Goal: Task Accomplishment & Management: Use online tool/utility

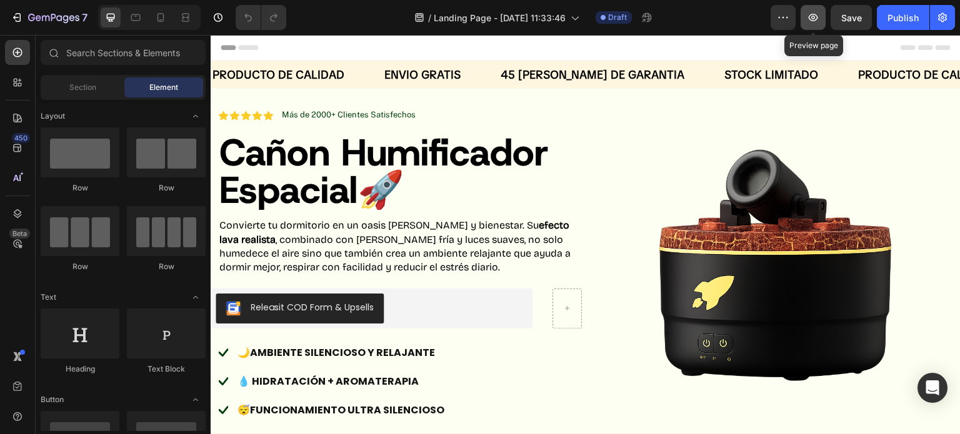
click at [819, 17] on icon "button" at bounding box center [813, 17] width 12 height 12
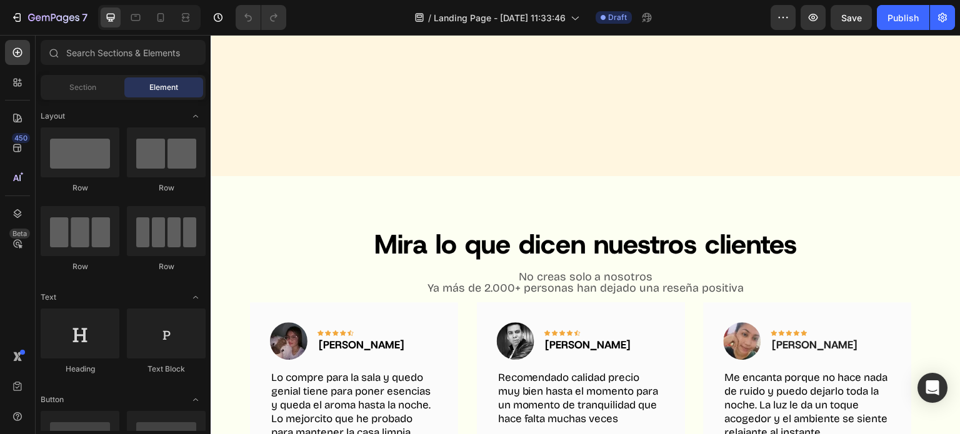
scroll to position [1330, 0]
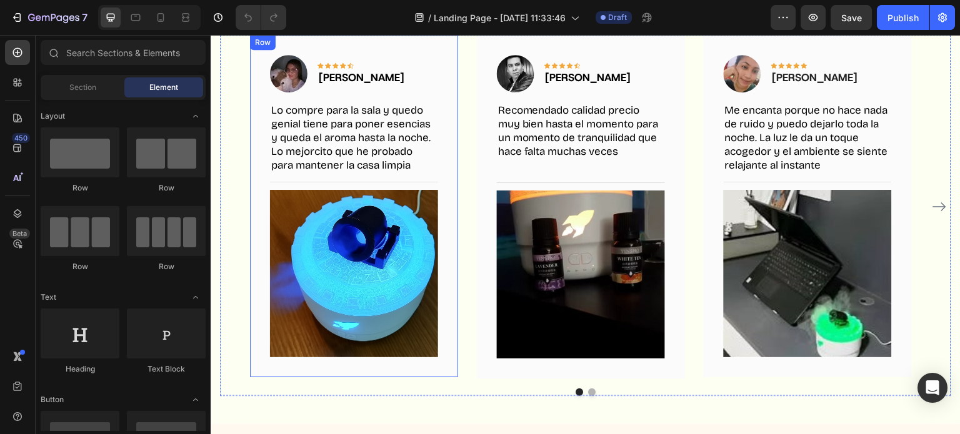
click at [445, 146] on div "Image Icon Icon Icon Icon Icon Row [PERSON_NAME] Text block Row Lo compre para …" at bounding box center [354, 206] width 208 height 342
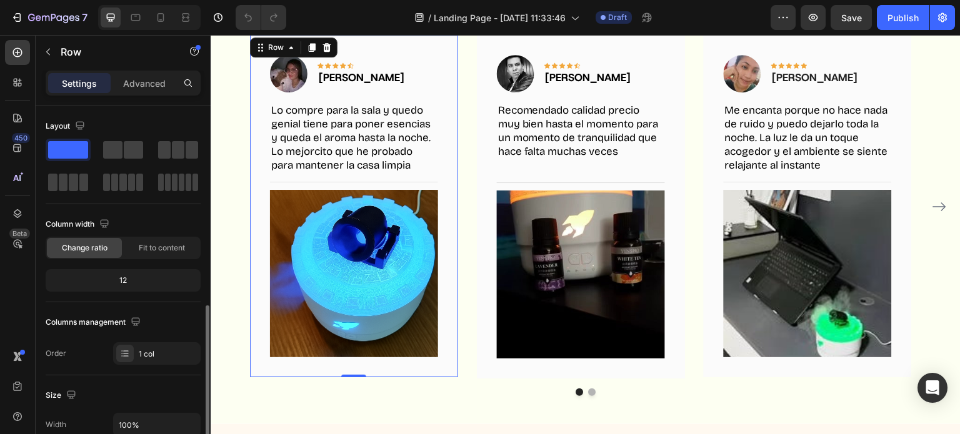
scroll to position [164, 0]
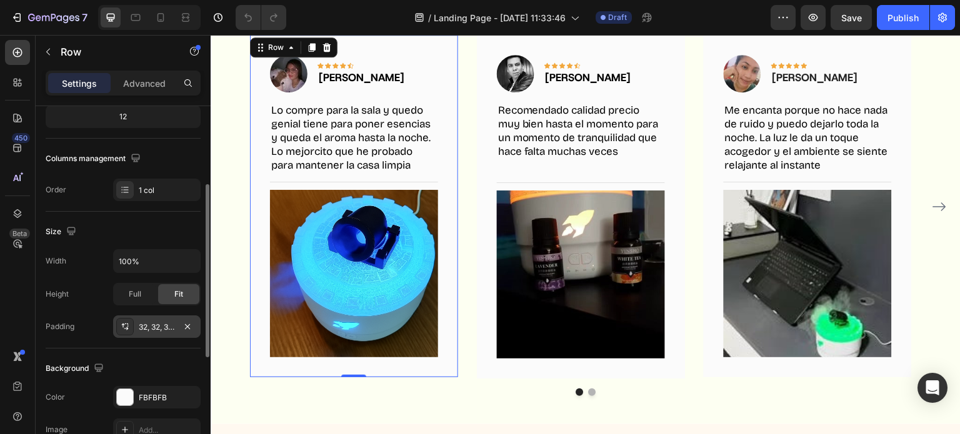
click at [122, 327] on icon at bounding box center [125, 327] width 10 height 10
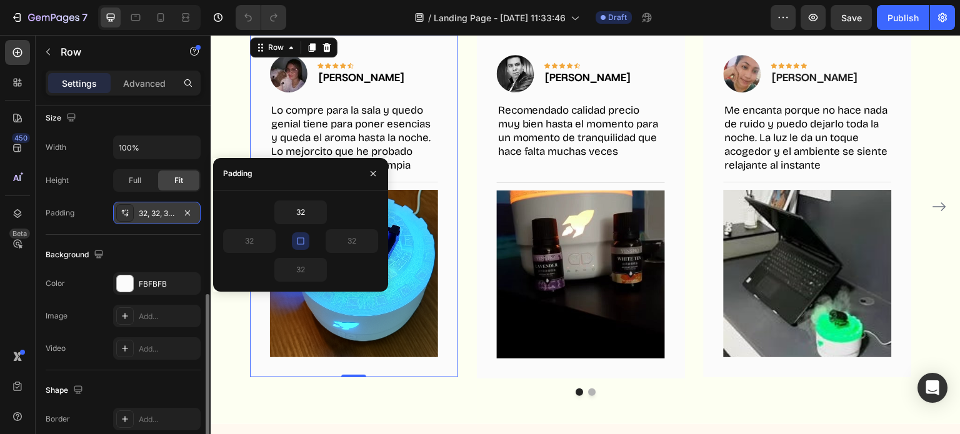
scroll to position [397, 0]
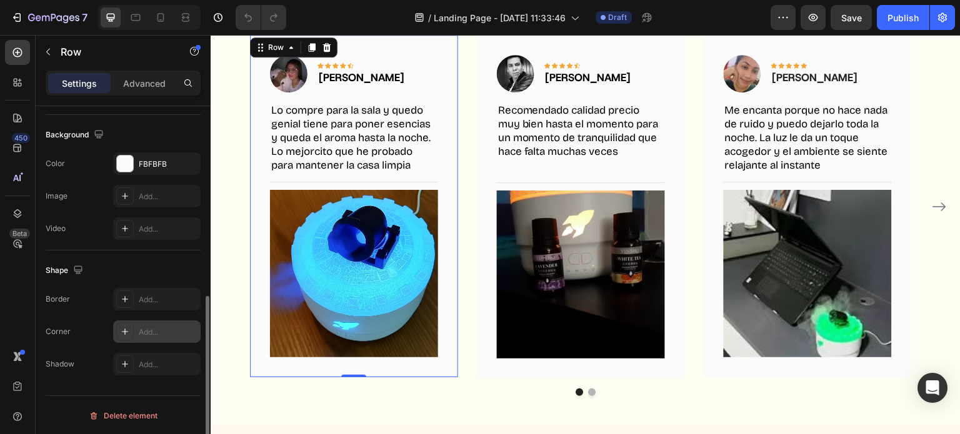
click at [124, 339] on div at bounding box center [124, 331] width 17 height 17
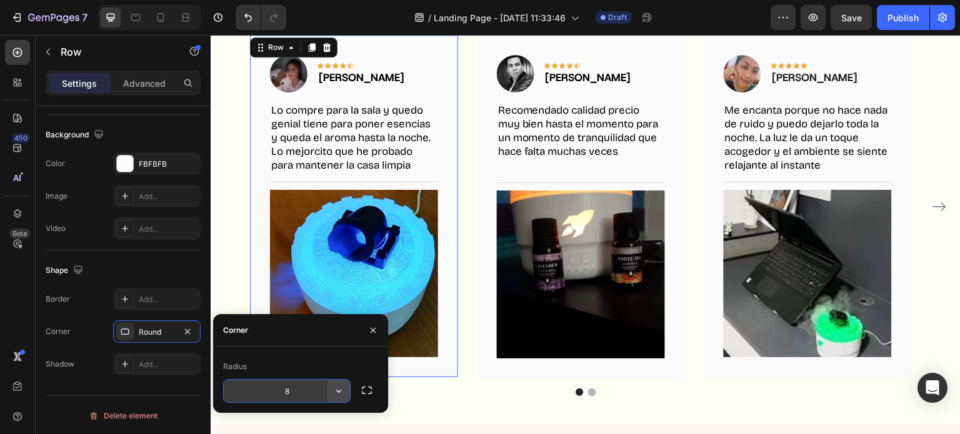
click at [329, 387] on button "button" at bounding box center [338, 391] width 22 height 22
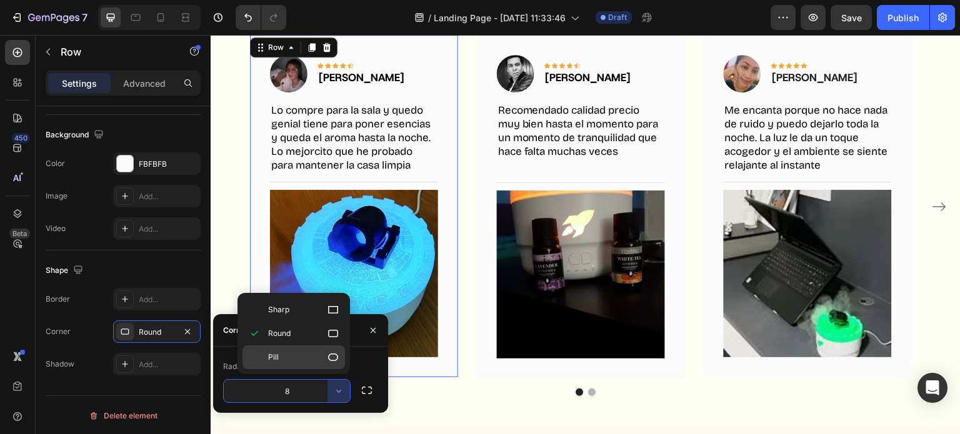
click at [332, 359] on icon at bounding box center [333, 357] width 12 height 12
type input "9999"
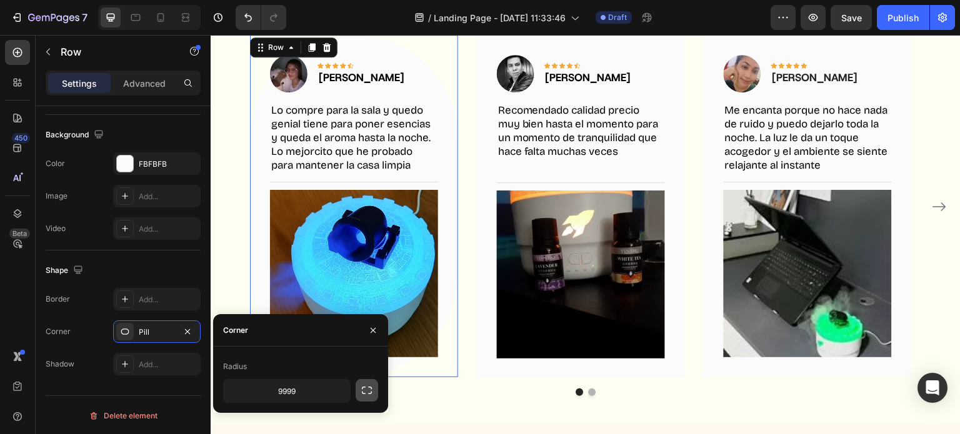
click at [374, 397] on button "button" at bounding box center [367, 390] width 22 height 22
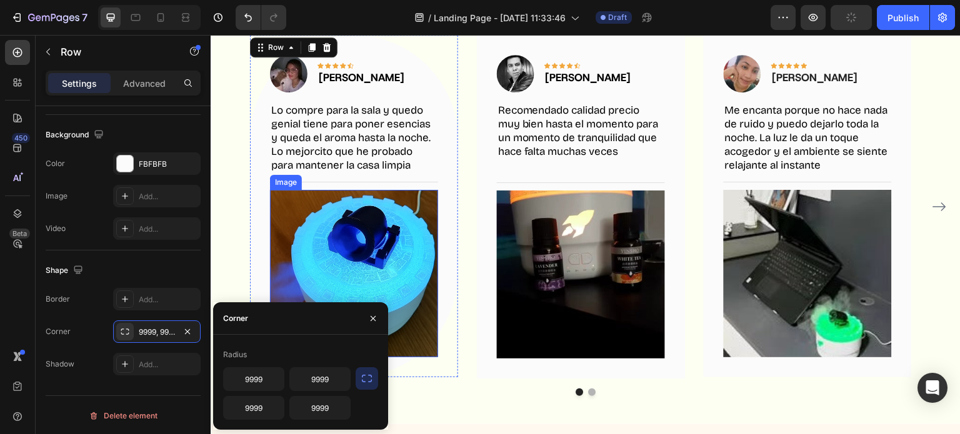
click at [434, 205] on img at bounding box center [354, 274] width 168 height 168
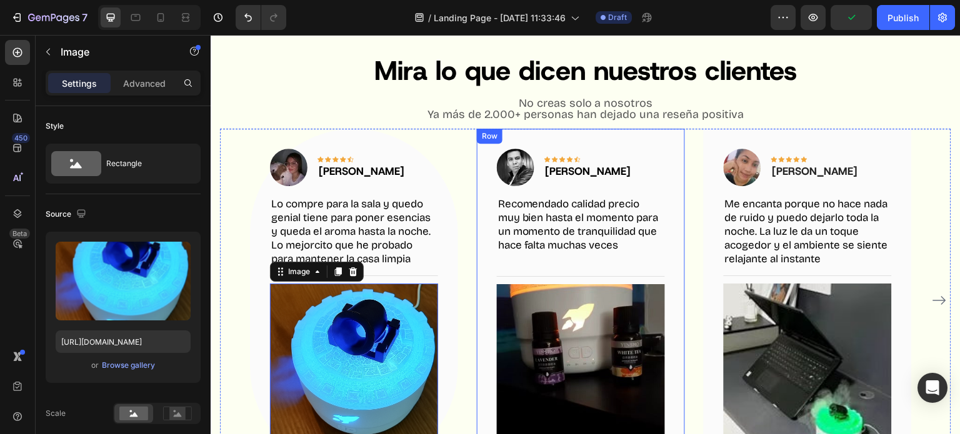
scroll to position [1201, 0]
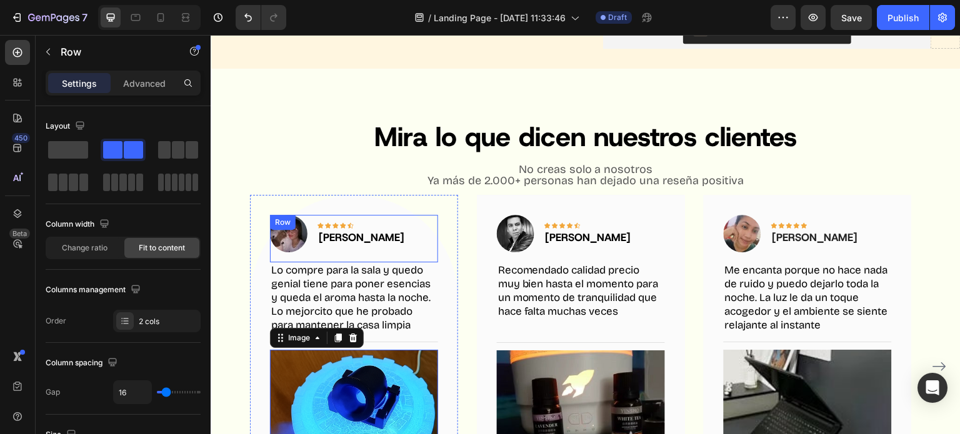
click at [429, 220] on div "Image Icon Icon Icon Icon Icon Row [PERSON_NAME] Text block Row" at bounding box center [354, 238] width 168 height 47
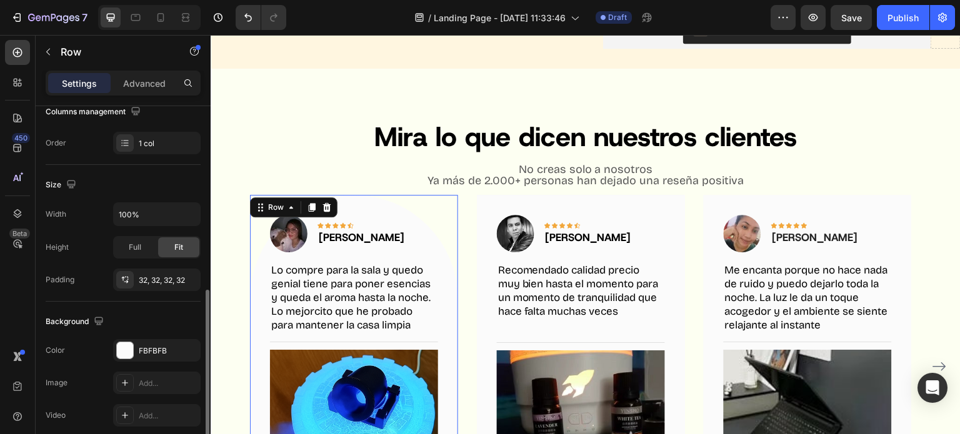
scroll to position [267, 0]
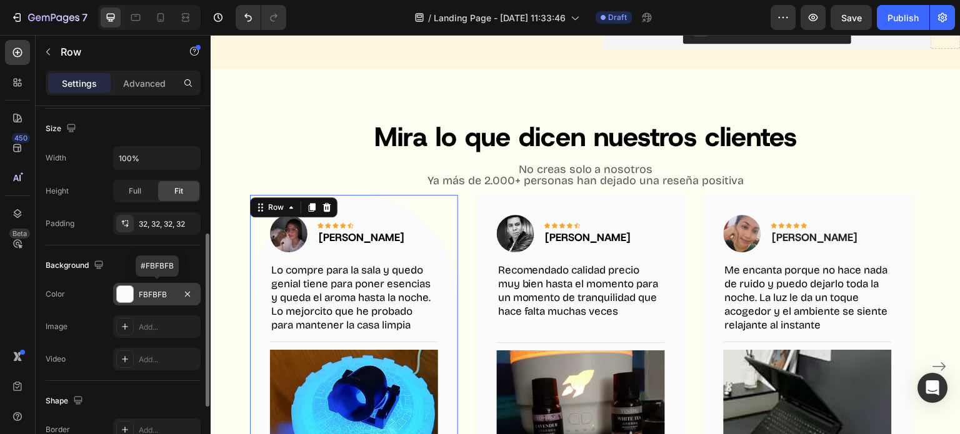
click at [134, 289] on div "FBFBFB" at bounding box center [156, 294] width 87 height 22
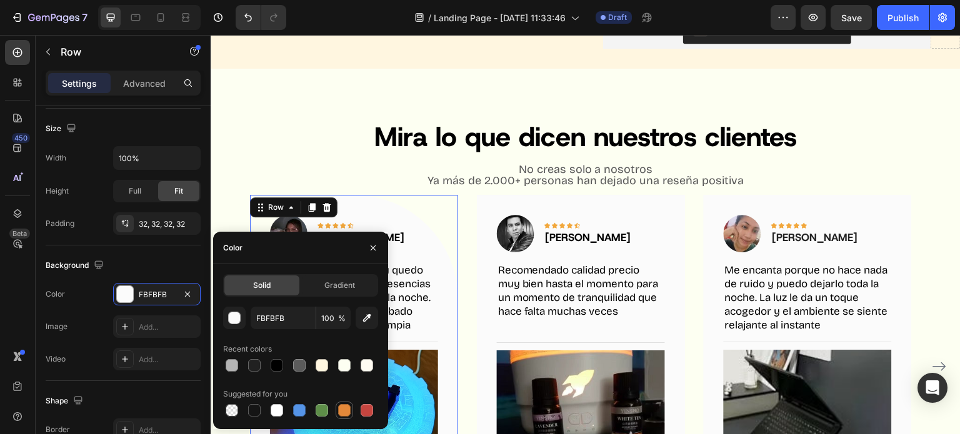
click at [344, 408] on div at bounding box center [344, 410] width 12 height 12
type input "E4893A"
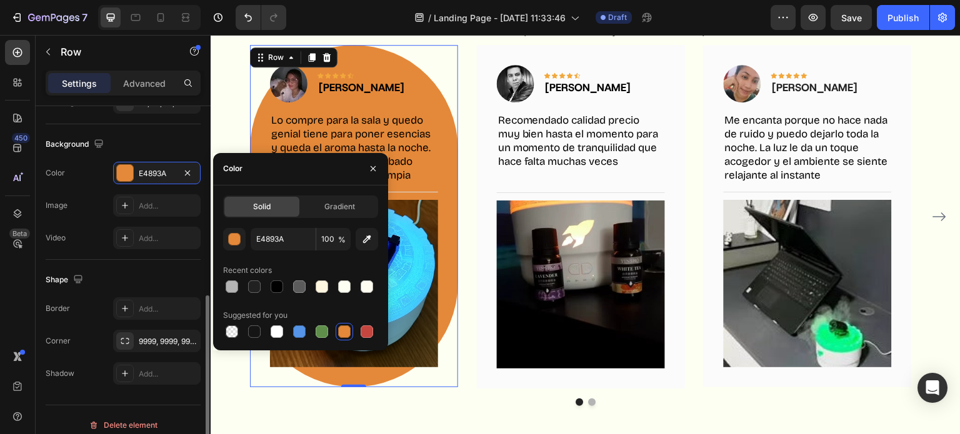
scroll to position [390, 0]
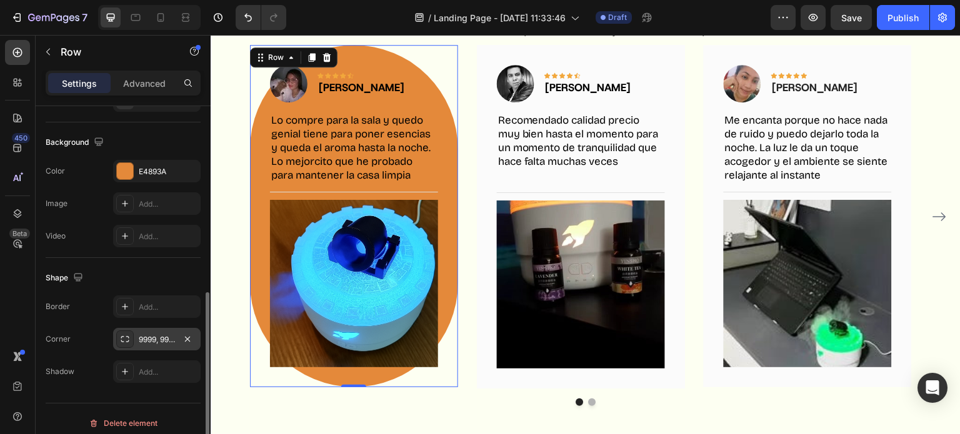
click at [126, 342] on icon at bounding box center [125, 339] width 10 height 10
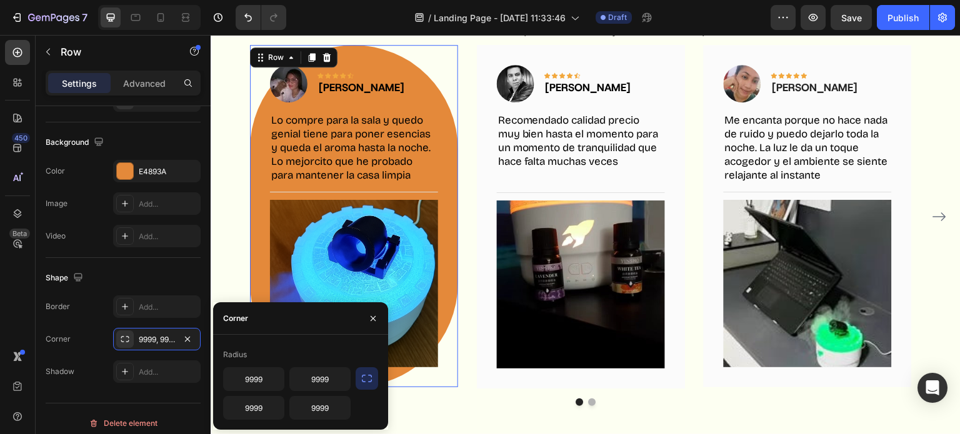
click at [366, 377] on icon "button" at bounding box center [367, 378] width 12 height 12
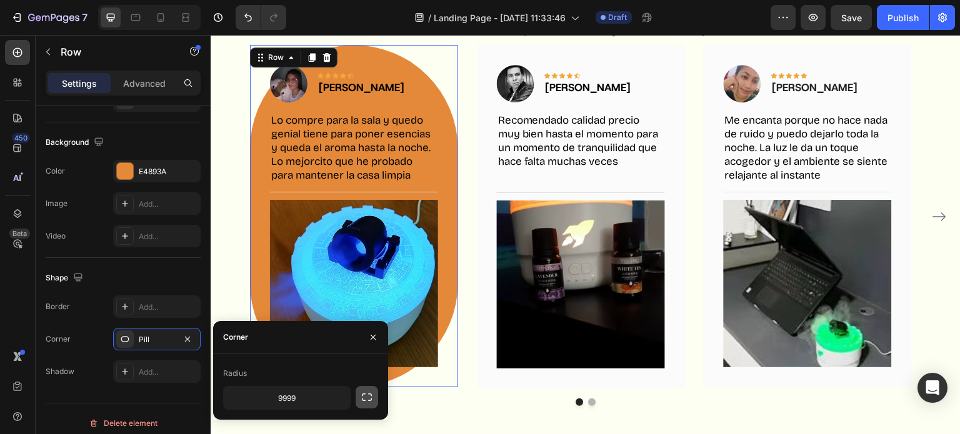
click at [366, 389] on button "button" at bounding box center [367, 397] width 22 height 22
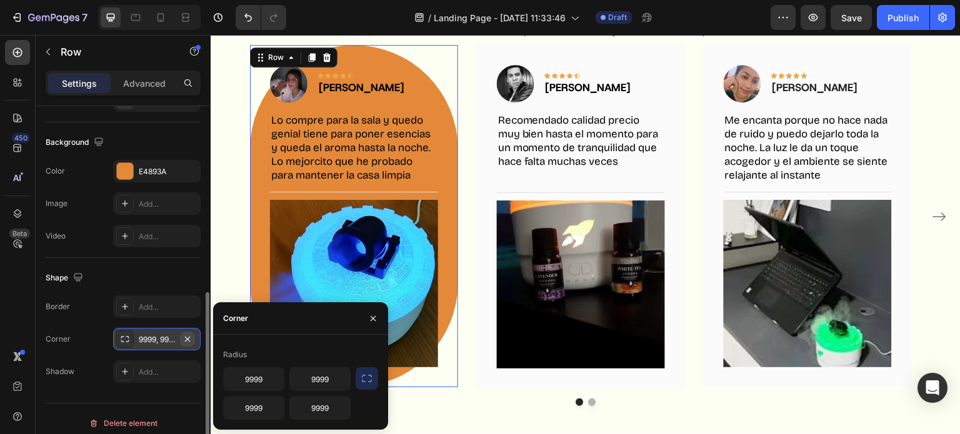
click at [189, 339] on icon "button" at bounding box center [187, 338] width 5 height 5
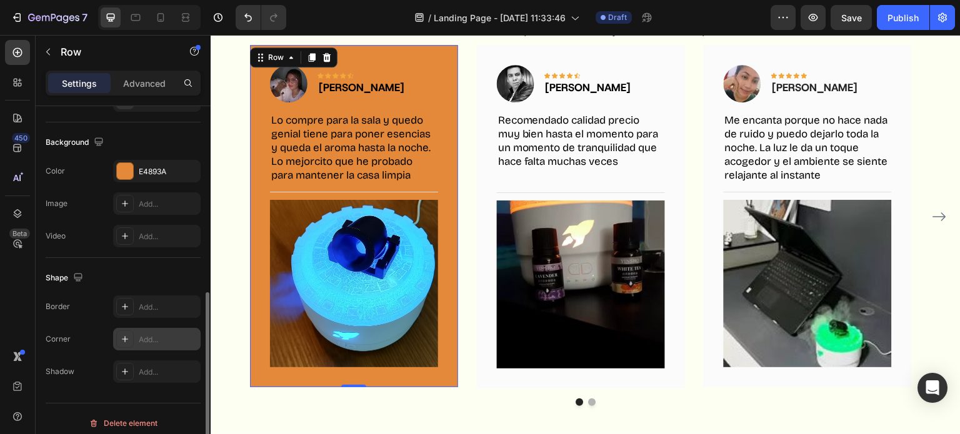
click at [177, 339] on div "Add..." at bounding box center [168, 339] width 59 height 11
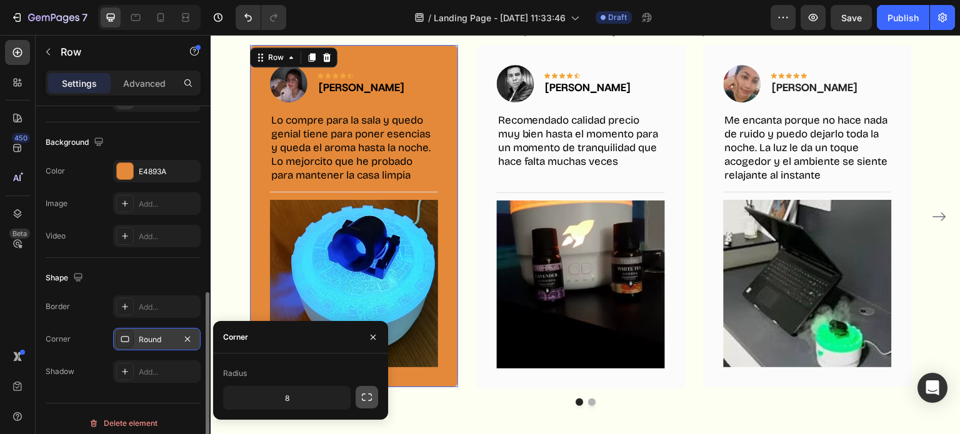
click at [371, 397] on icon "button" at bounding box center [367, 397] width 12 height 12
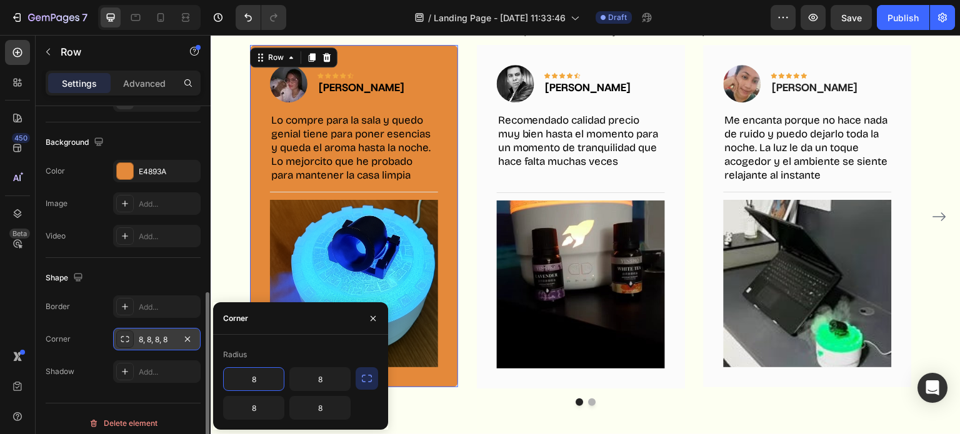
click at [265, 377] on input "8" at bounding box center [254, 379] width 60 height 22
click at [369, 377] on icon "button" at bounding box center [367, 378] width 12 height 12
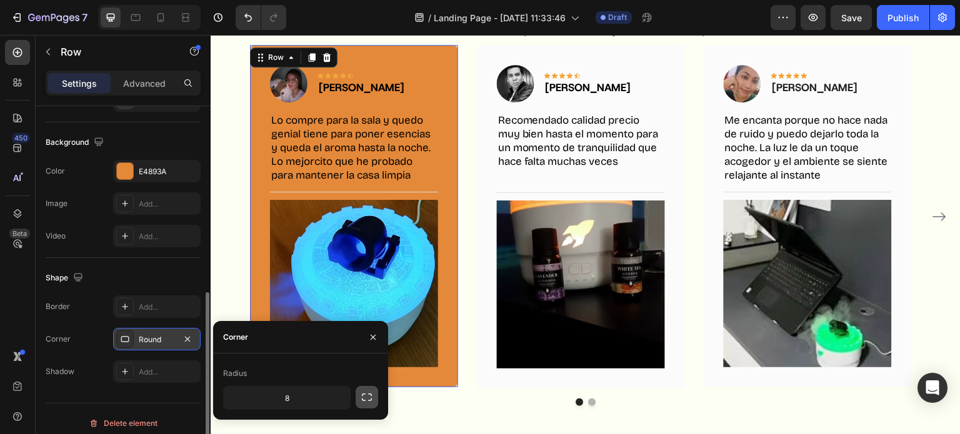
click at [362, 397] on icon "button" at bounding box center [367, 397] width 12 height 12
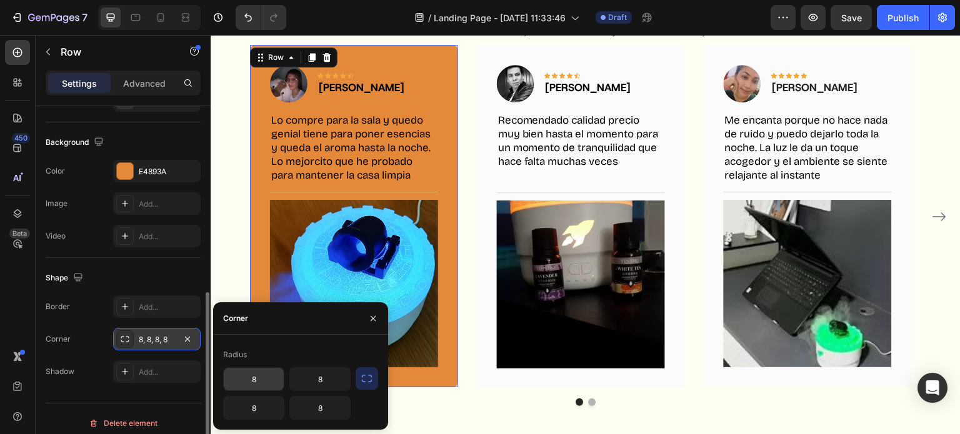
click at [272, 380] on input "8" at bounding box center [254, 379] width 60 height 22
type input "7"
type input "1"
type input "90"
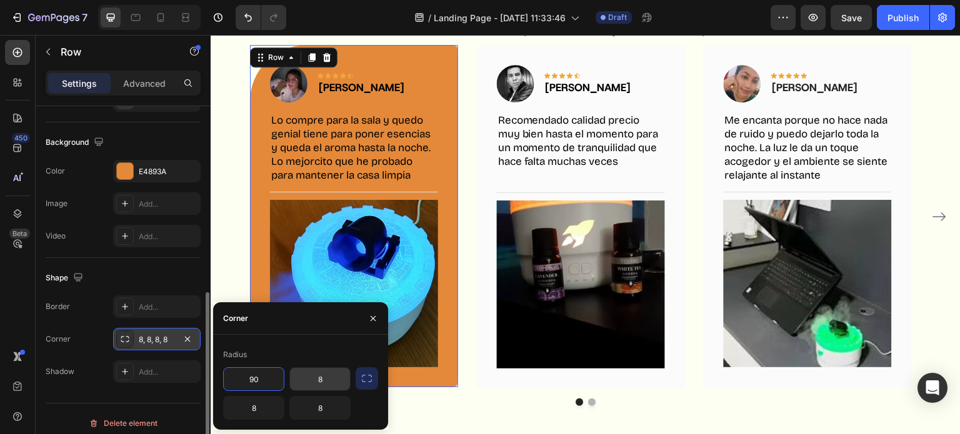
click at [327, 381] on input "8" at bounding box center [320, 379] width 60 height 22
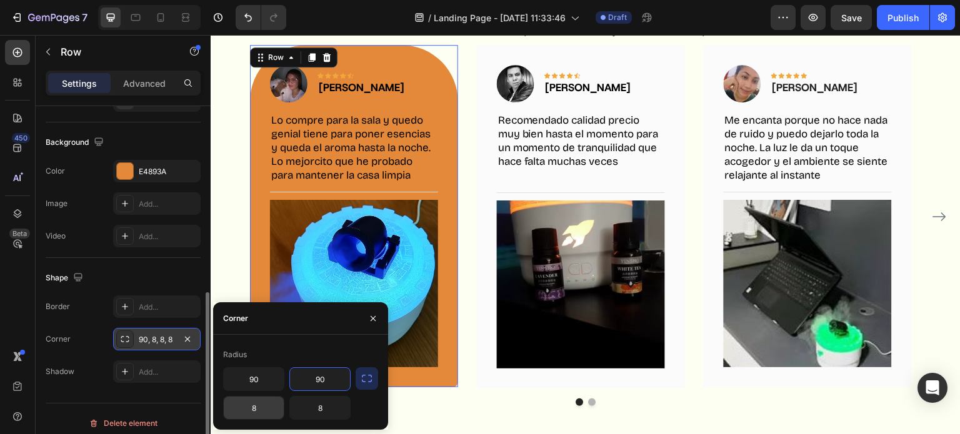
type input "90"
click at [255, 404] on input "8" at bounding box center [254, 408] width 60 height 22
type input "90"
click at [333, 402] on input "8" at bounding box center [320, 408] width 60 height 22
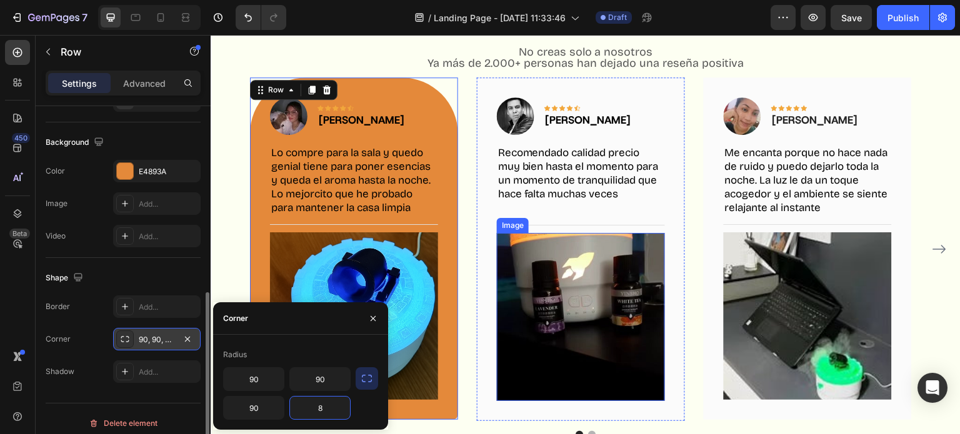
scroll to position [1346, 0]
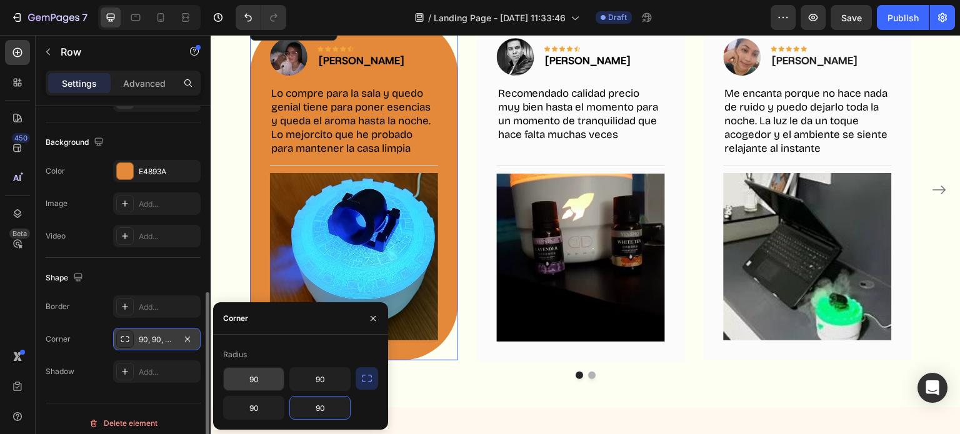
type input "90"
click at [260, 378] on input "90" at bounding box center [254, 379] width 60 height 22
click at [262, 415] on input "90" at bounding box center [254, 408] width 60 height 22
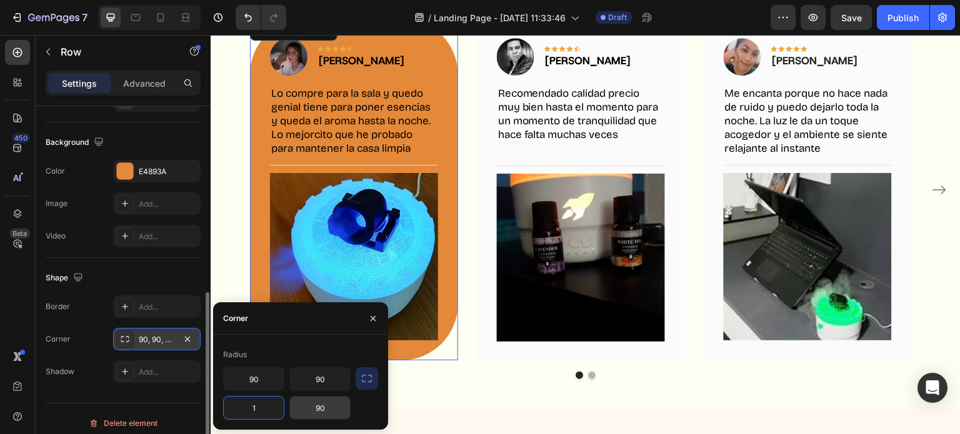
type input "1"
click at [343, 412] on input "90" at bounding box center [320, 408] width 60 height 22
type input "1"
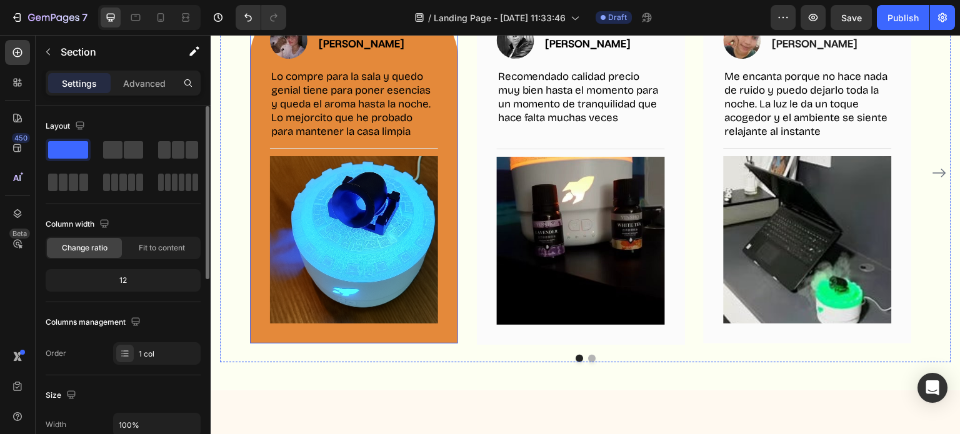
scroll to position [1368, 0]
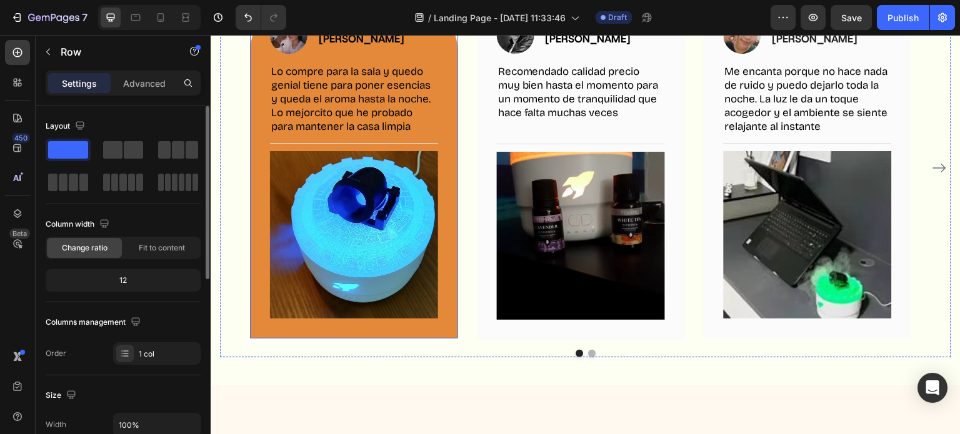
click at [445, 317] on div "Image Icon Icon Icon Icon Icon Row [PERSON_NAME] Text block Row Lo compre para …" at bounding box center [354, 167] width 208 height 342
click at [143, 359] on div "1 col" at bounding box center [168, 354] width 59 height 11
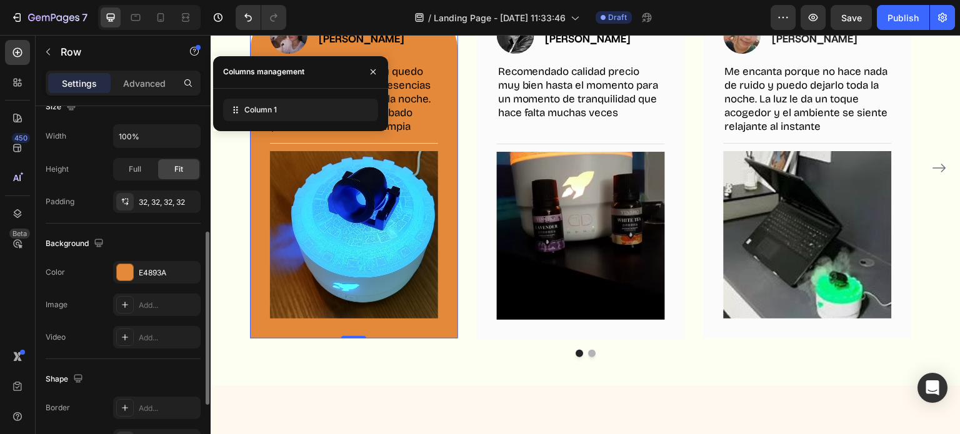
scroll to position [300, 0]
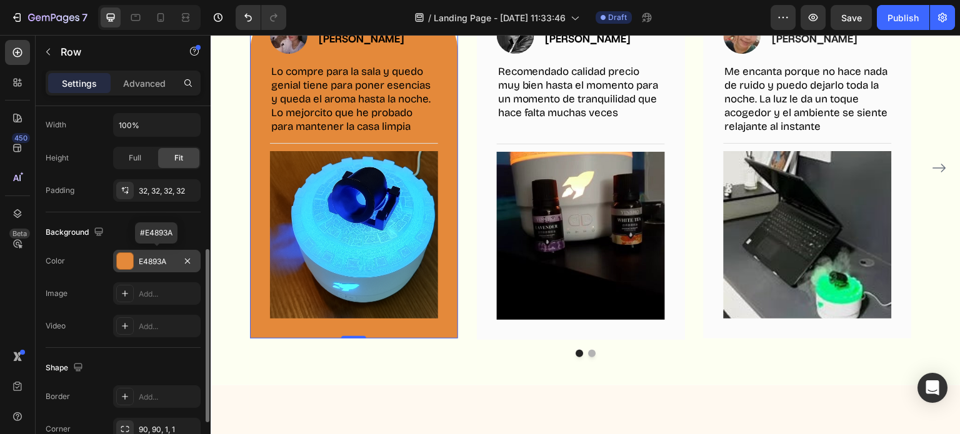
click at [137, 256] on div "E4893A" at bounding box center [156, 261] width 87 height 22
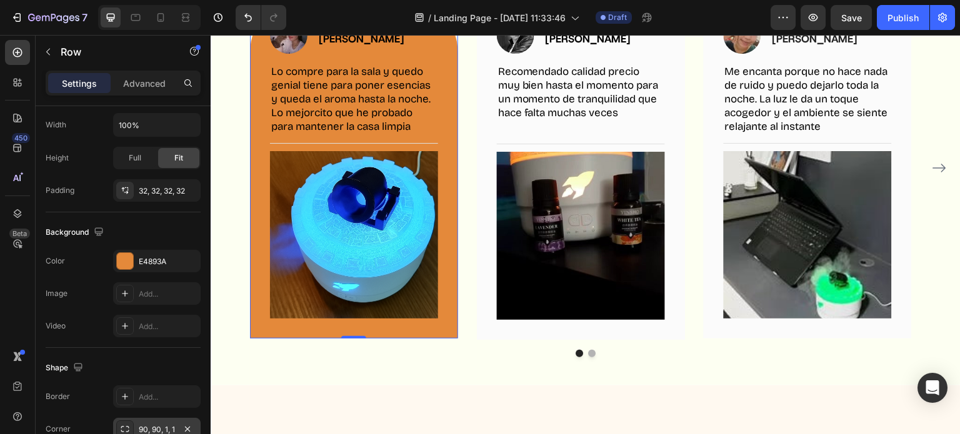
click at [155, 424] on div "90, 90, 1, 1" at bounding box center [157, 429] width 36 height 11
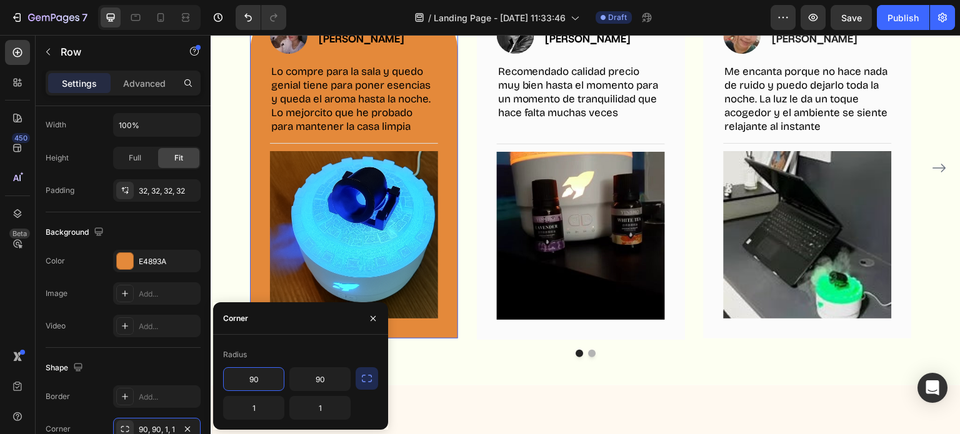
click at [261, 380] on input "90" at bounding box center [254, 379] width 60 height 22
type input "70"
click at [260, 412] on input "1" at bounding box center [254, 408] width 60 height 22
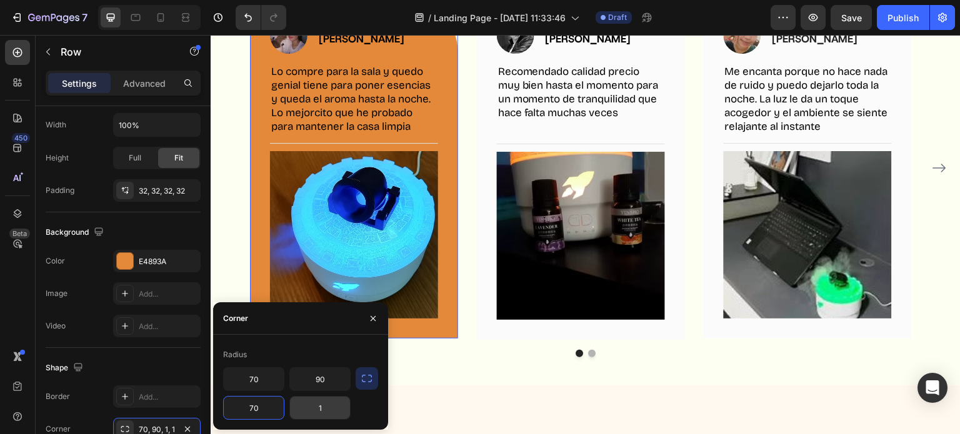
type input "70"
click at [329, 410] on input "1" at bounding box center [320, 408] width 60 height 22
type input "7"
type input "50"
click at [256, 407] on input "70" at bounding box center [254, 408] width 60 height 22
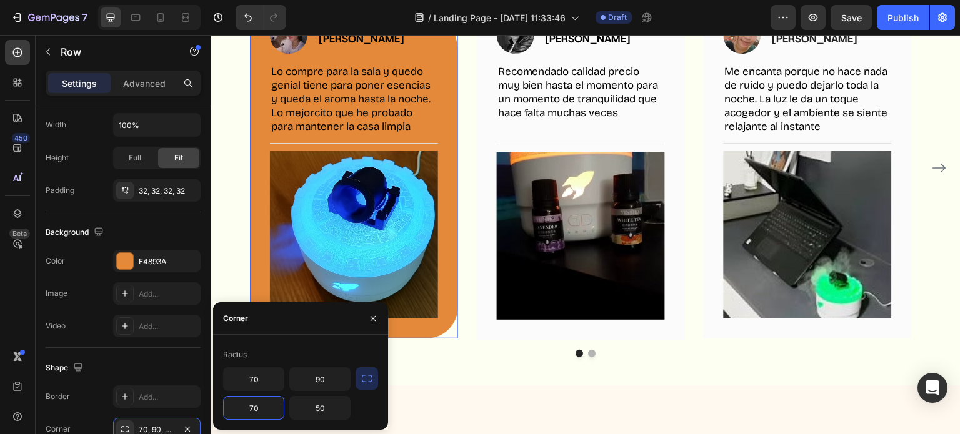
click at [256, 407] on input "70" at bounding box center [254, 408] width 60 height 22
type input "50"
click at [262, 375] on input "70" at bounding box center [254, 379] width 60 height 22
type input "50"
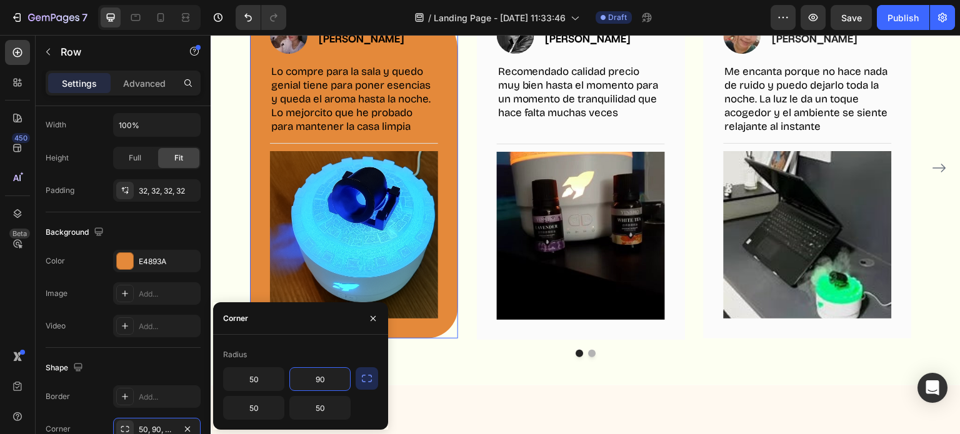
click at [332, 381] on input "90" at bounding box center [320, 379] width 60 height 22
type input "50"
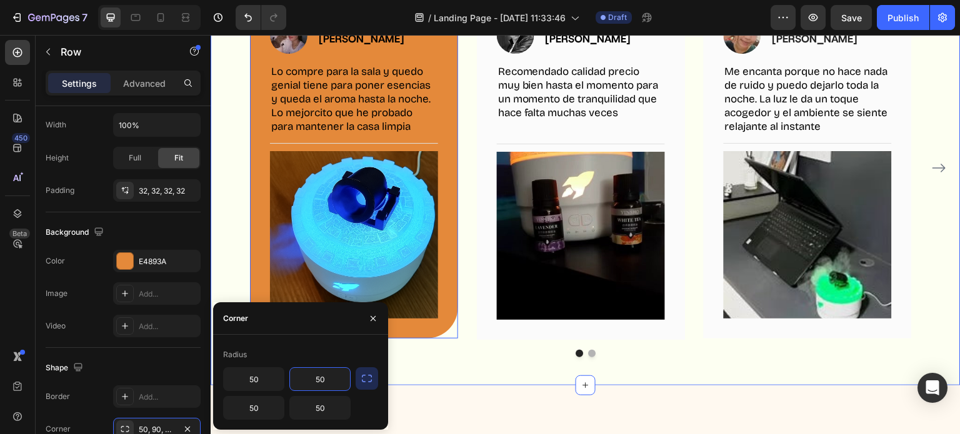
click at [575, 360] on div "Mira lo que dicen nuestros clientes Heading No creas solo a nosotros Ya más de …" at bounding box center [586, 127] width 750 height 515
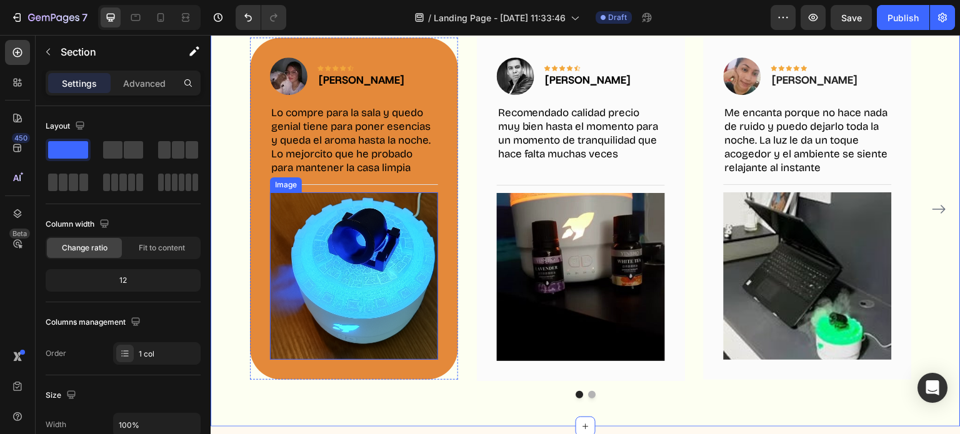
scroll to position [1328, 0]
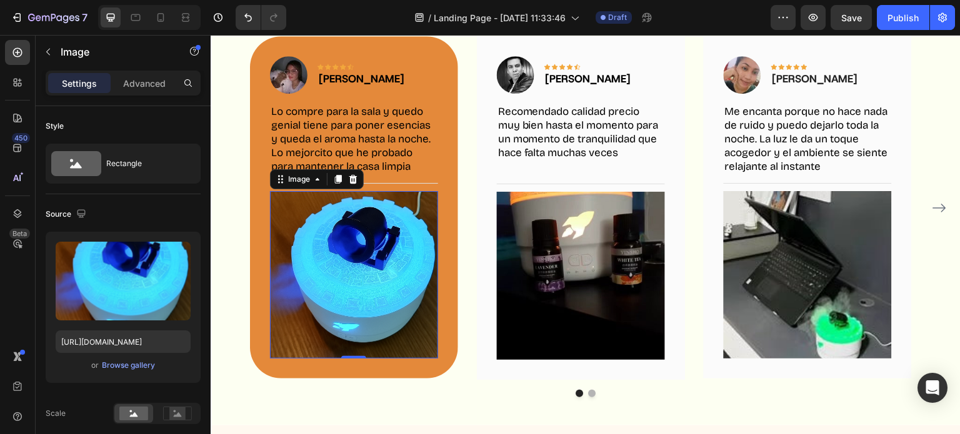
click at [431, 349] on img at bounding box center [354, 275] width 168 height 168
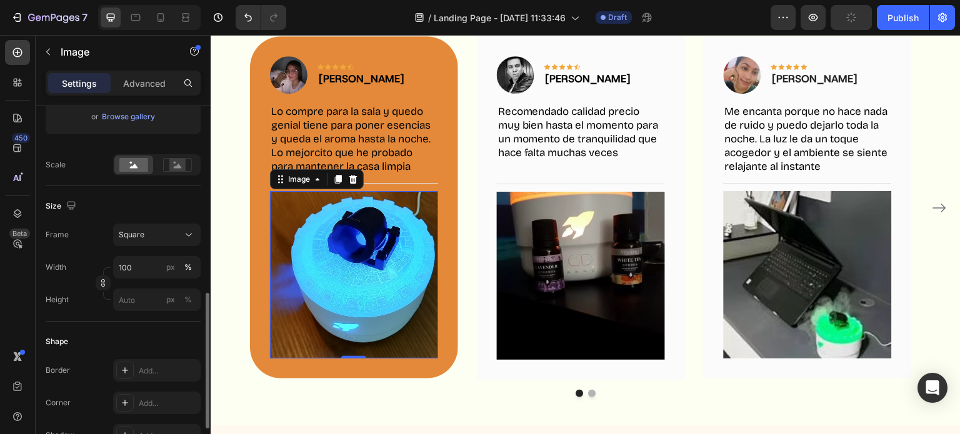
scroll to position [317, 0]
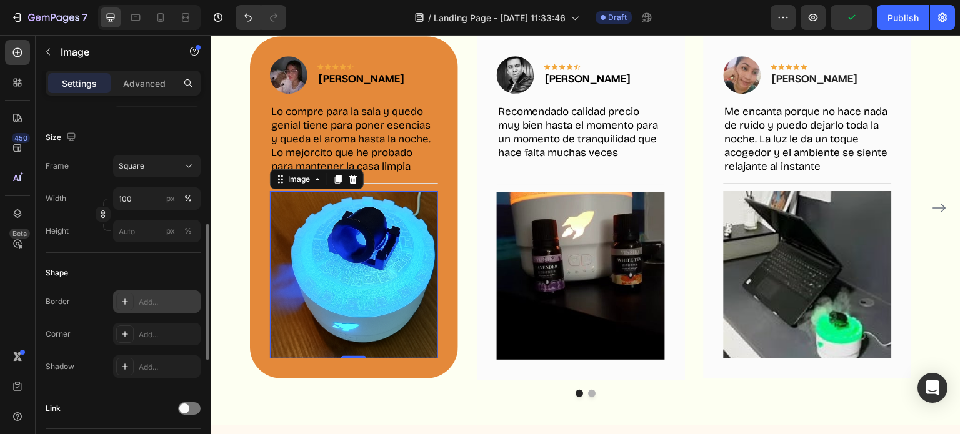
click at [127, 304] on icon at bounding box center [125, 302] width 10 height 10
click at [124, 329] on icon at bounding box center [125, 334] width 10 height 10
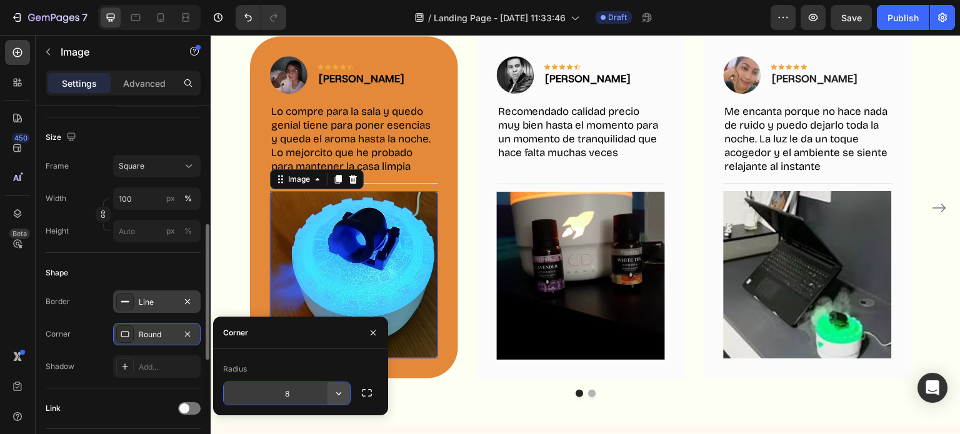
click at [335, 397] on icon "button" at bounding box center [338, 393] width 12 height 12
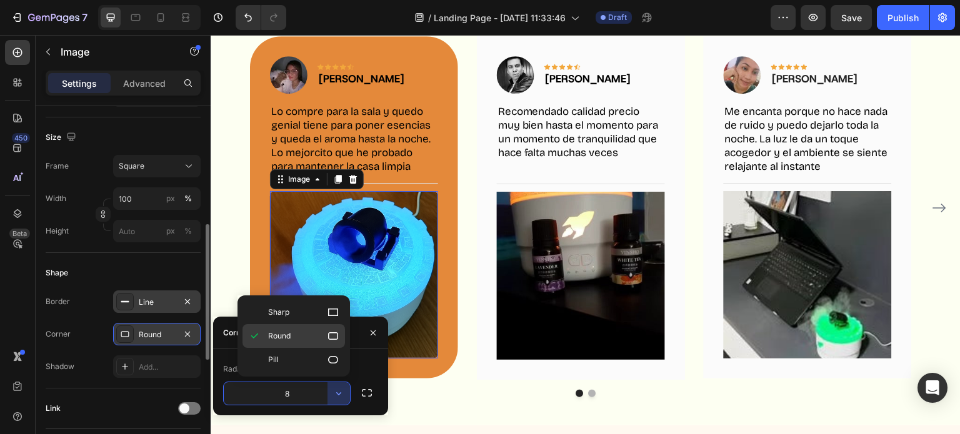
click at [335, 348] on div "Round" at bounding box center [293, 360] width 102 height 24
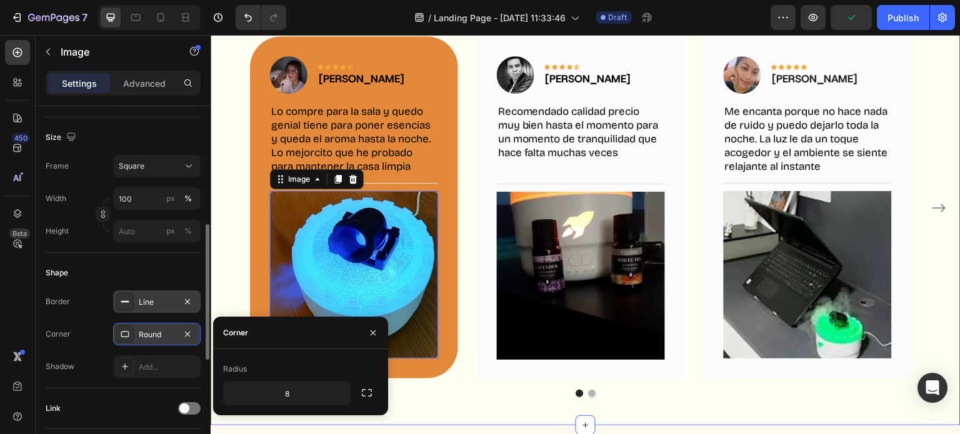
click at [479, 403] on div "Mira lo que dicen nuestros clientes Heading No creas solo a nosotros Ya más de …" at bounding box center [586, 167] width 750 height 515
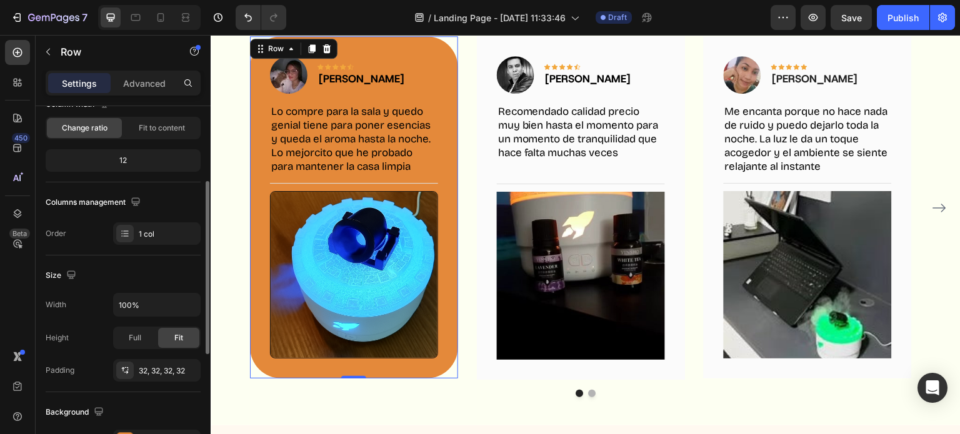
scroll to position [132, 0]
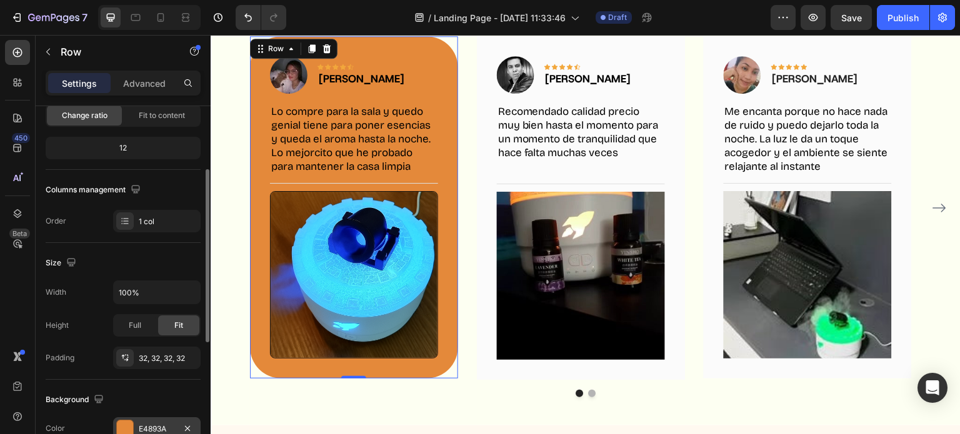
click at [125, 420] on div at bounding box center [125, 428] width 16 height 16
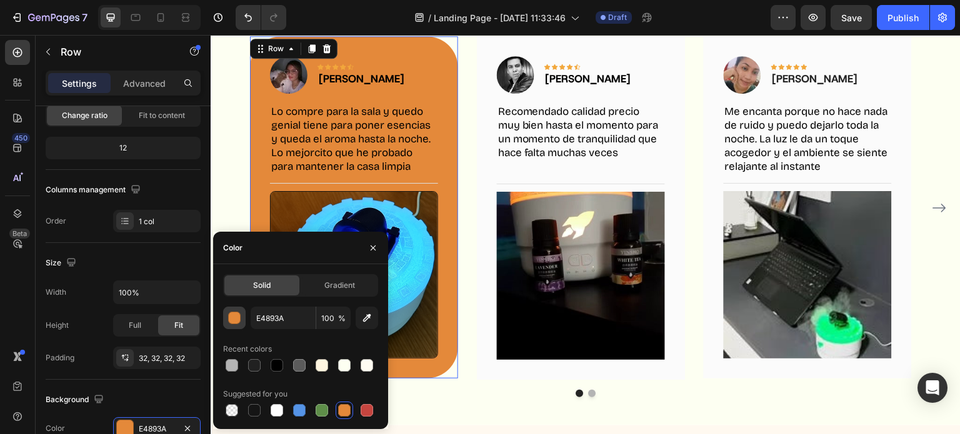
click at [229, 316] on div "button" at bounding box center [235, 318] width 12 height 12
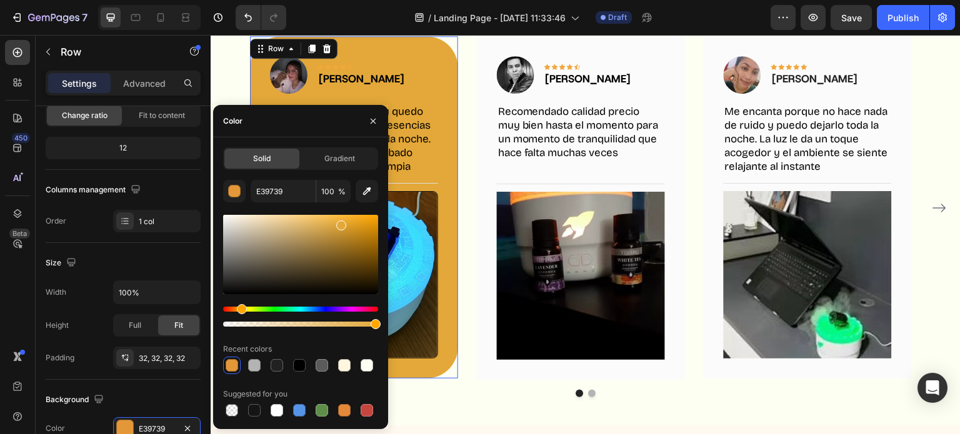
click at [240, 312] on div "Hue" at bounding box center [242, 309] width 10 height 10
type input "E0A435"
click at [342, 224] on div at bounding box center [343, 227] width 10 height 10
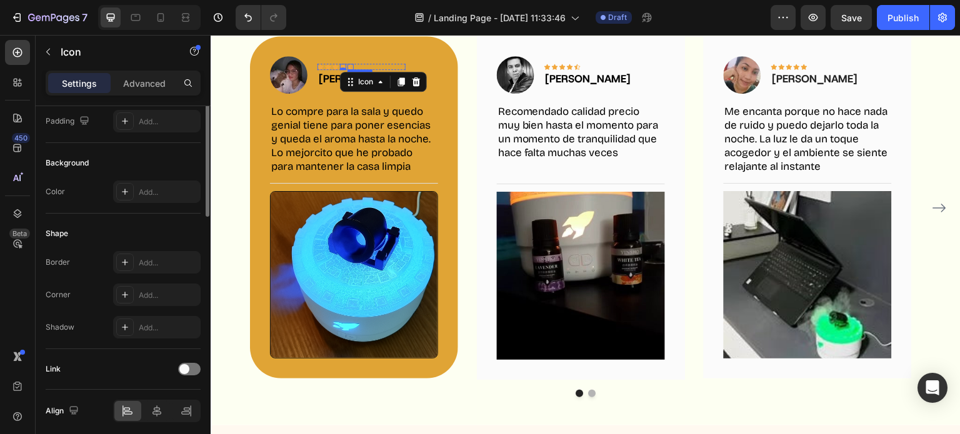
scroll to position [0, 0]
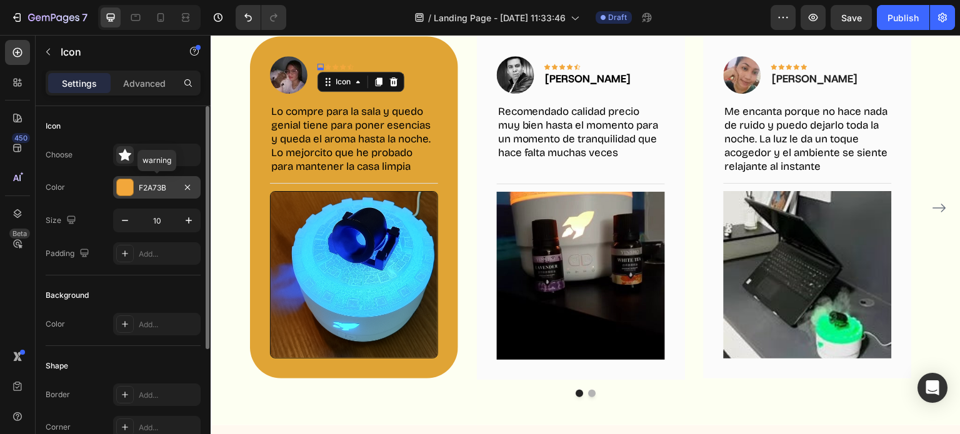
click at [136, 187] on div "F2A73B" at bounding box center [156, 187] width 87 height 22
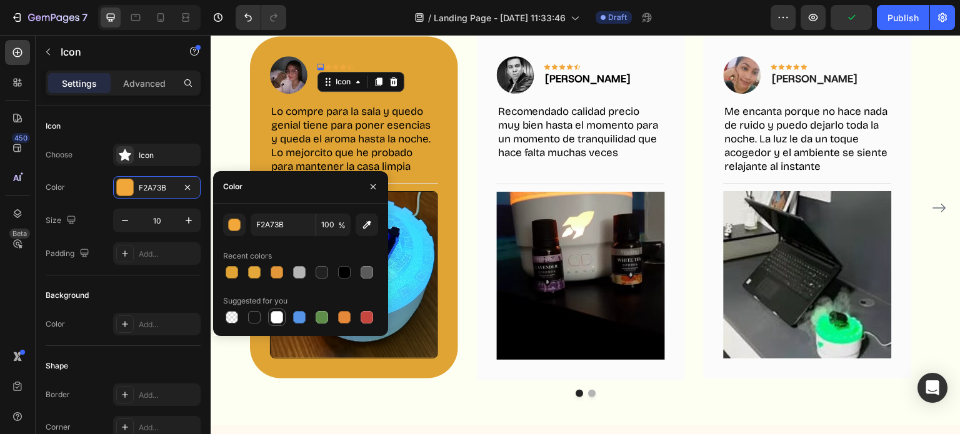
click at [279, 319] on div at bounding box center [277, 317] width 12 height 12
type input "FFFFFF"
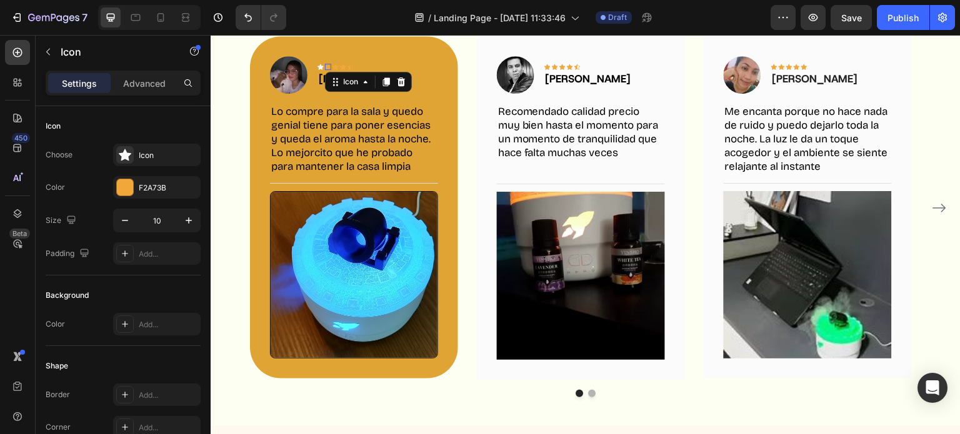
click at [327, 67] on div "Icon 0" at bounding box center [328, 67] width 6 height 6
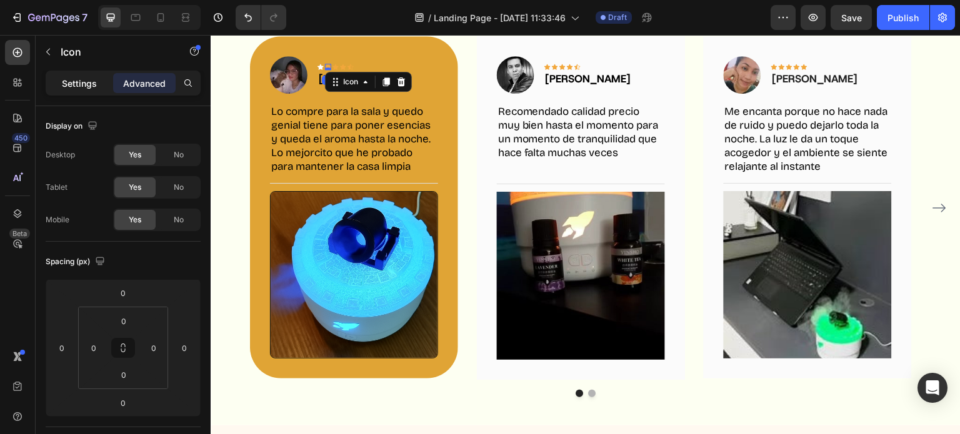
click at [86, 91] on div "Settings" at bounding box center [79, 83] width 62 height 20
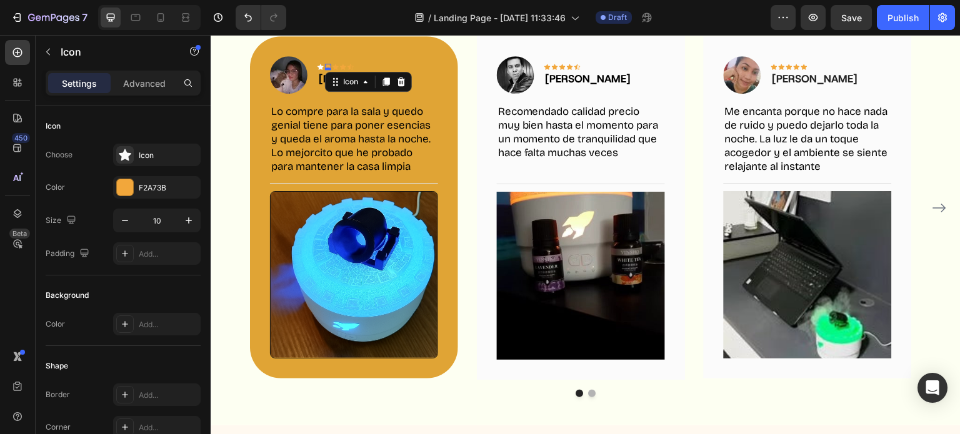
click at [65, 79] on p "Settings" at bounding box center [79, 83] width 35 height 13
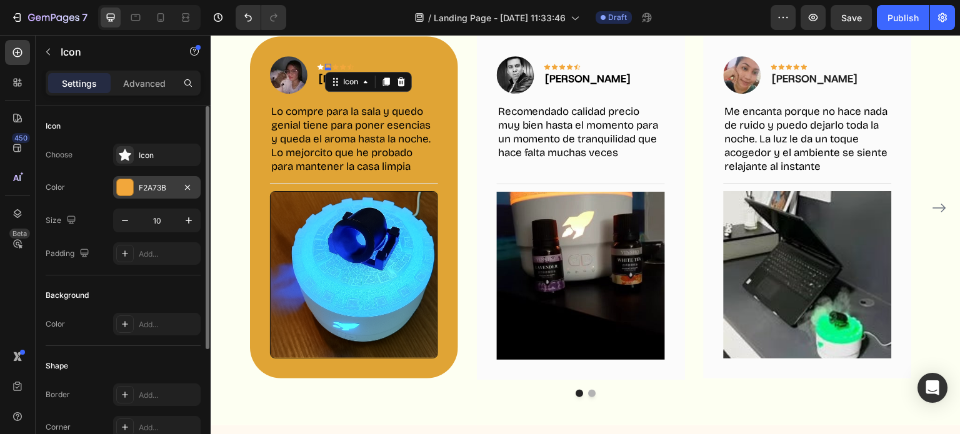
click at [130, 194] on div at bounding box center [125, 187] width 16 height 16
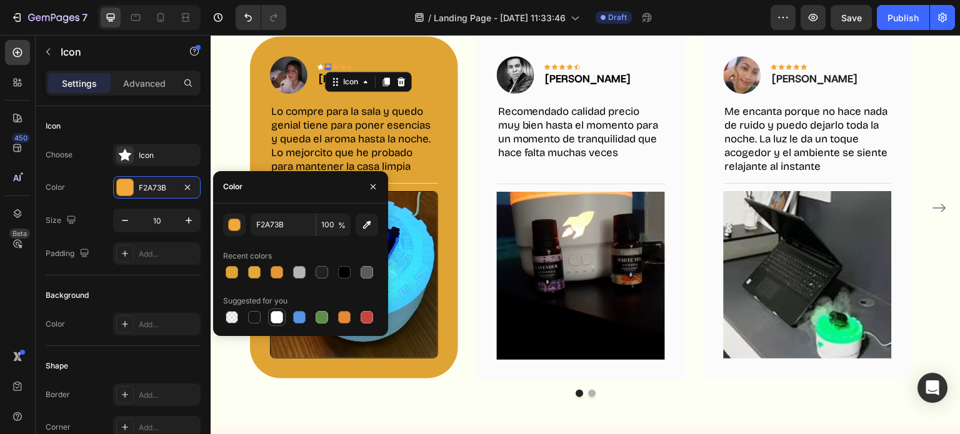
click at [282, 309] on div at bounding box center [276, 317] width 17 height 17
type input "FFFFFF"
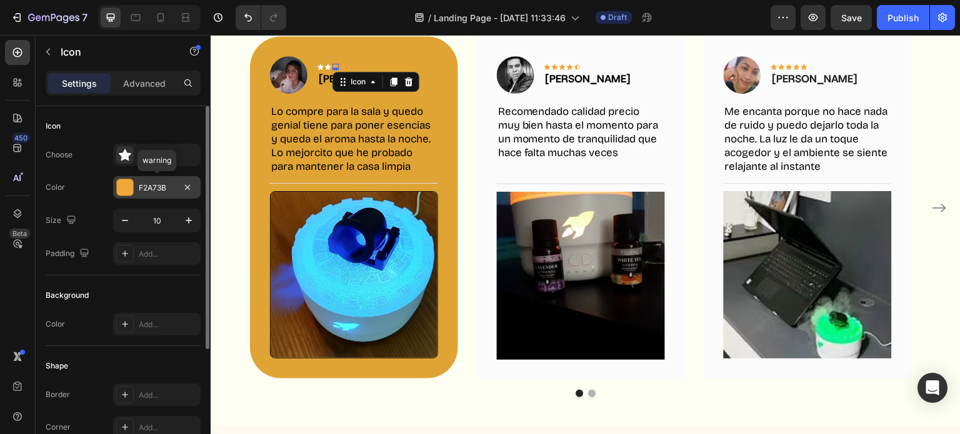
click at [135, 184] on div "F2A73B" at bounding box center [156, 187] width 87 height 22
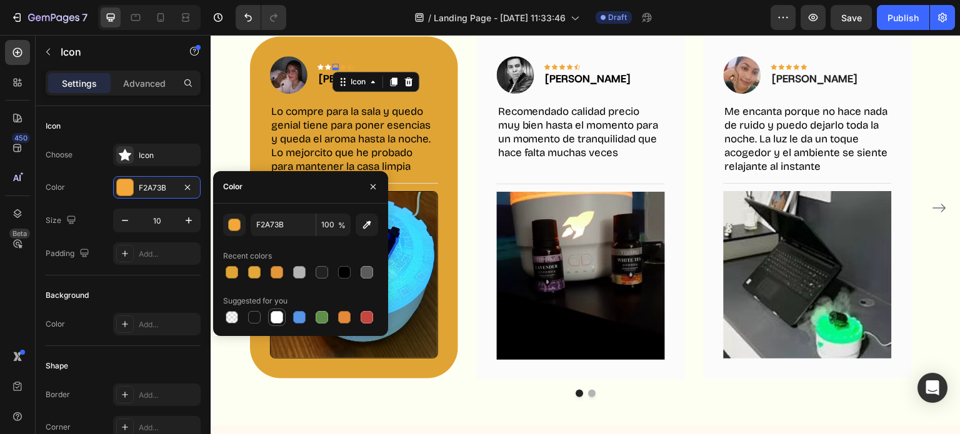
click at [272, 317] on div at bounding box center [277, 317] width 12 height 12
type input "FFFFFF"
click at [342, 70] on div "[PERSON_NAME]" at bounding box center [361, 79] width 88 height 19
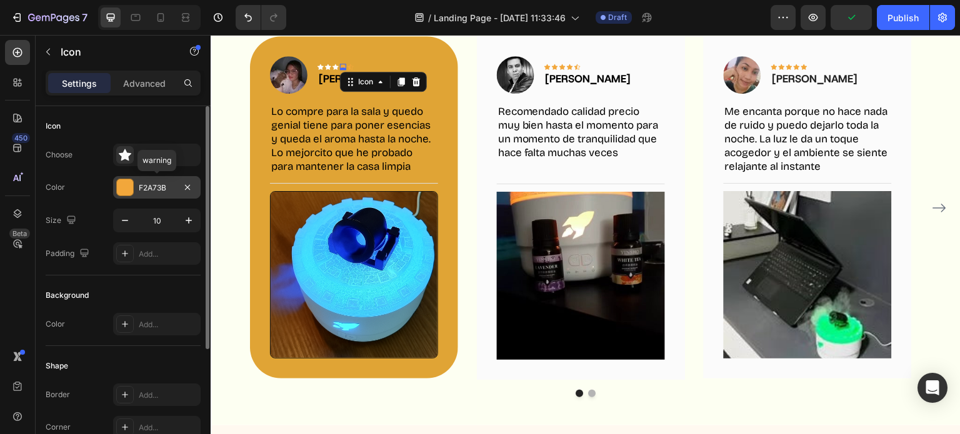
click at [129, 184] on div at bounding box center [125, 187] width 16 height 16
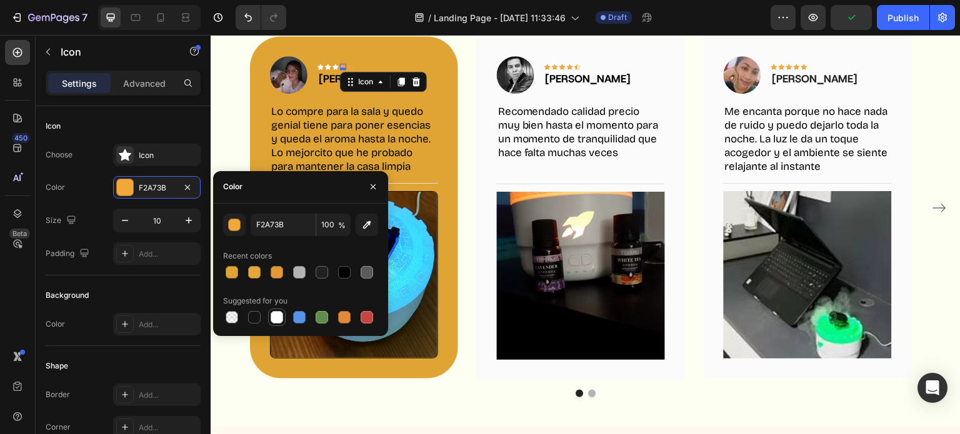
click at [275, 311] on div at bounding box center [277, 317] width 12 height 12
type input "FFFFFF"
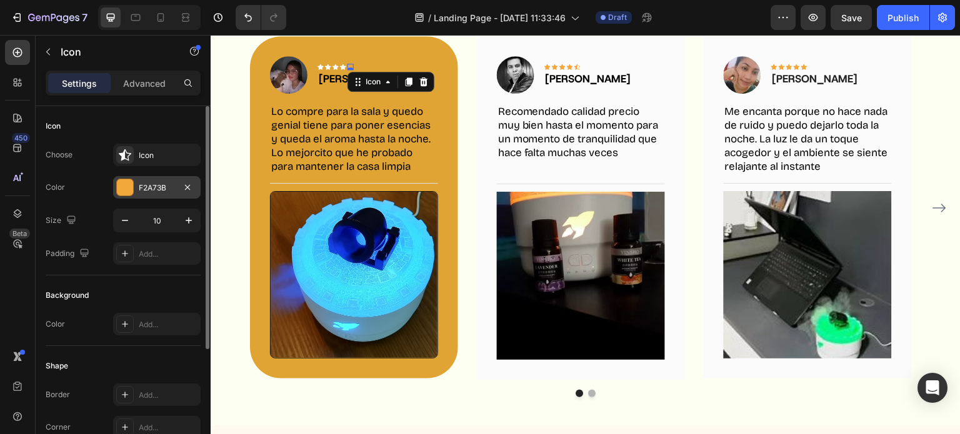
click at [132, 182] on div at bounding box center [125, 187] width 16 height 16
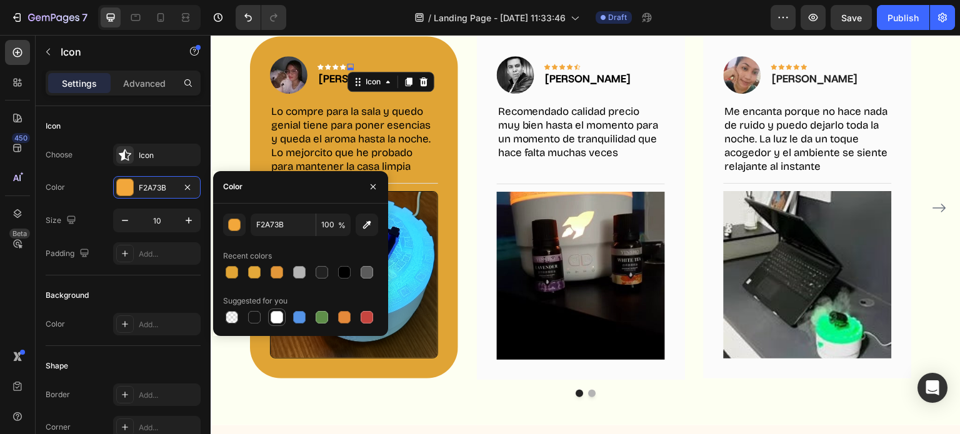
click at [281, 318] on div at bounding box center [277, 317] width 12 height 12
type input "FFFFFF"
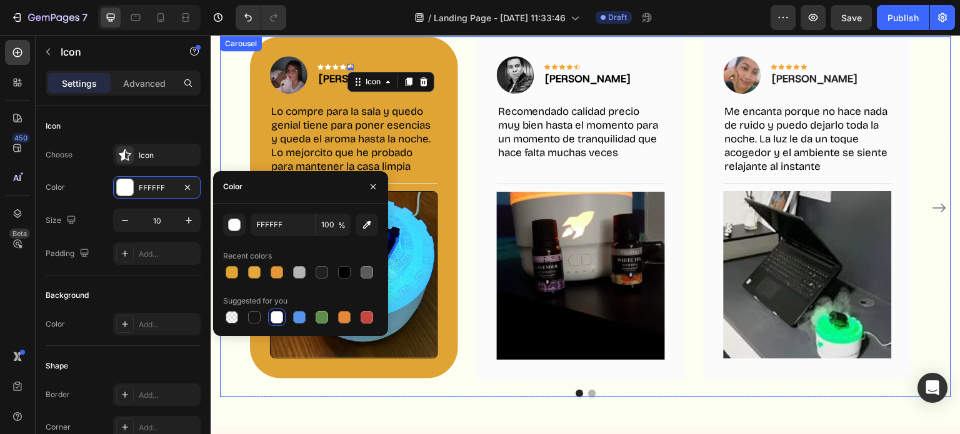
click at [462, 174] on div "Image Icon Icon Icon Icon Icon 0 Row [PERSON_NAME] Text block Row Lo compre par…" at bounding box center [585, 208] width 671 height 344
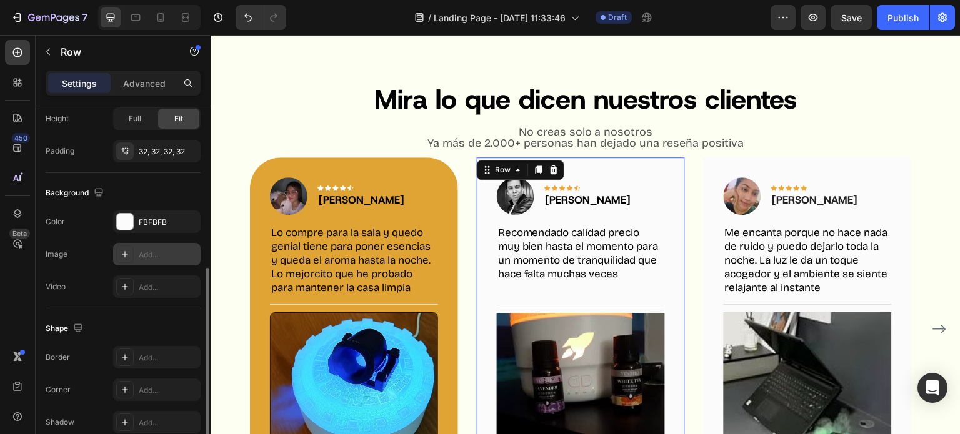
scroll to position [327, 0]
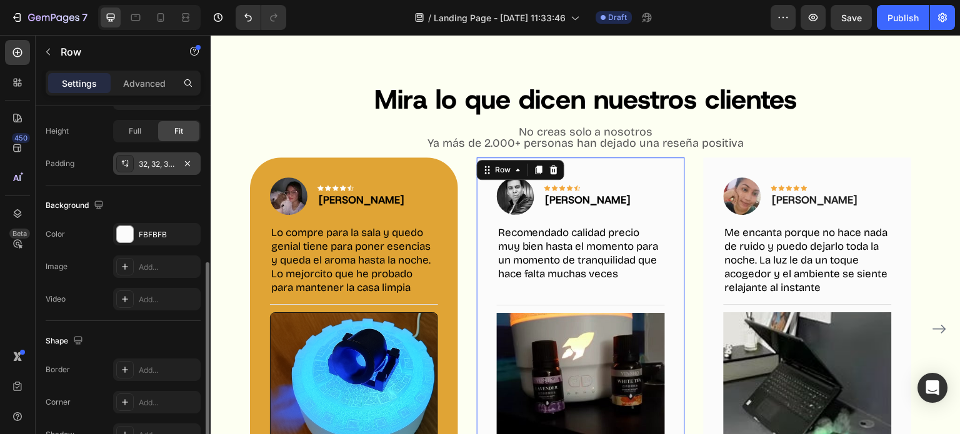
click at [156, 156] on div "32, 32, 32, 32" at bounding box center [156, 163] width 87 height 22
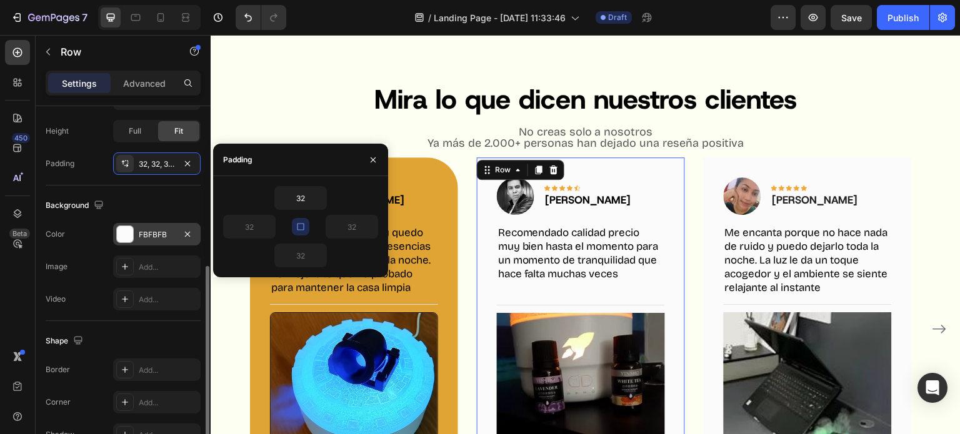
scroll to position [397, 0]
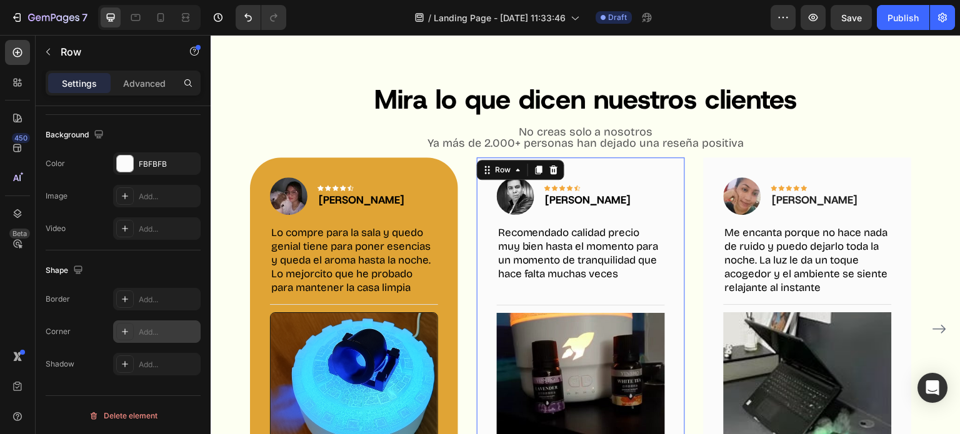
click at [124, 331] on icon at bounding box center [125, 332] width 6 height 6
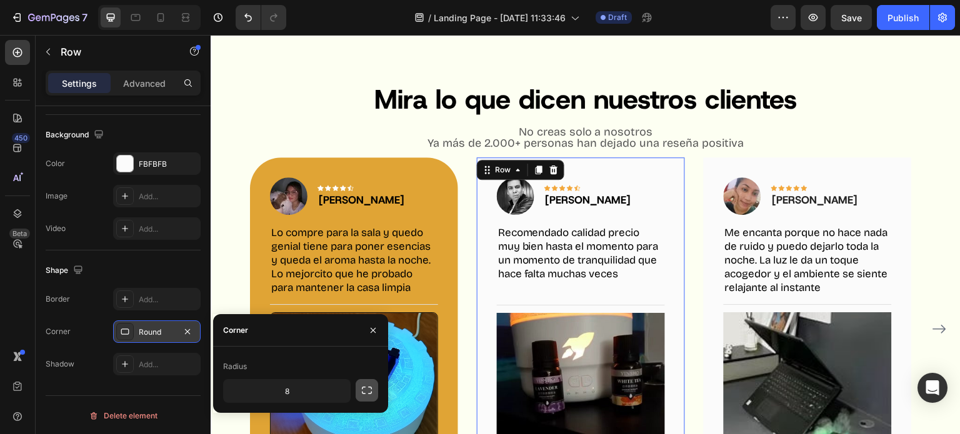
click at [358, 394] on button "button" at bounding box center [367, 390] width 22 height 22
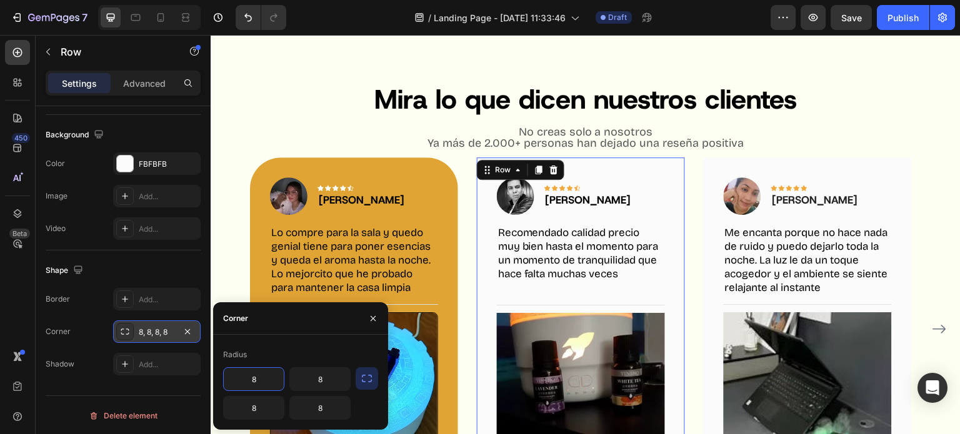
click at [250, 383] on input "8" at bounding box center [254, 379] width 60 height 22
type input "50"
click at [331, 376] on input "8" at bounding box center [320, 379] width 60 height 22
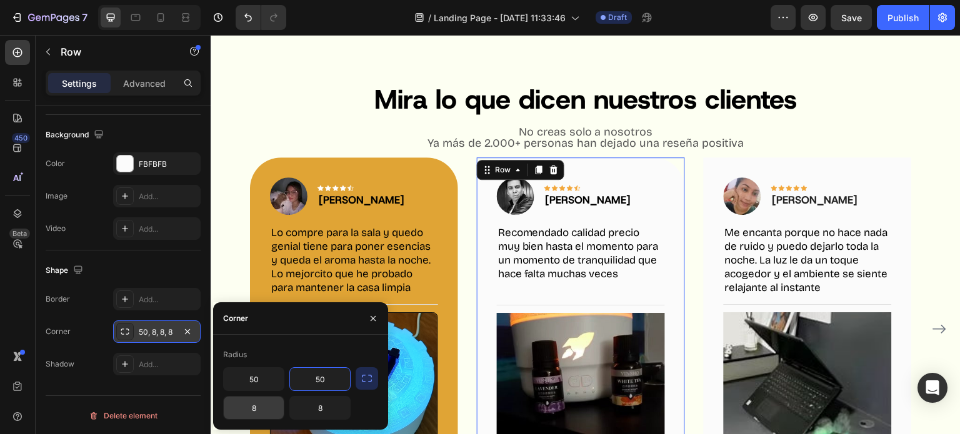
type input "50"
click at [260, 407] on input "8" at bounding box center [254, 408] width 60 height 22
type input "50"
click at [322, 406] on input "8" at bounding box center [320, 408] width 60 height 22
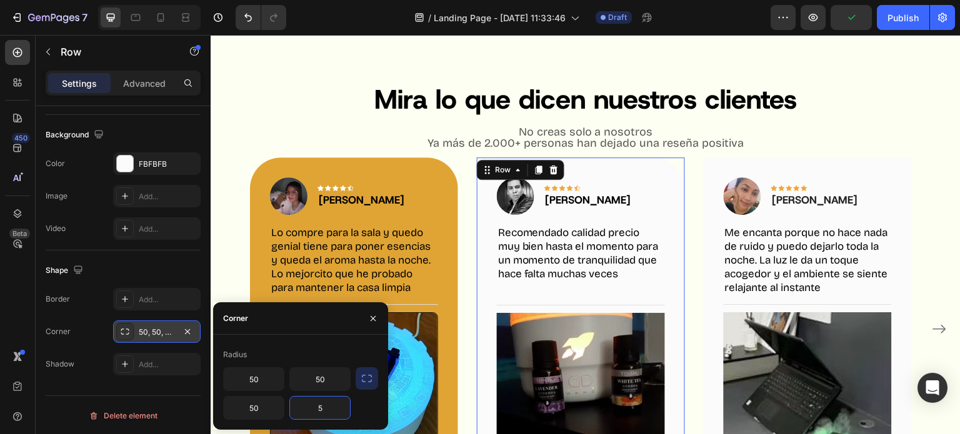
type input "50"
click at [131, 164] on div at bounding box center [125, 164] width 16 height 16
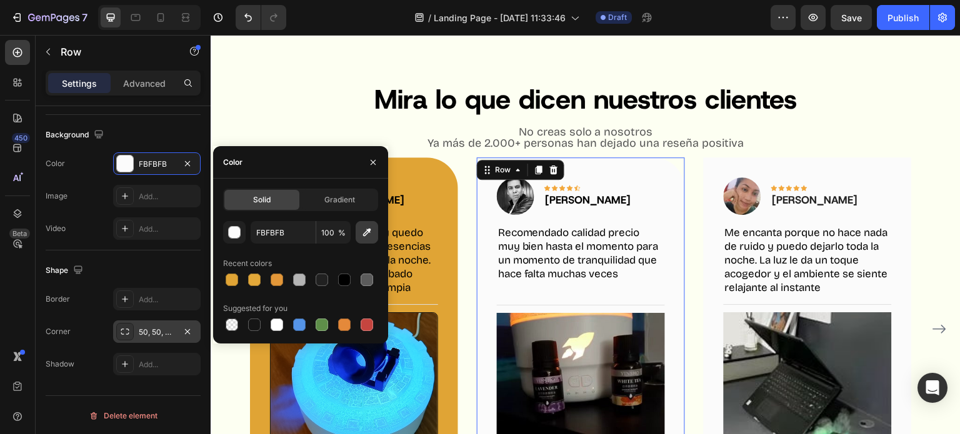
click at [366, 232] on icon "button" at bounding box center [367, 232] width 12 height 12
type input "E0A435"
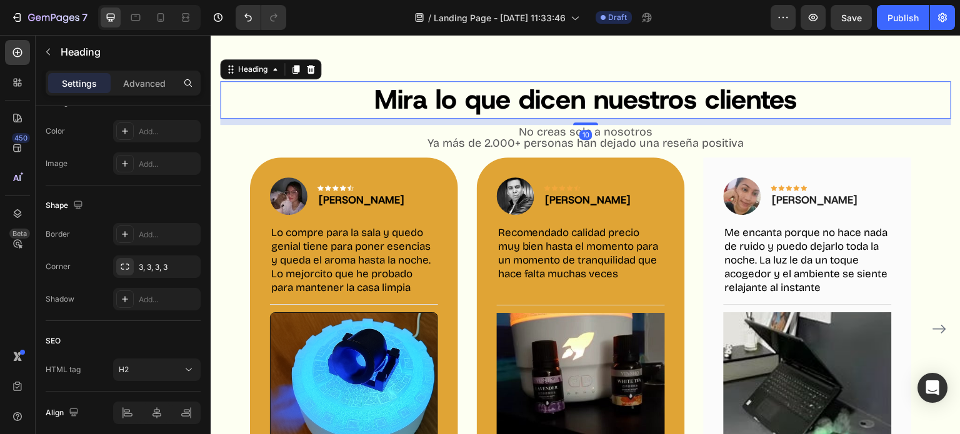
scroll to position [0, 0]
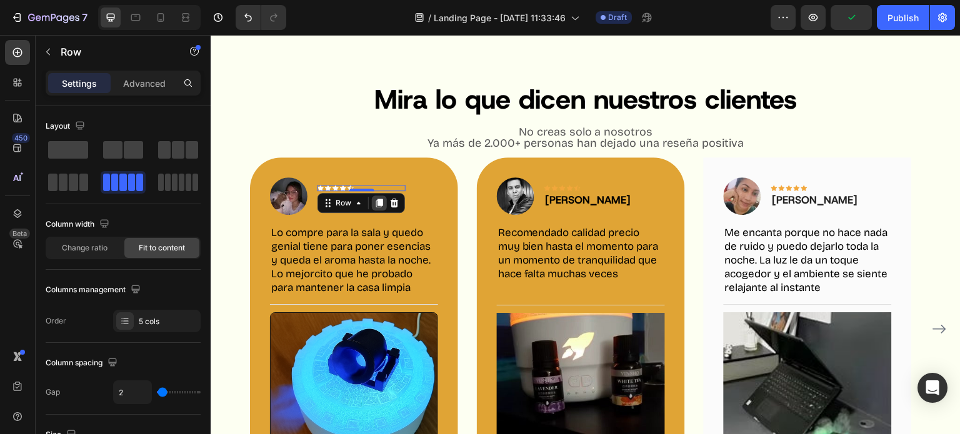
click at [384, 198] on div at bounding box center [379, 203] width 15 height 15
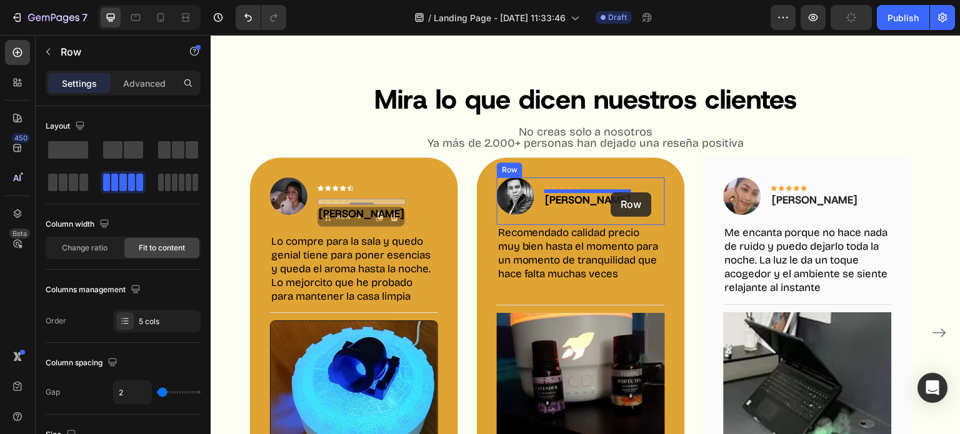
drag, startPoint x: 331, startPoint y: 217, endPoint x: 611, endPoint y: 192, distance: 281.0
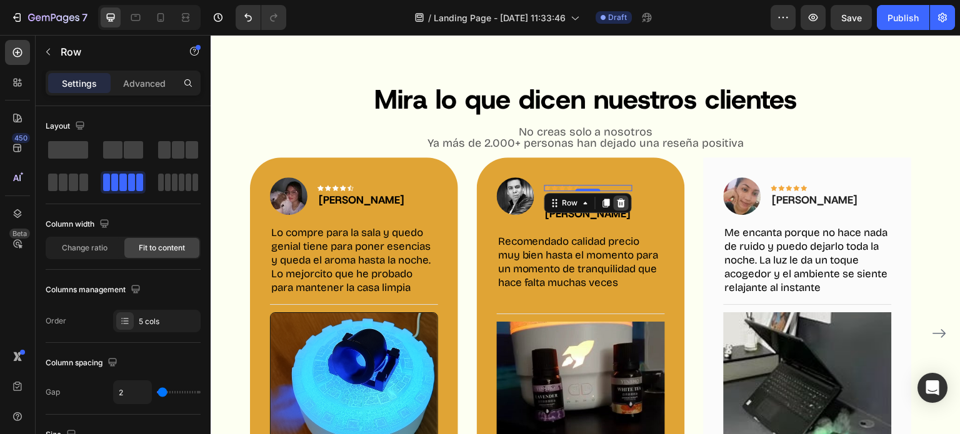
click at [625, 196] on div at bounding box center [621, 203] width 15 height 15
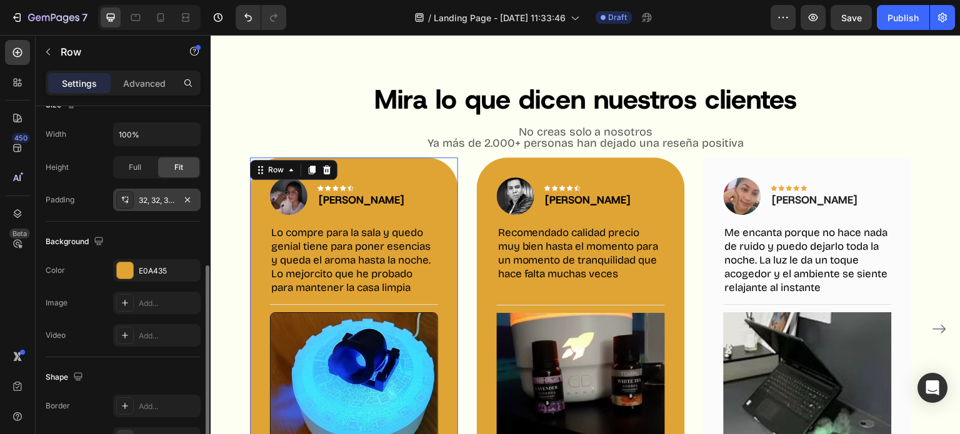
scroll to position [304, 0]
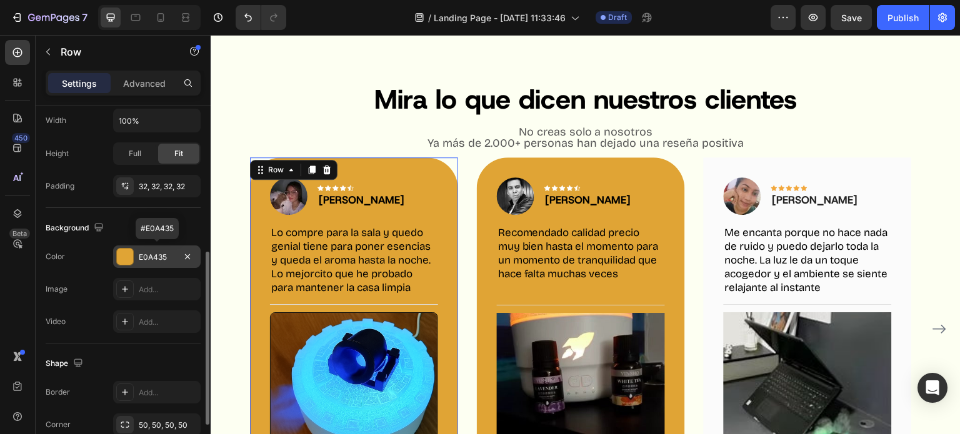
click at [125, 252] on div at bounding box center [125, 257] width 16 height 16
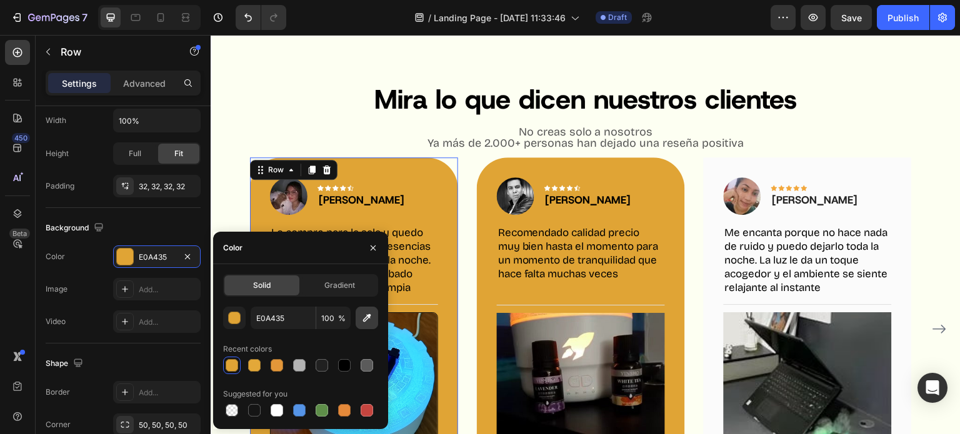
click at [364, 311] on button "button" at bounding box center [367, 318] width 22 height 22
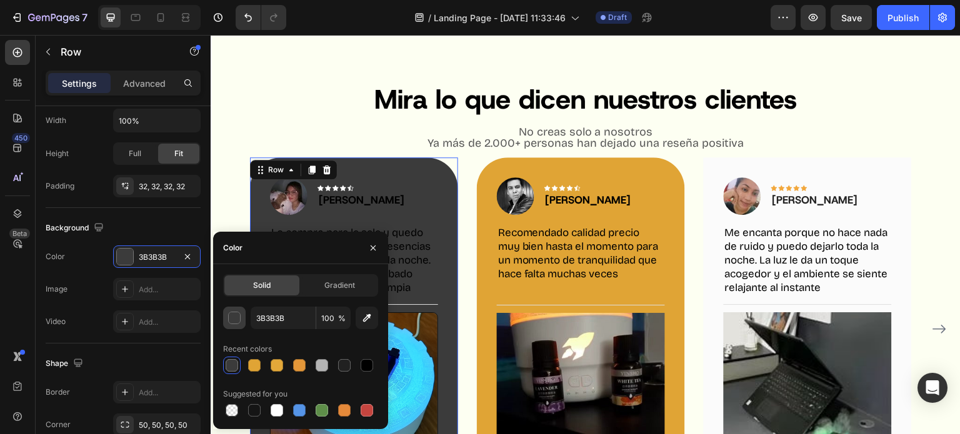
click at [232, 319] on div "button" at bounding box center [235, 318] width 12 height 12
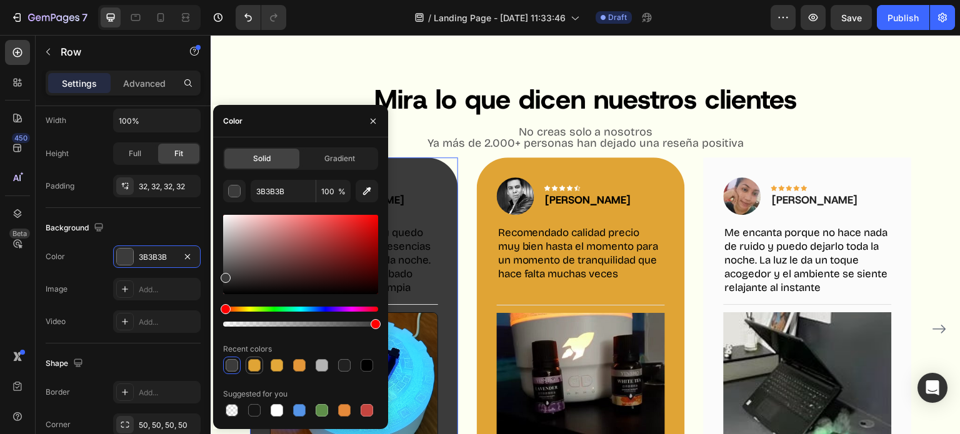
click at [252, 367] on div at bounding box center [254, 365] width 12 height 12
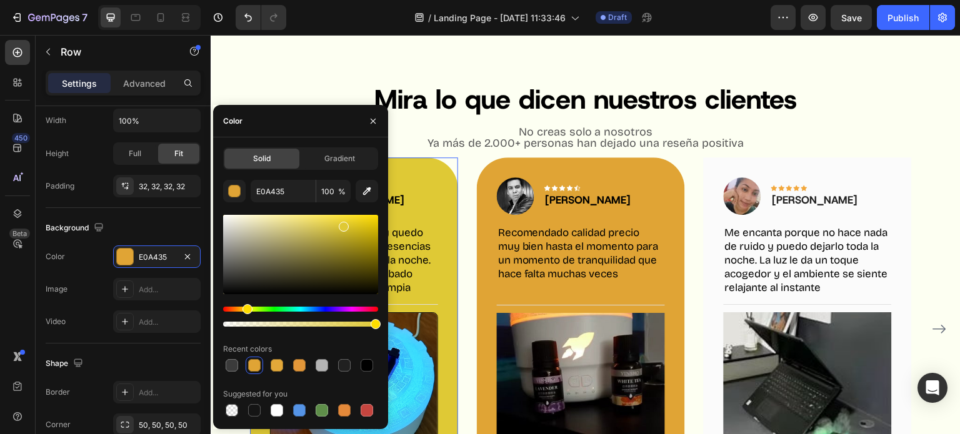
click at [246, 313] on div "Hue" at bounding box center [247, 309] width 10 height 10
type input "DFC935"
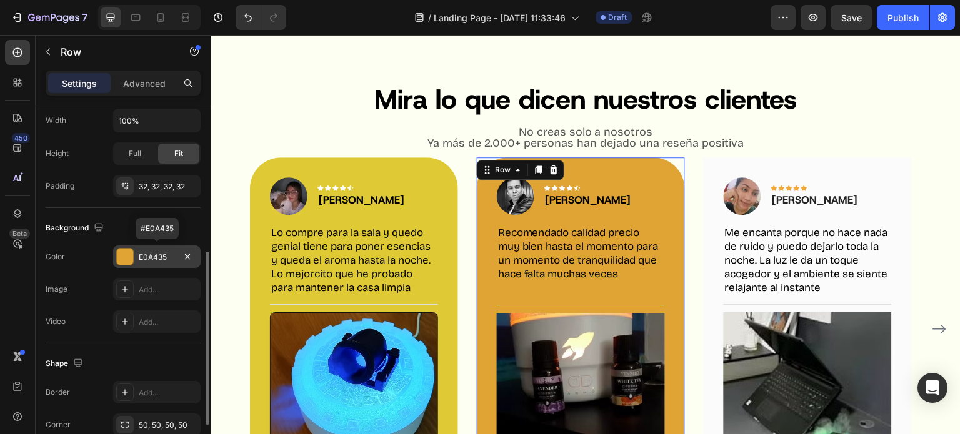
click at [128, 259] on div at bounding box center [125, 257] width 16 height 16
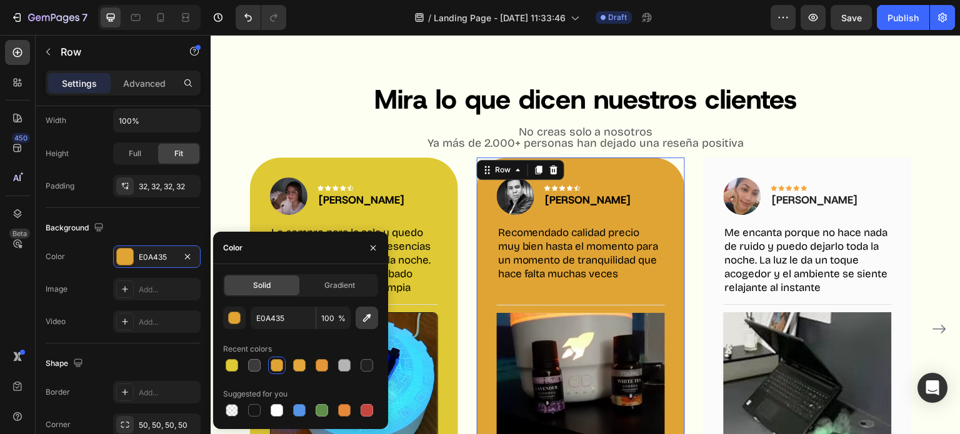
click at [370, 329] on button "button" at bounding box center [367, 318] width 22 height 22
type input "DFC935"
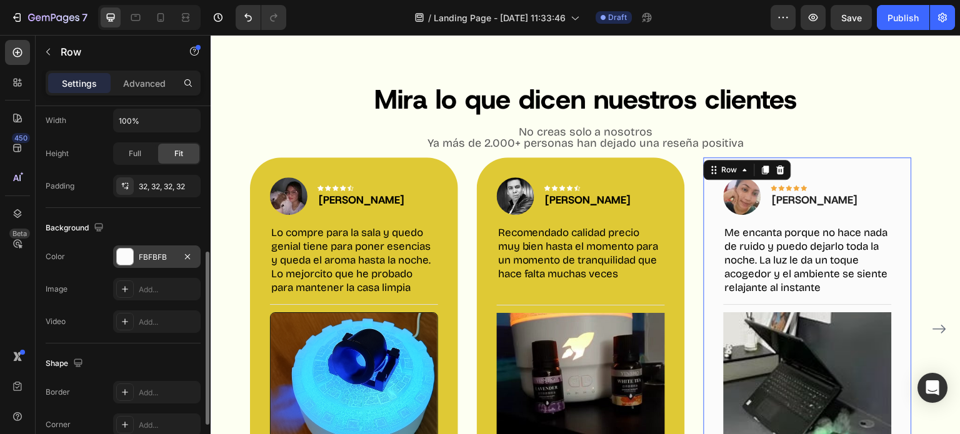
click at [172, 259] on div "FBFBFB" at bounding box center [157, 257] width 36 height 11
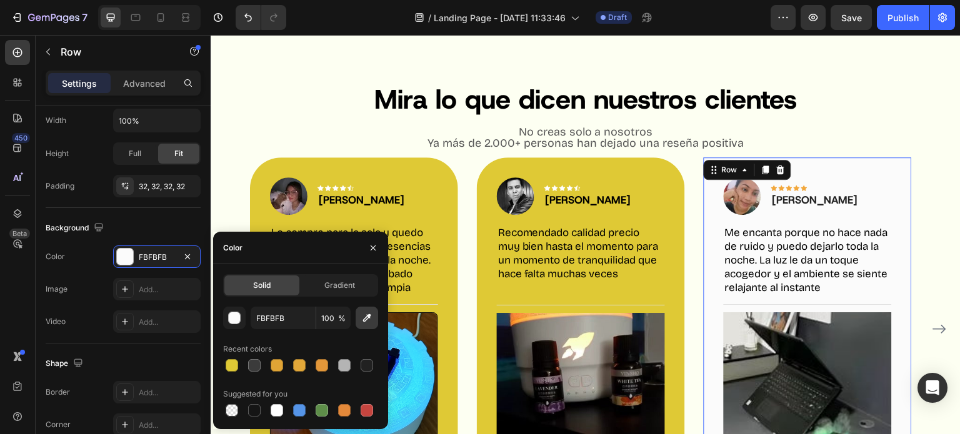
click at [369, 322] on icon "button" at bounding box center [367, 318] width 12 height 12
type input "DFC935"
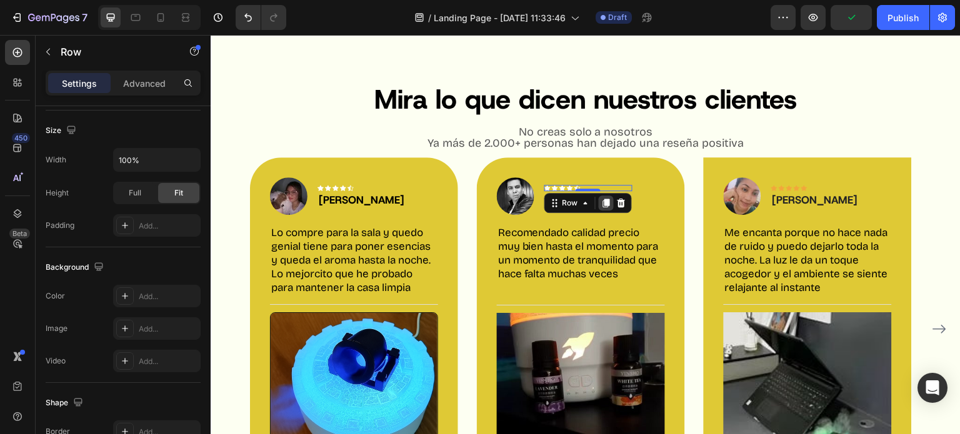
click at [609, 199] on icon at bounding box center [606, 203] width 10 height 10
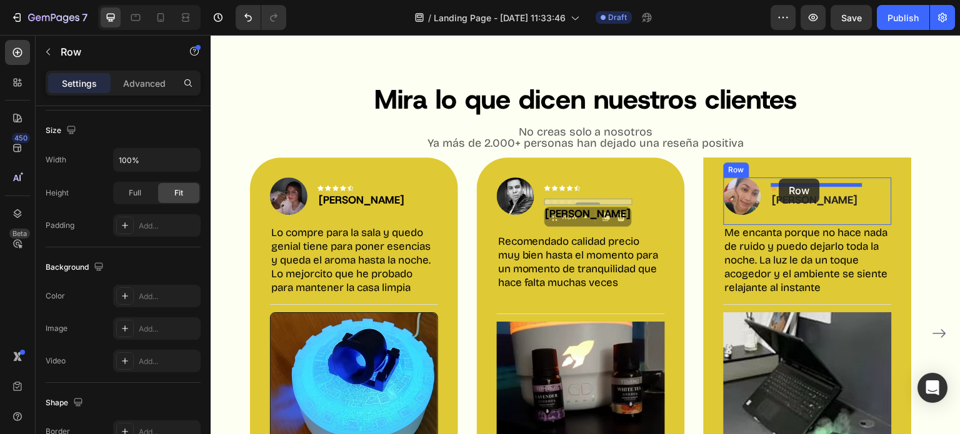
drag, startPoint x: 556, startPoint y: 217, endPoint x: 779, endPoint y: 179, distance: 226.4
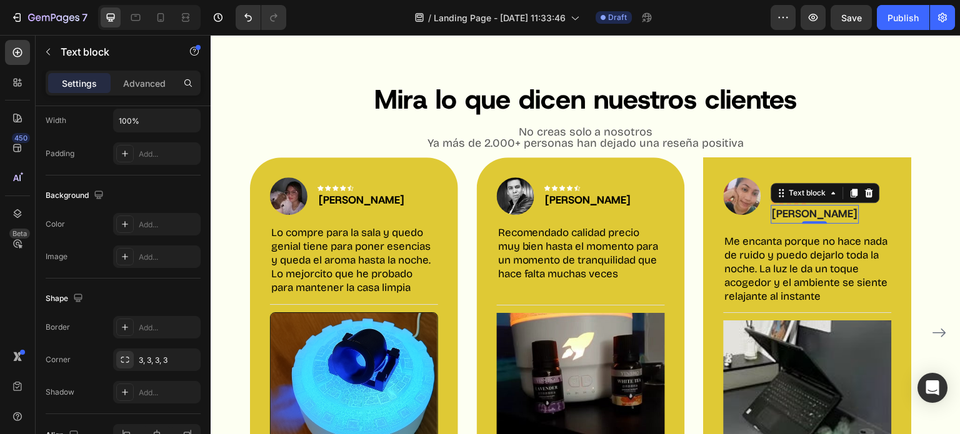
scroll to position [0, 0]
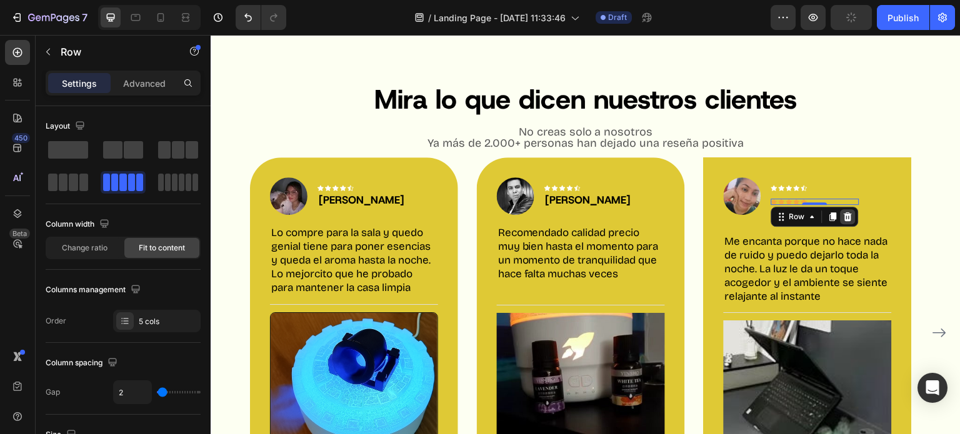
click at [848, 219] on icon at bounding box center [847, 216] width 8 height 9
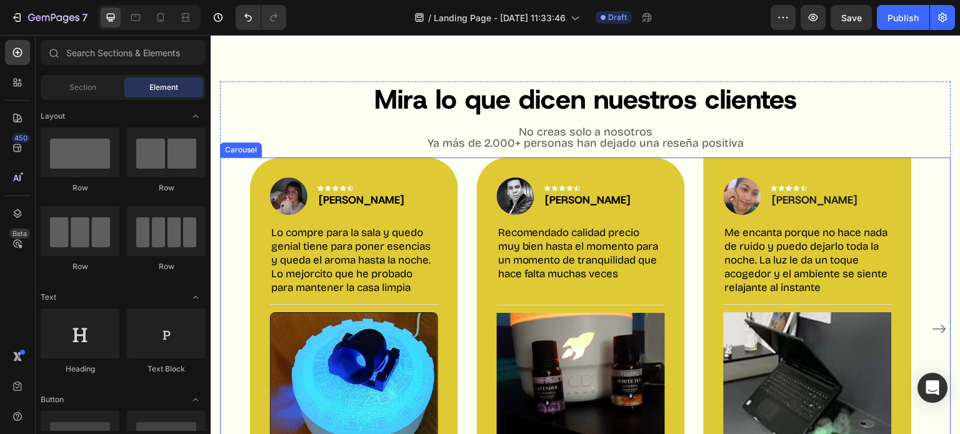
click at [932, 325] on icon "Carousel Next Arrow" at bounding box center [939, 329] width 15 height 15
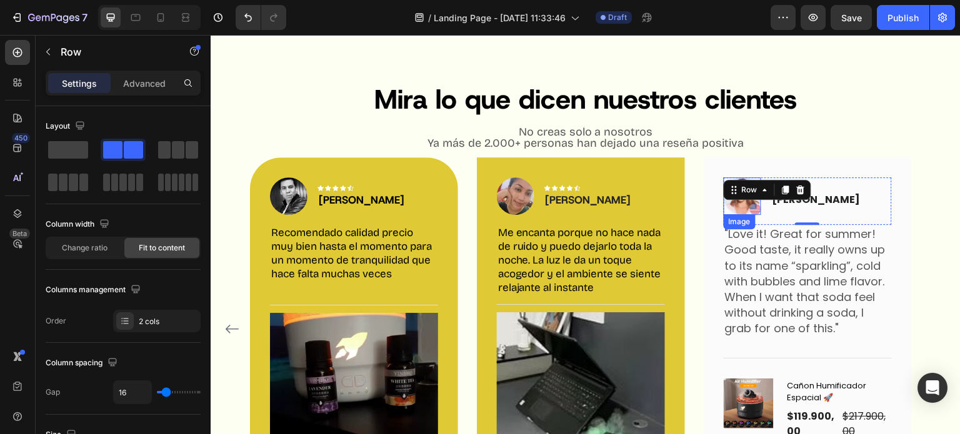
click at [745, 202] on img at bounding box center [742, 195] width 37 height 37
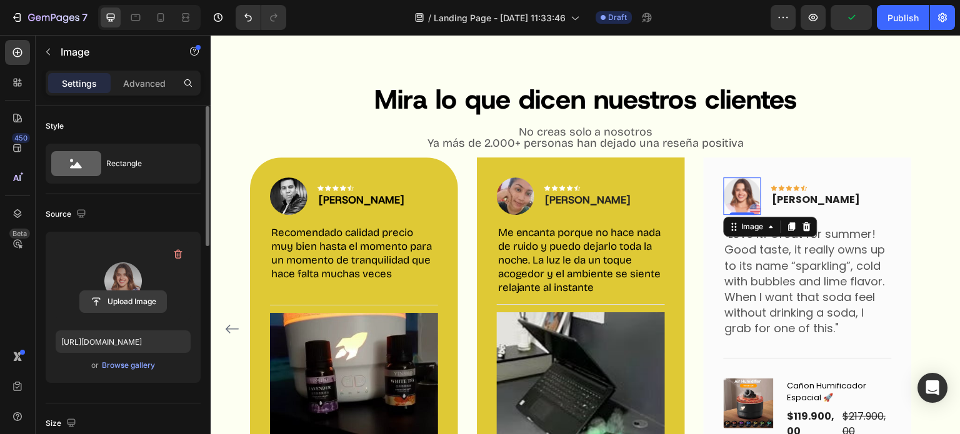
click at [135, 296] on input "file" at bounding box center [123, 301] width 86 height 21
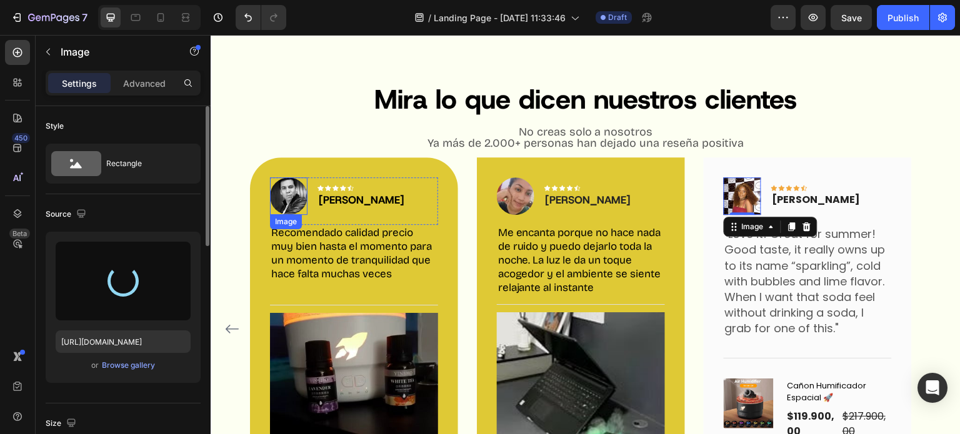
type input "[URL][DOMAIN_NAME]"
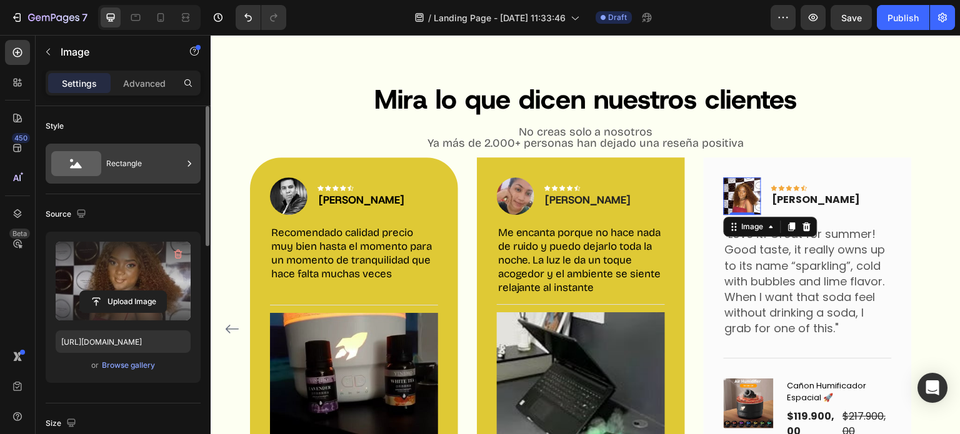
click at [134, 160] on div "Rectangle" at bounding box center [144, 163] width 76 height 29
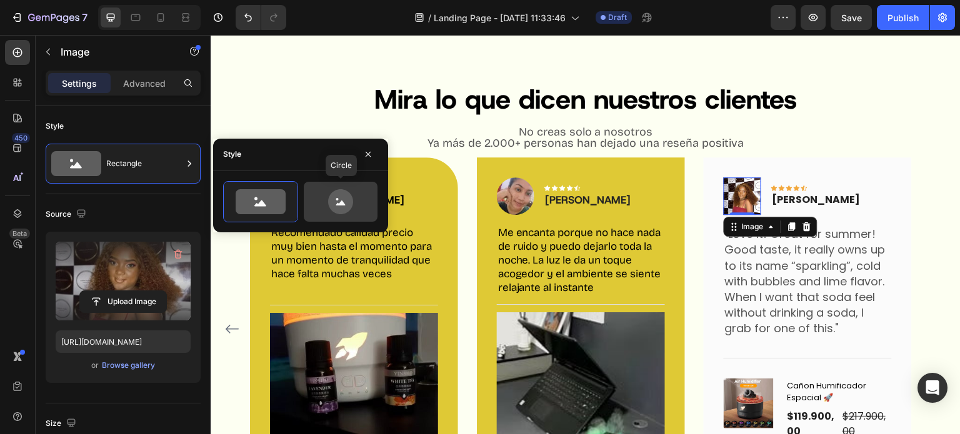
click at [319, 192] on icon at bounding box center [340, 201] width 59 height 25
type input "80"
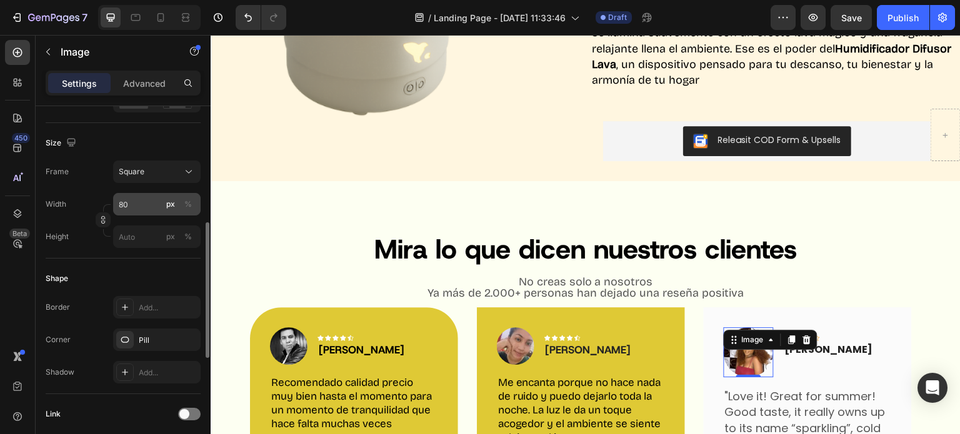
scroll to position [259, 0]
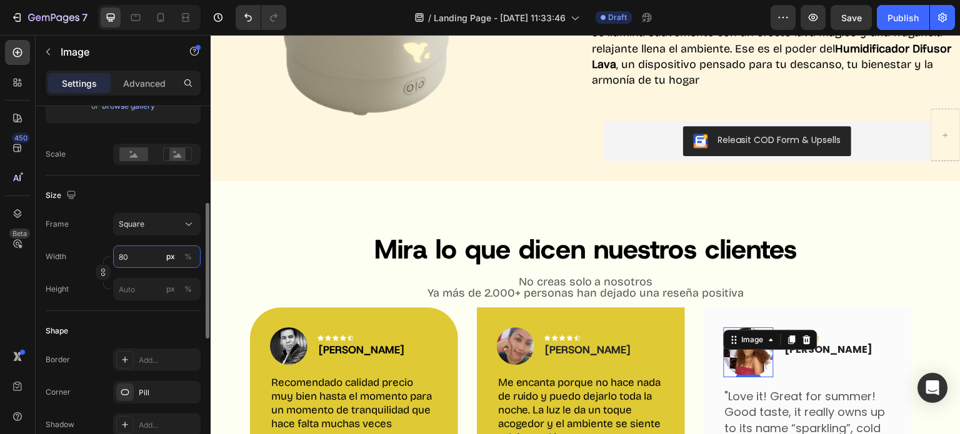
click at [145, 258] on input "80" at bounding box center [156, 257] width 87 height 22
type input "0"
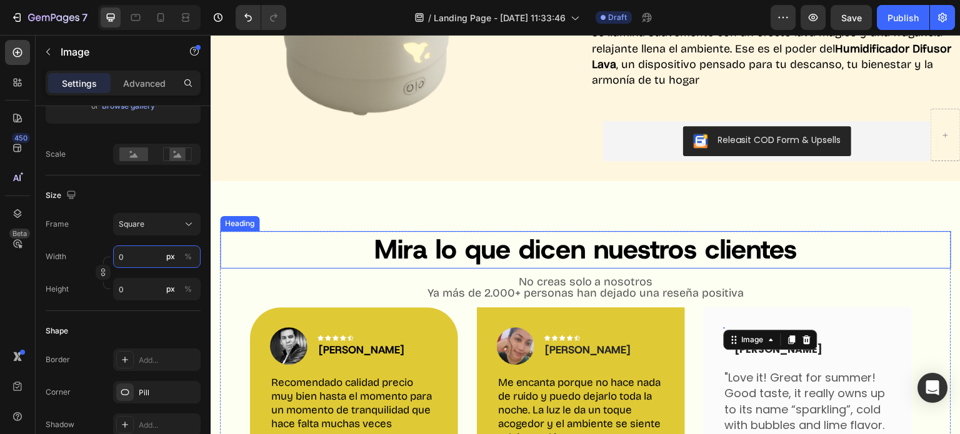
type input "6"
type input "60"
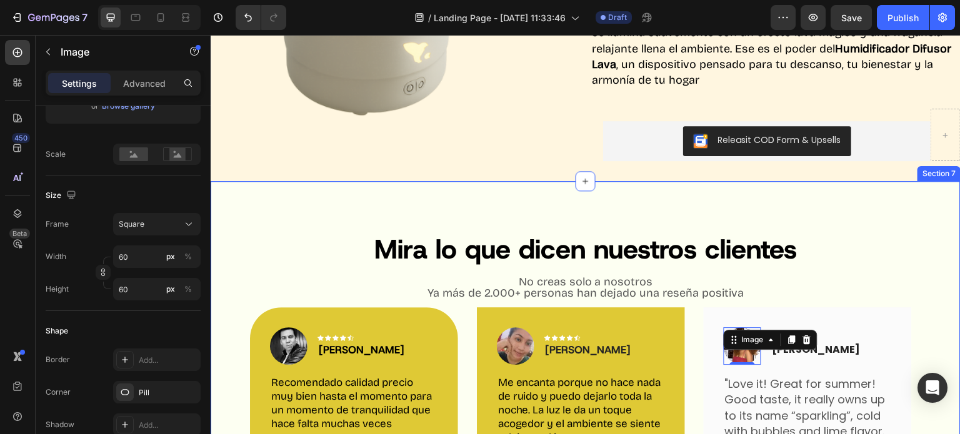
click at [852, 181] on div "Mira lo que dicen nuestros clientes Heading No creas solo a nosotros Ya más de …" at bounding box center [586, 438] width 750 height 515
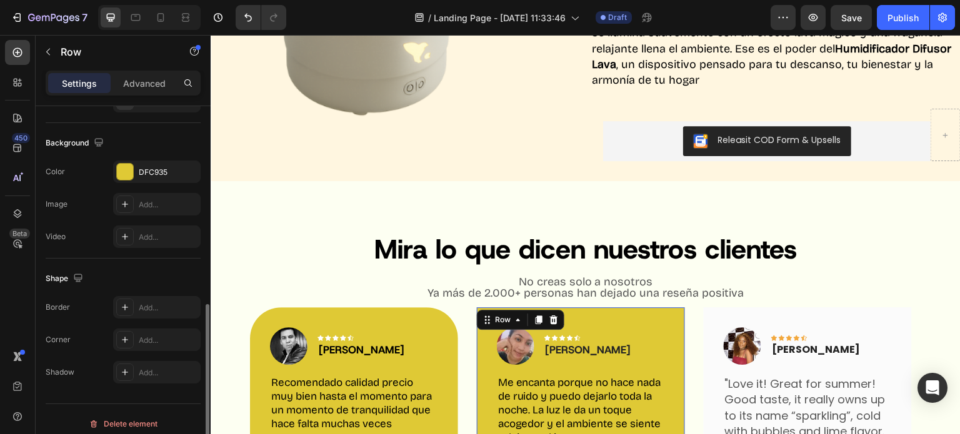
scroll to position [397, 0]
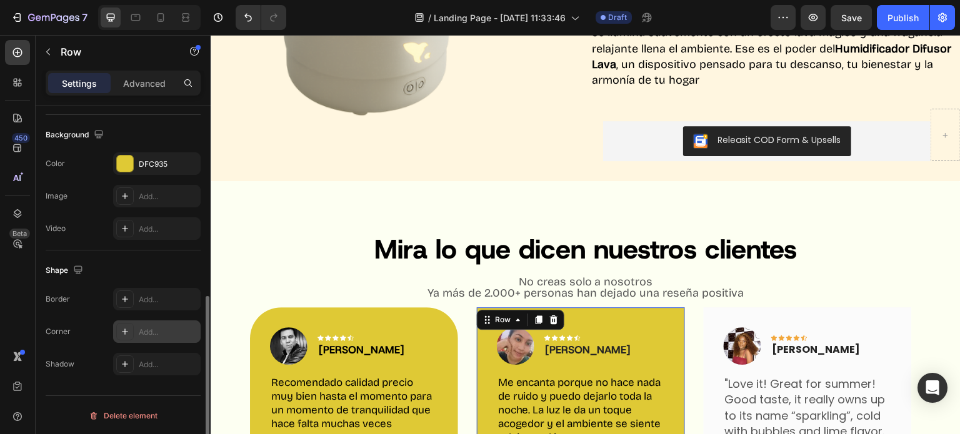
click at [135, 332] on div "Add..." at bounding box center [156, 332] width 87 height 22
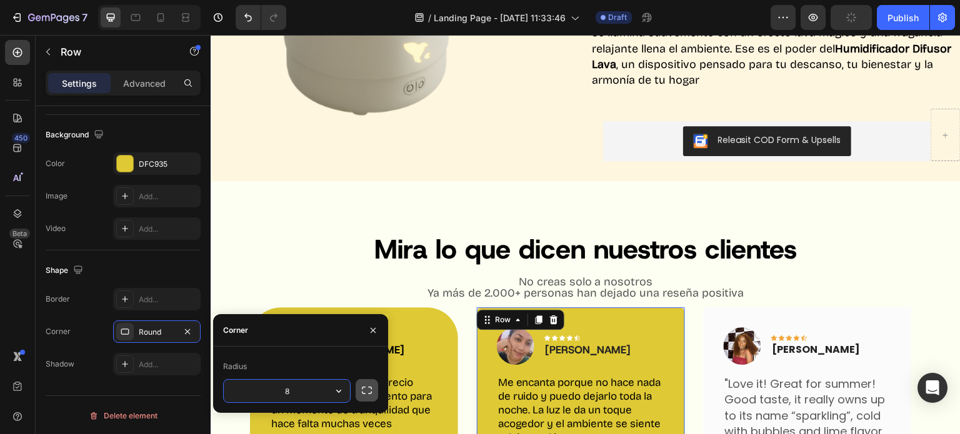
click at [368, 394] on icon "button" at bounding box center [367, 390] width 10 height 7
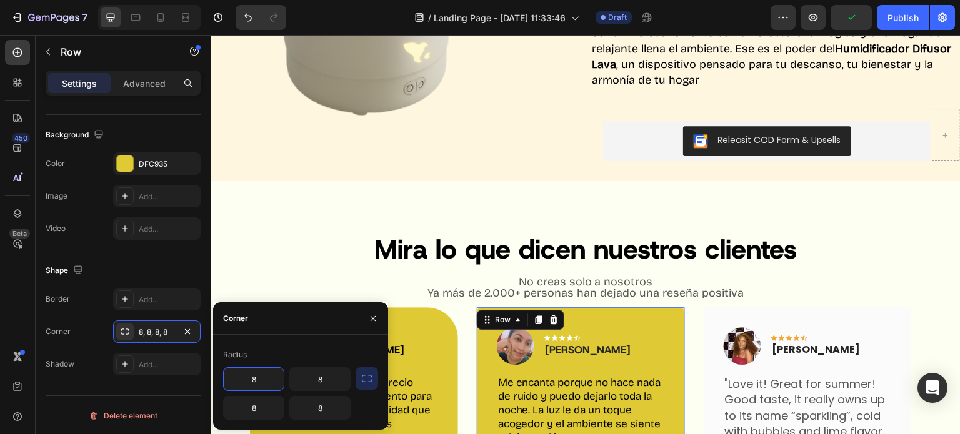
click at [256, 381] on input "8" at bounding box center [254, 379] width 60 height 22
type input "8"
type input "50"
click at [328, 388] on input "8" at bounding box center [320, 379] width 60 height 22
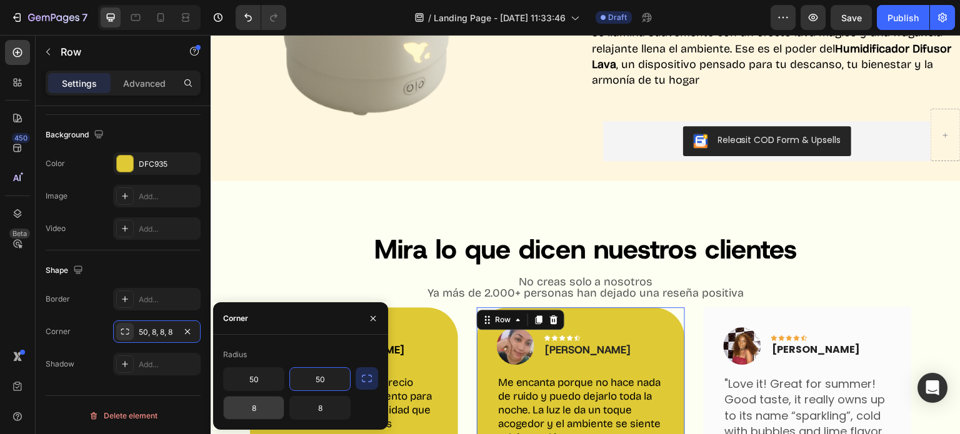
type input "50"
click at [274, 401] on input "8" at bounding box center [254, 408] width 60 height 22
type input "50"
click at [337, 409] on input "8" at bounding box center [320, 408] width 60 height 22
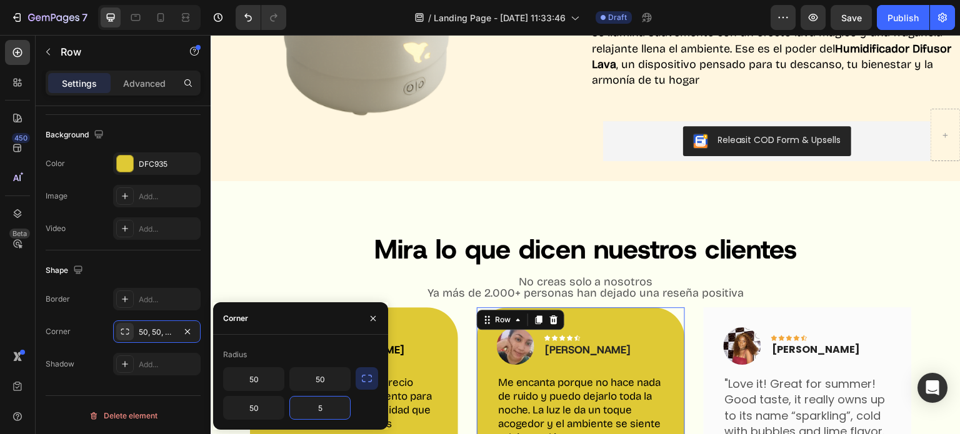
type input "50"
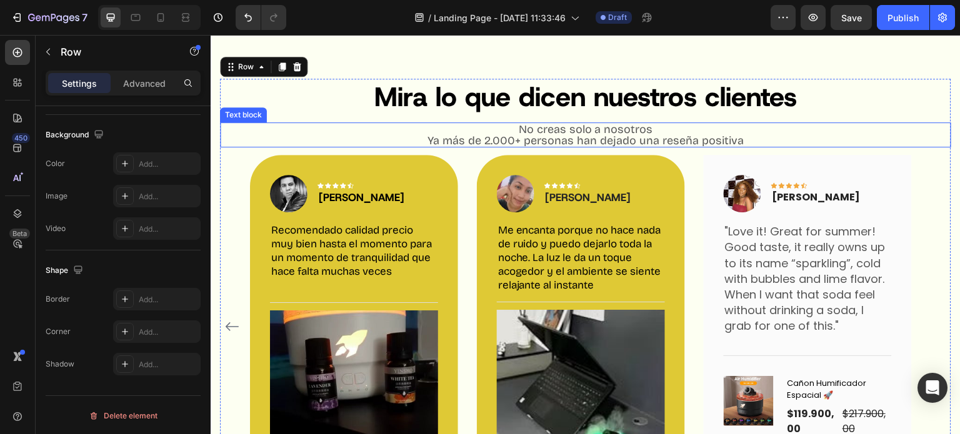
scroll to position [1224, 0]
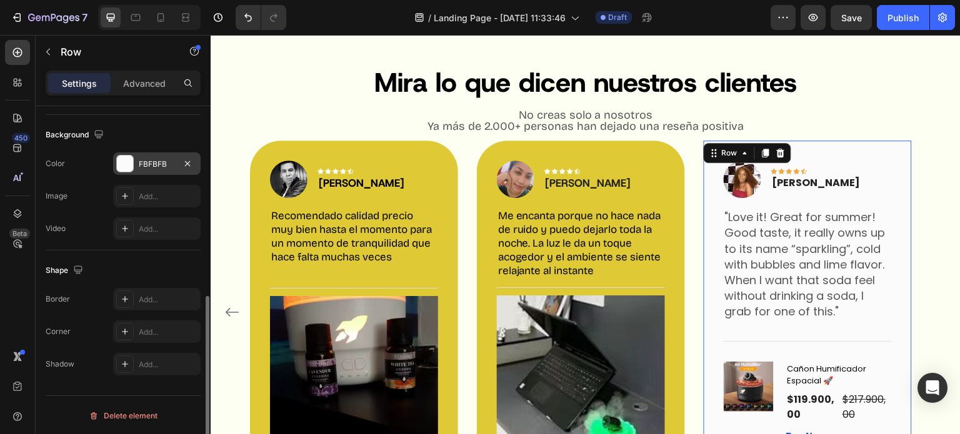
click at [128, 157] on div at bounding box center [125, 164] width 16 height 16
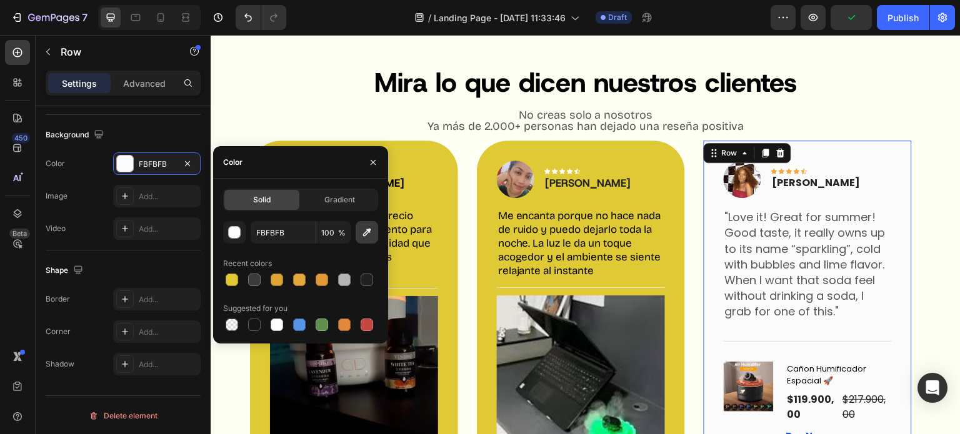
click at [367, 239] on icon "button" at bounding box center [367, 232] width 12 height 12
type input "DFC935"
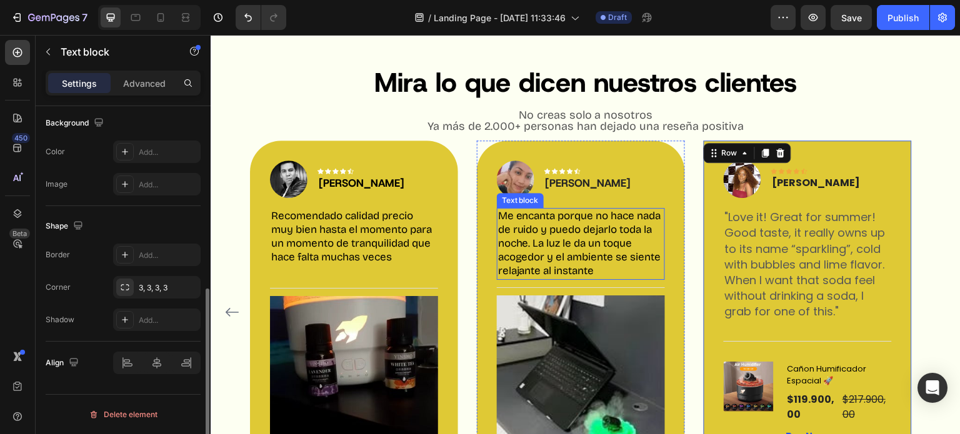
click at [597, 232] on p "Me encanta porque no hace nada de ruido y puedo dejarlo toda la noche. La luz l…" at bounding box center [581, 243] width 166 height 69
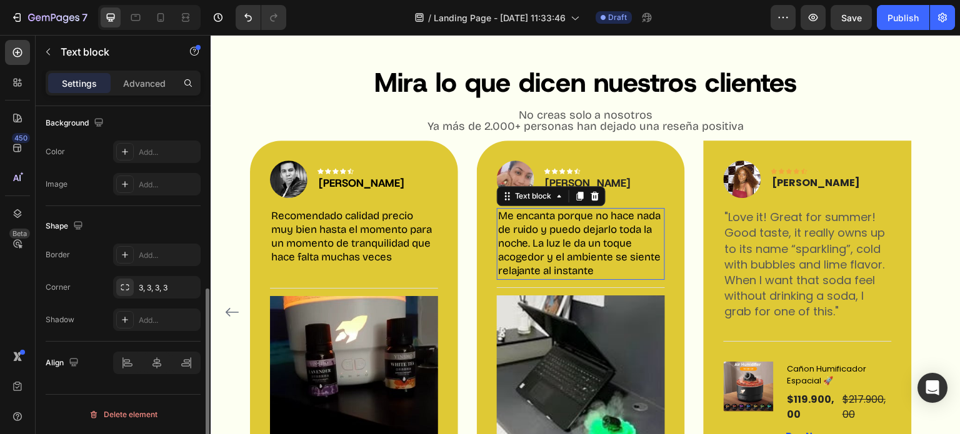
scroll to position [0, 0]
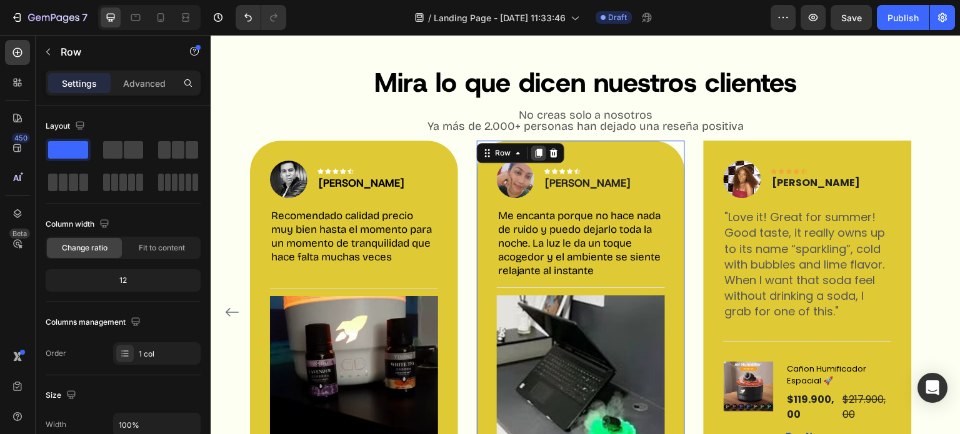
click at [534, 157] on icon at bounding box center [539, 153] width 10 height 10
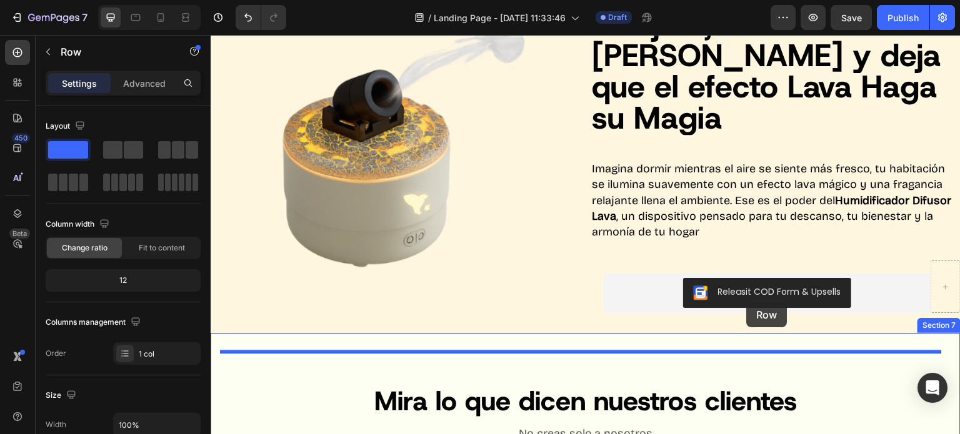
scroll to position [1003, 0]
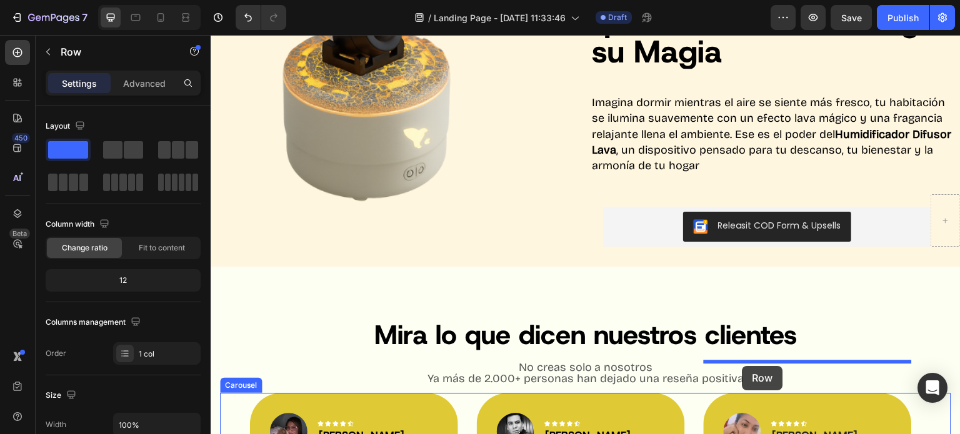
drag, startPoint x: 490, startPoint y: 71, endPoint x: 742, endPoint y: 366, distance: 387.8
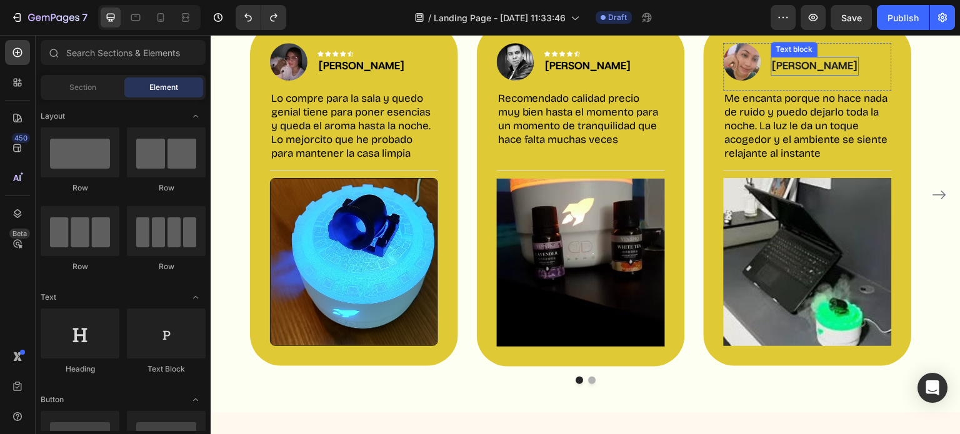
scroll to position [1202, 0]
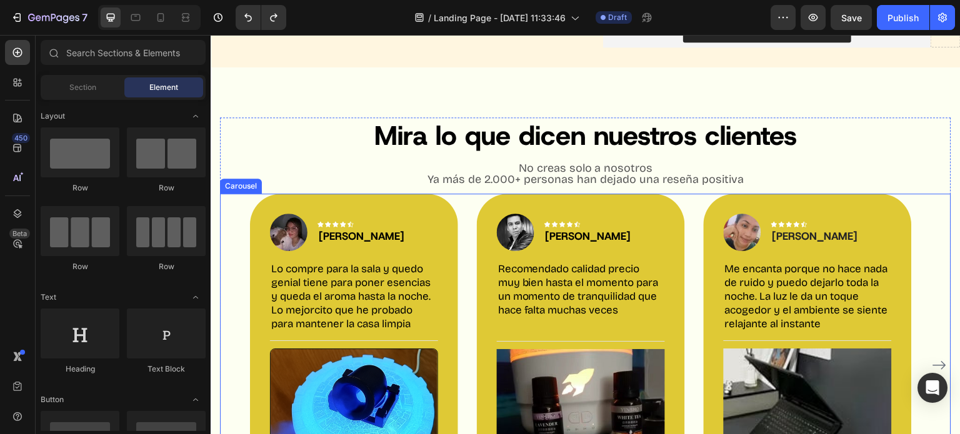
click at [932, 358] on icon "Carousel Next Arrow" at bounding box center [939, 365] width 15 height 15
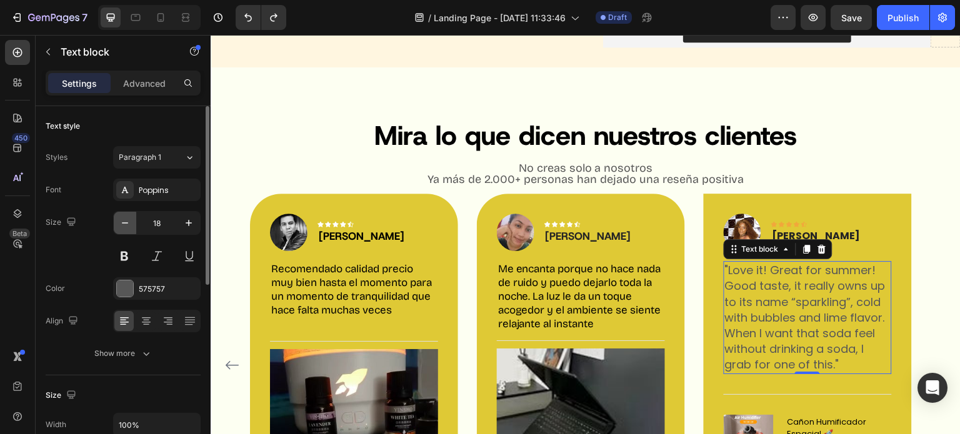
click at [121, 224] on icon "button" at bounding box center [125, 223] width 12 height 12
type input "17"
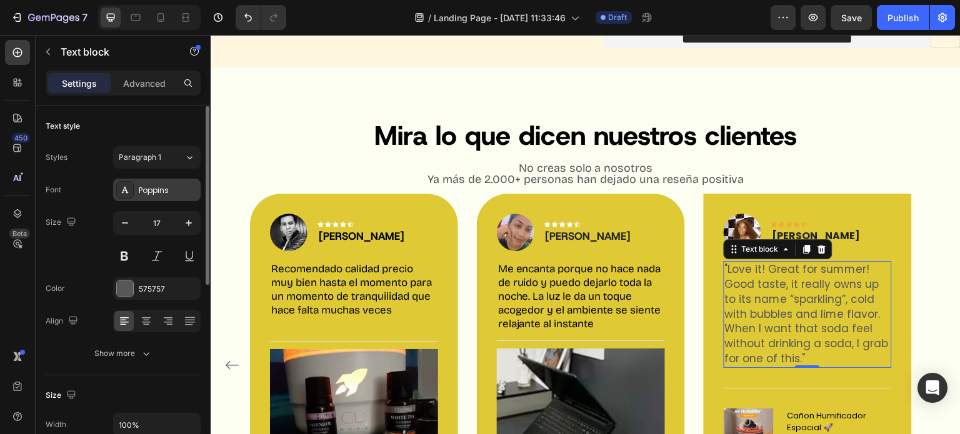
click at [157, 182] on div "Poppins" at bounding box center [156, 190] width 87 height 22
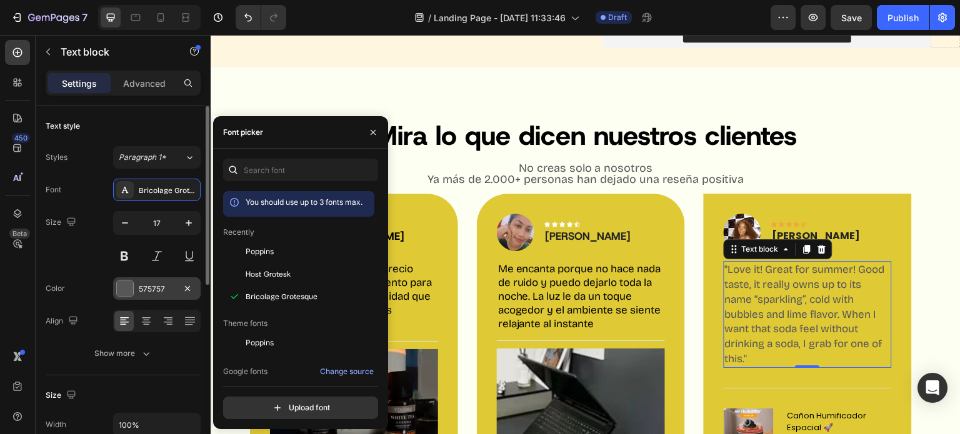
click at [121, 293] on div at bounding box center [125, 289] width 16 height 16
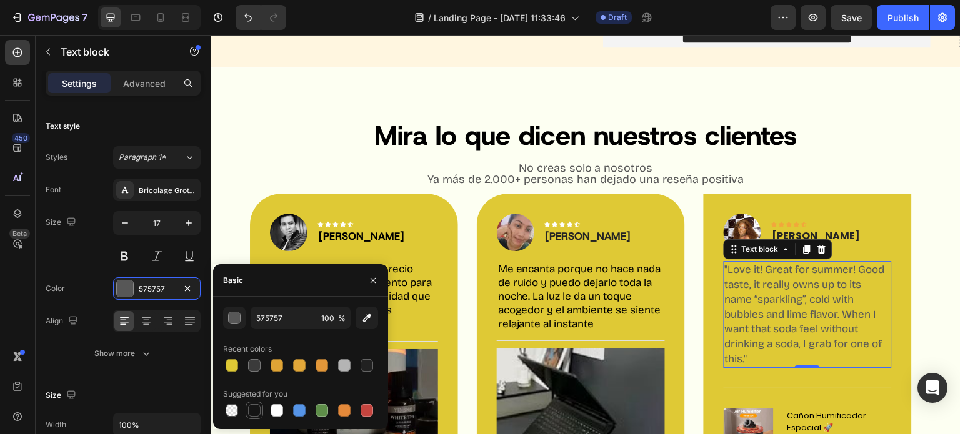
click at [257, 407] on div at bounding box center [254, 410] width 12 height 12
type input "151515"
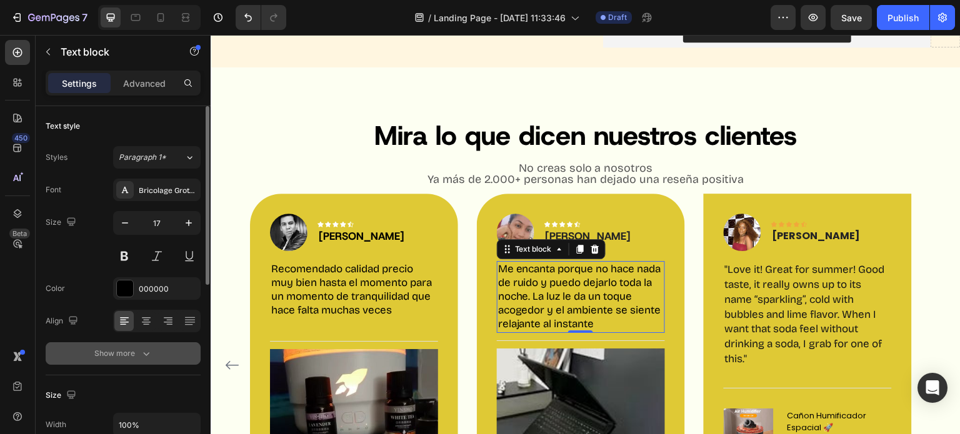
click at [134, 352] on div "Show more" at bounding box center [123, 353] width 58 height 12
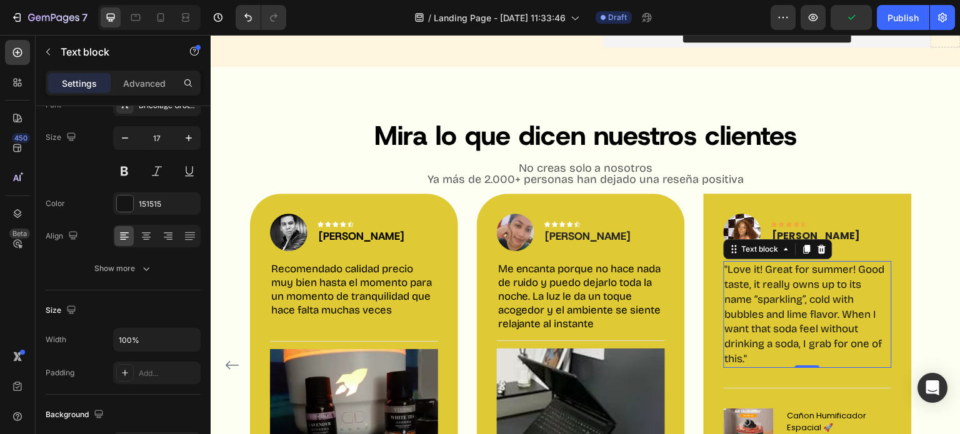
scroll to position [85, 0]
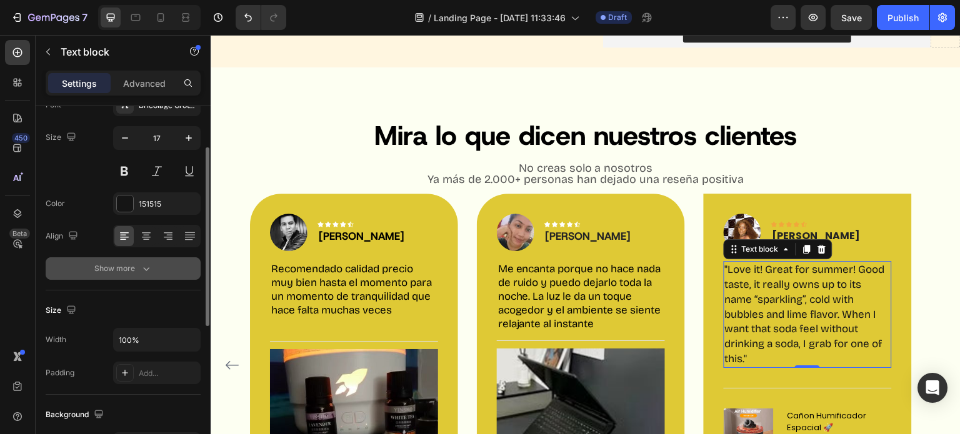
click at [132, 259] on button "Show more" at bounding box center [123, 268] width 155 height 22
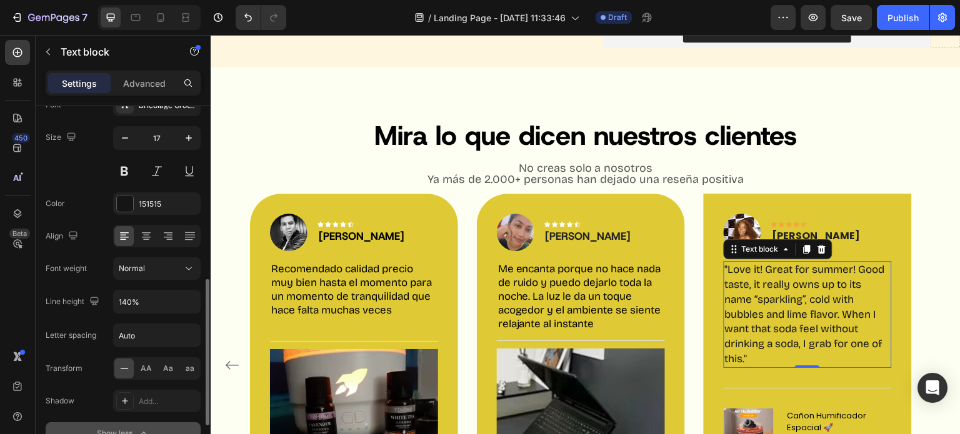
scroll to position [189, 0]
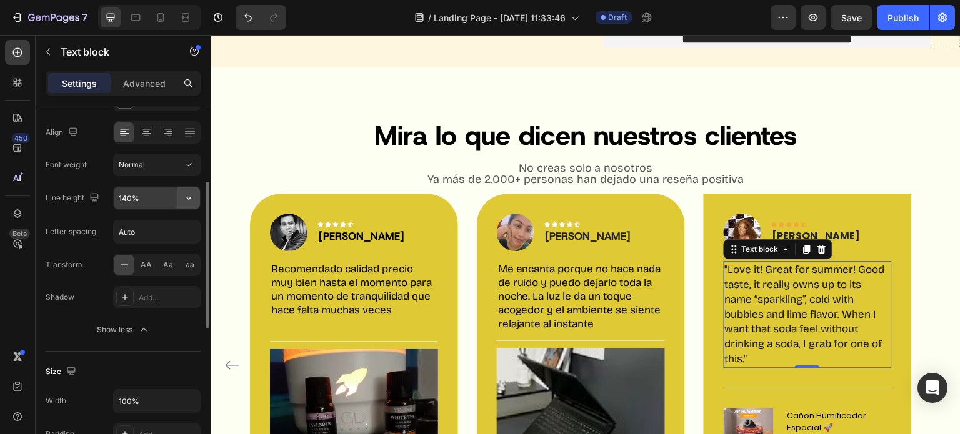
click at [180, 200] on button "button" at bounding box center [188, 198] width 22 height 22
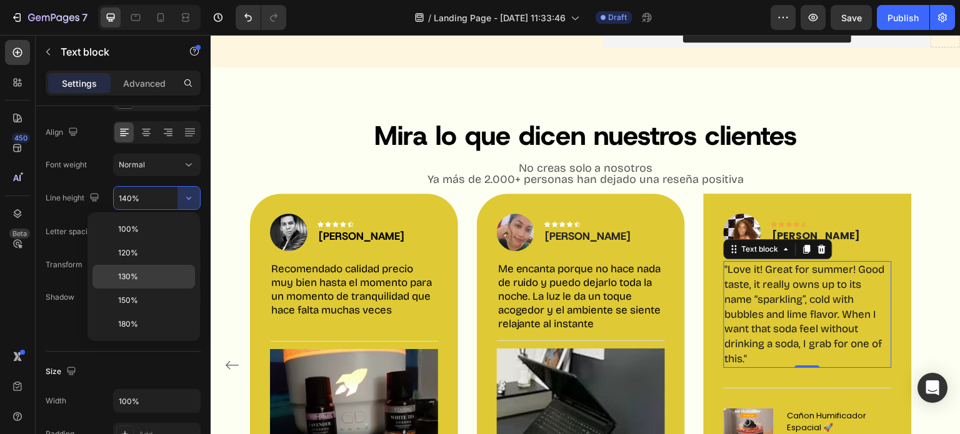
click at [130, 277] on span "130%" at bounding box center [128, 276] width 20 height 11
type input "130%"
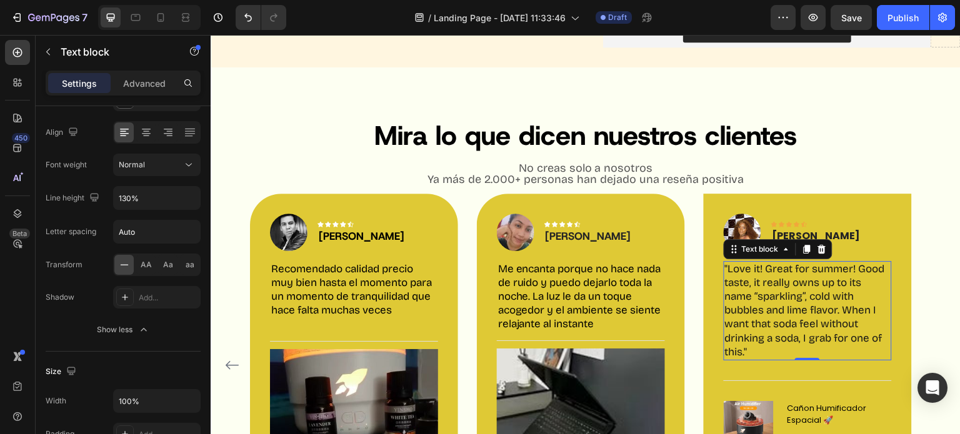
click at [783, 269] on p ""Love it! Great for summer! Good taste, it really owns up to its name “sparklin…" at bounding box center [808, 310] width 166 height 97
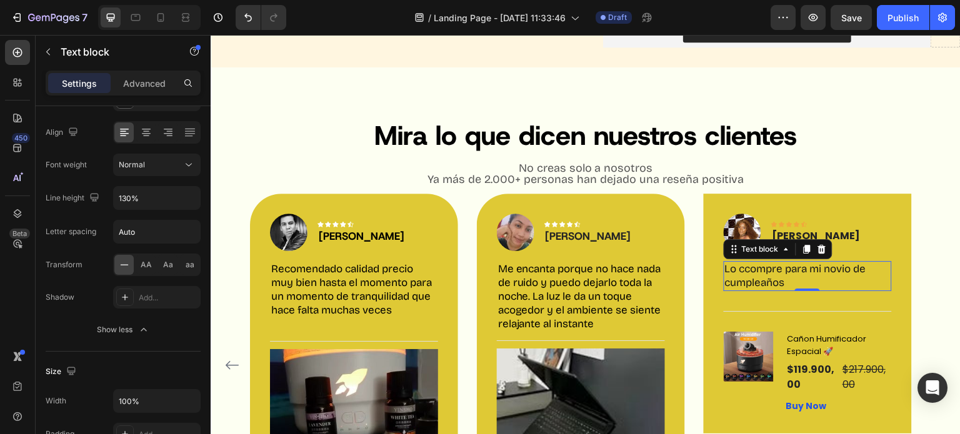
click at [750, 262] on p "Lo ccompre para mi novio de cumpleaños" at bounding box center [808, 275] width 166 height 27
click at [789, 262] on p "Lo compre para mi novio de cumpleaños" at bounding box center [808, 275] width 166 height 27
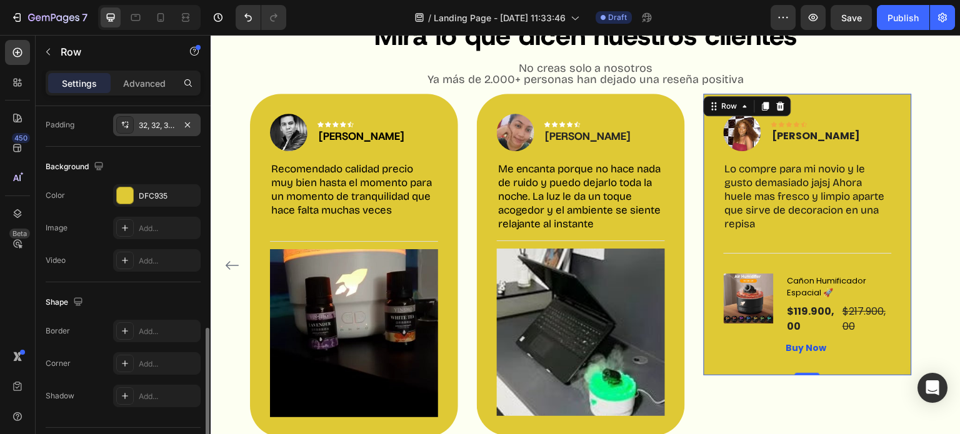
scroll to position [397, 0]
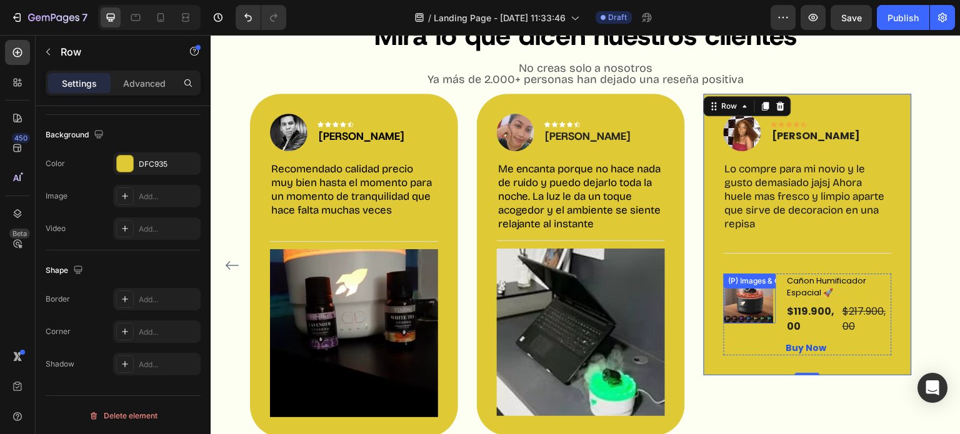
click at [749, 281] on div "(P) Images & Gallery" at bounding box center [764, 281] width 77 height 11
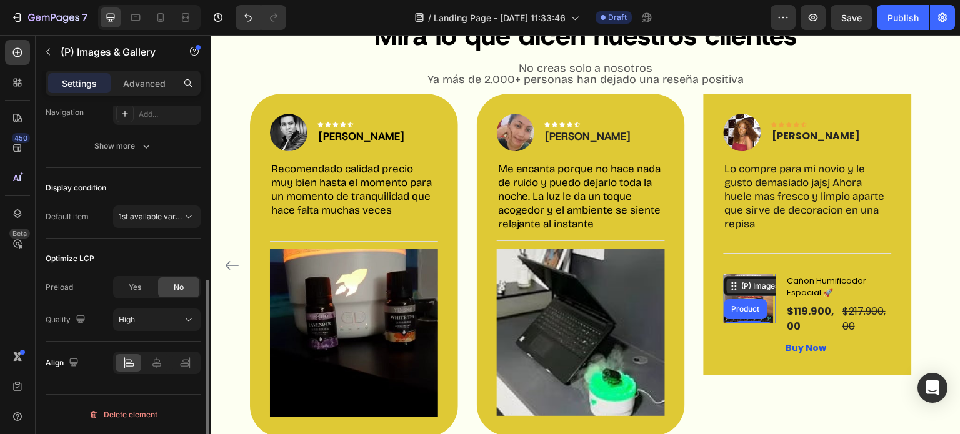
scroll to position [0, 0]
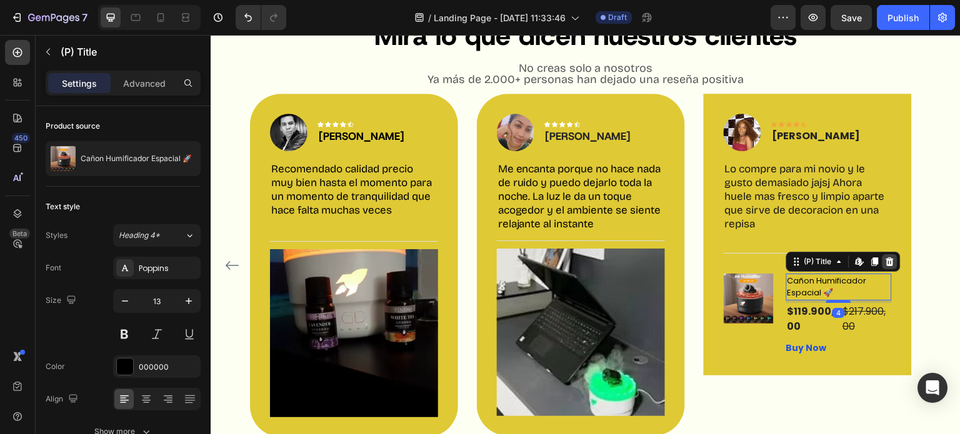
click at [894, 265] on icon at bounding box center [890, 262] width 10 height 10
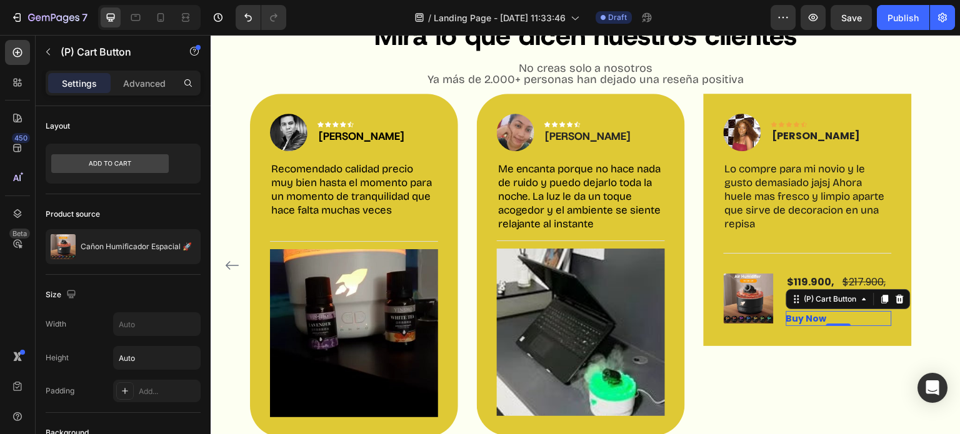
click at [832, 317] on div "Buy Now (P) Cart Button 0" at bounding box center [839, 318] width 106 height 15
click at [899, 297] on icon at bounding box center [900, 299] width 10 height 10
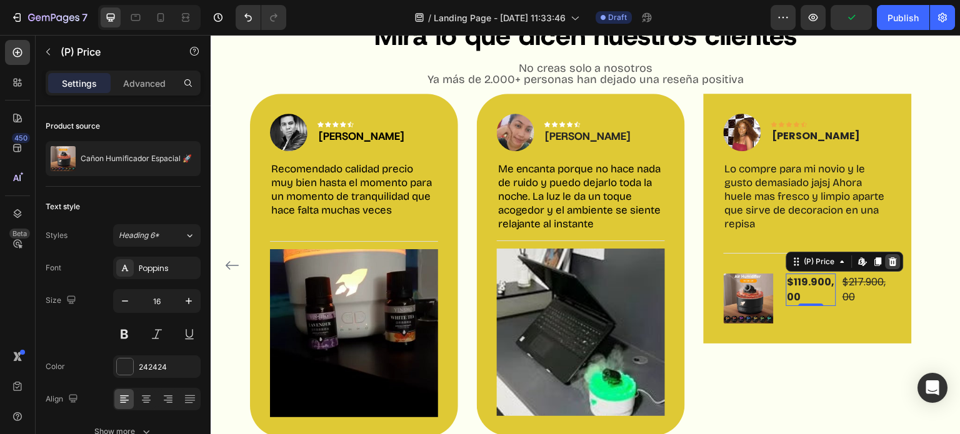
click at [893, 263] on icon at bounding box center [893, 261] width 8 height 9
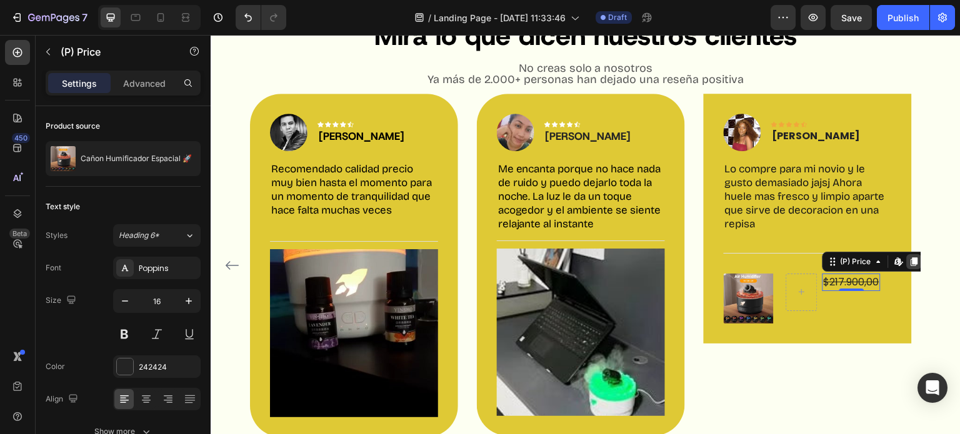
click at [909, 259] on icon at bounding box center [914, 262] width 10 height 10
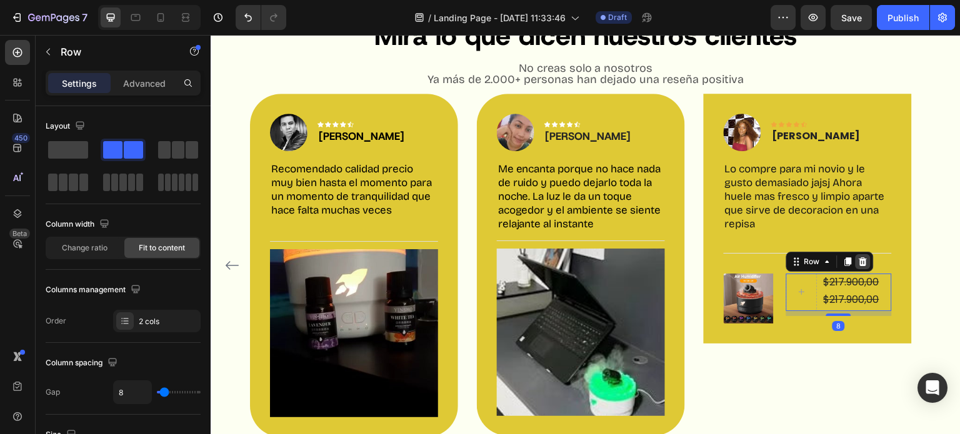
click at [856, 260] on div at bounding box center [862, 261] width 15 height 15
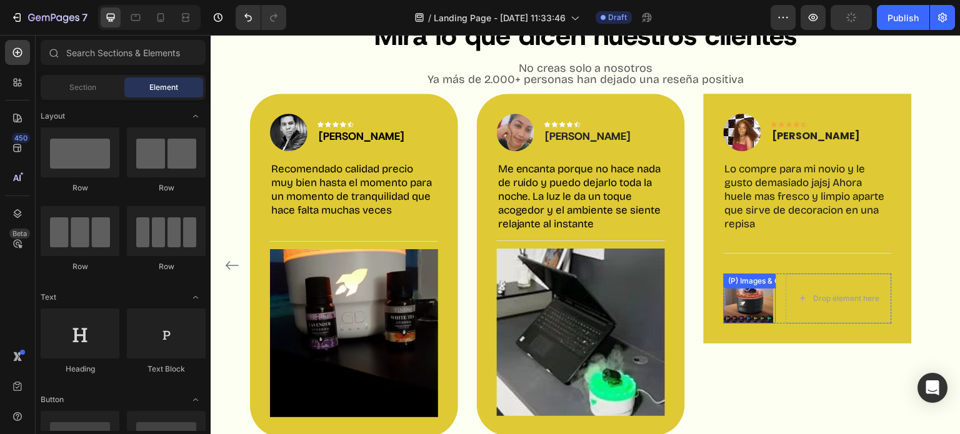
click at [760, 307] on img at bounding box center [749, 299] width 50 height 50
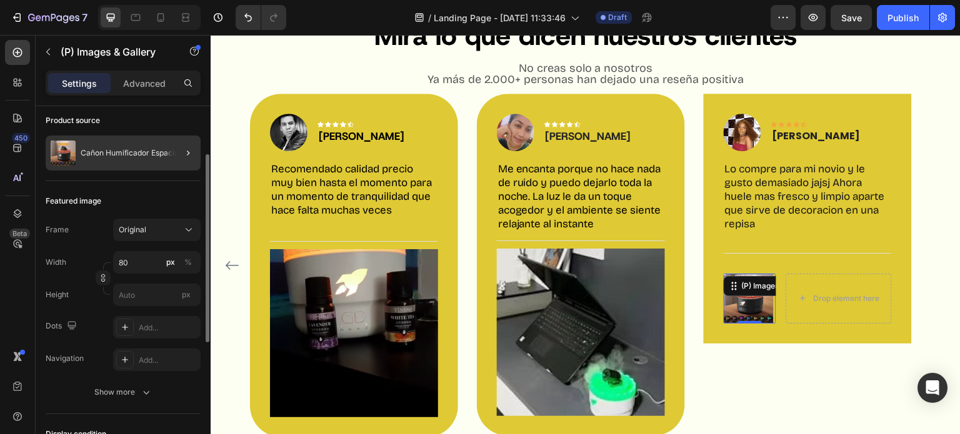
scroll to position [339, 0]
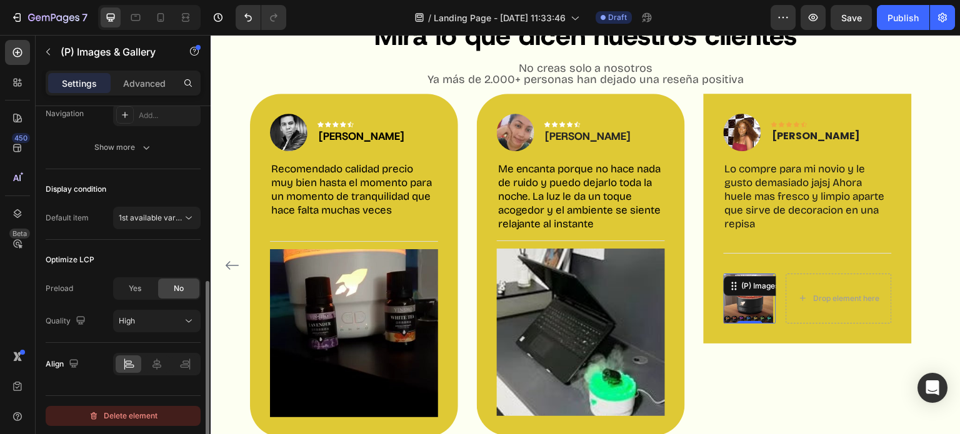
click at [105, 418] on div "Delete element" at bounding box center [123, 416] width 69 height 15
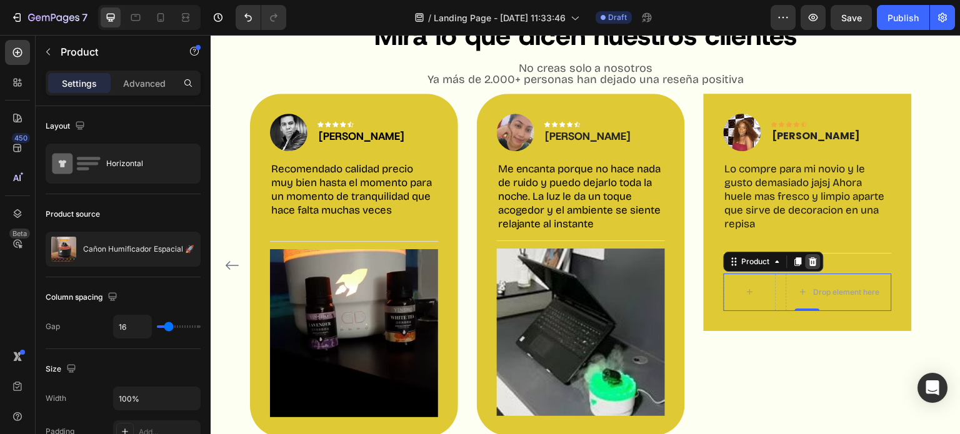
click at [811, 264] on icon at bounding box center [813, 261] width 8 height 9
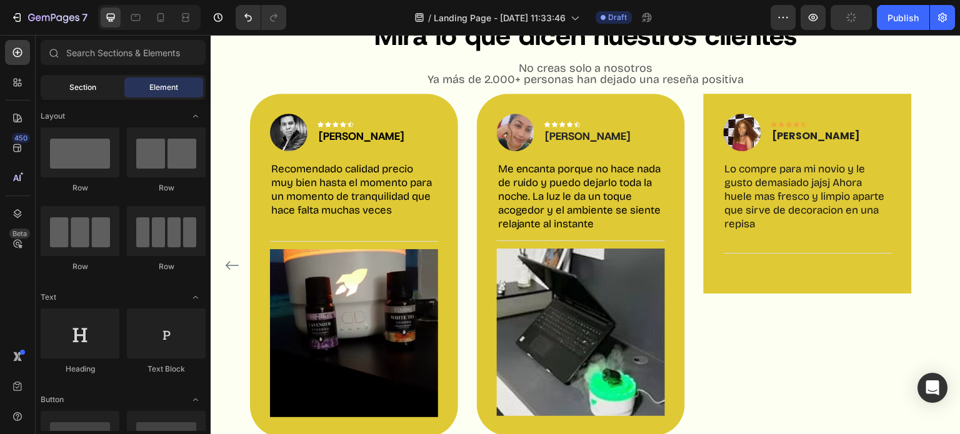
click at [67, 92] on div "Section" at bounding box center [82, 87] width 79 height 20
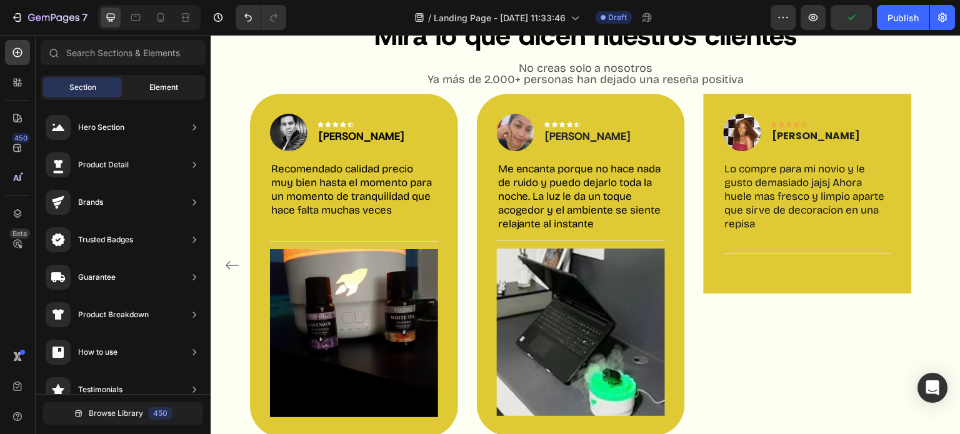
click at [147, 96] on div "Element" at bounding box center [163, 87] width 79 height 20
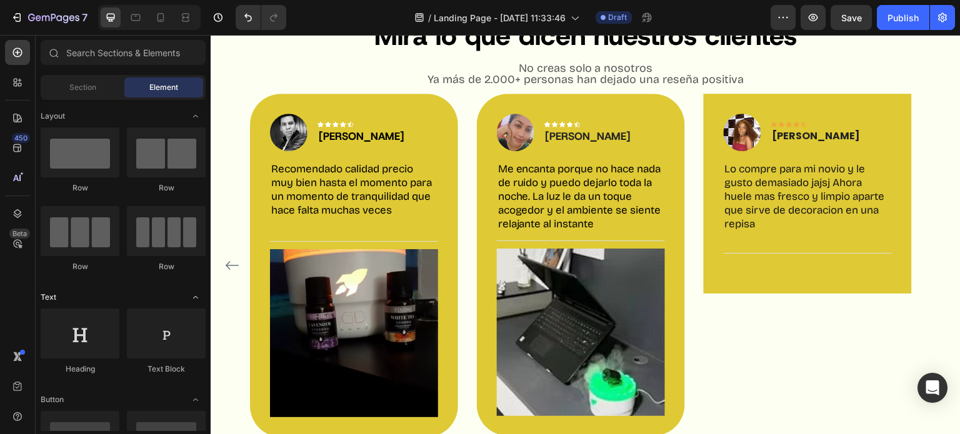
drag, startPoint x: 94, startPoint y: 292, endPoint x: 110, endPoint y: 296, distance: 16.1
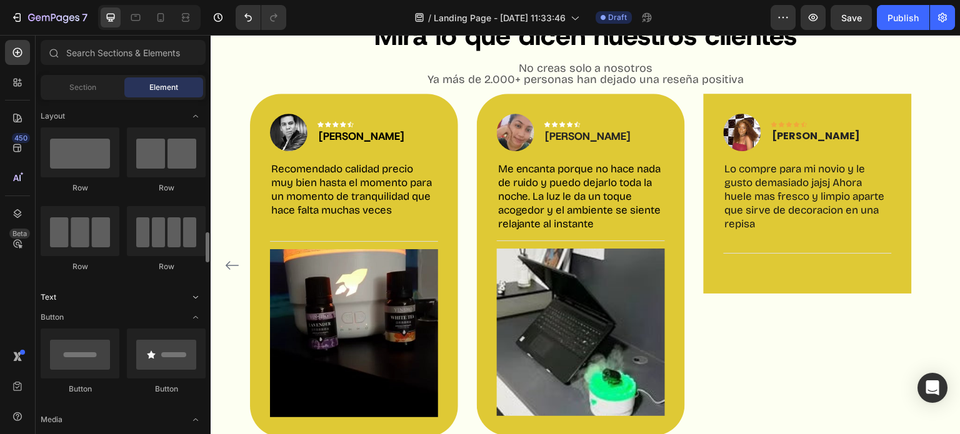
scroll to position [172, 0]
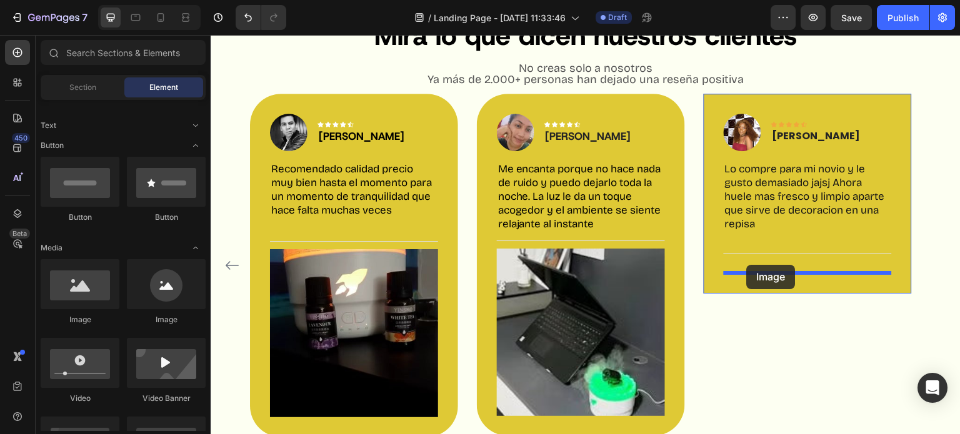
drag, startPoint x: 314, startPoint y: 331, endPoint x: 747, endPoint y: 265, distance: 438.0
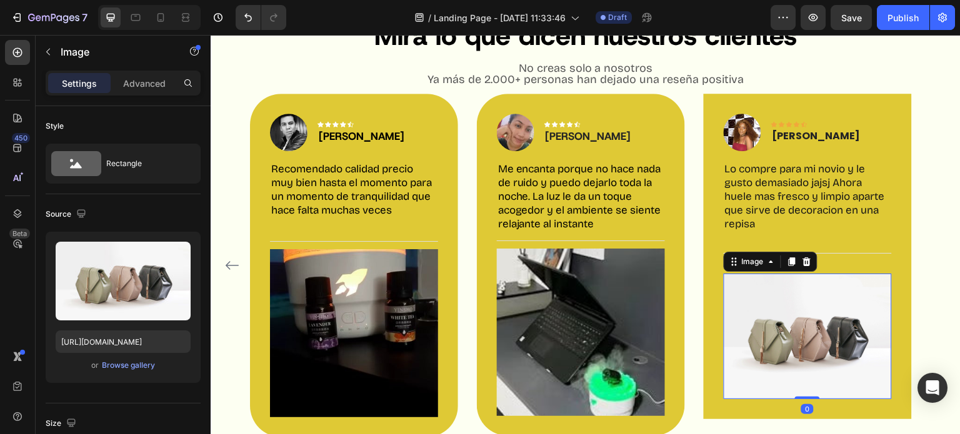
scroll to position [1317, 0]
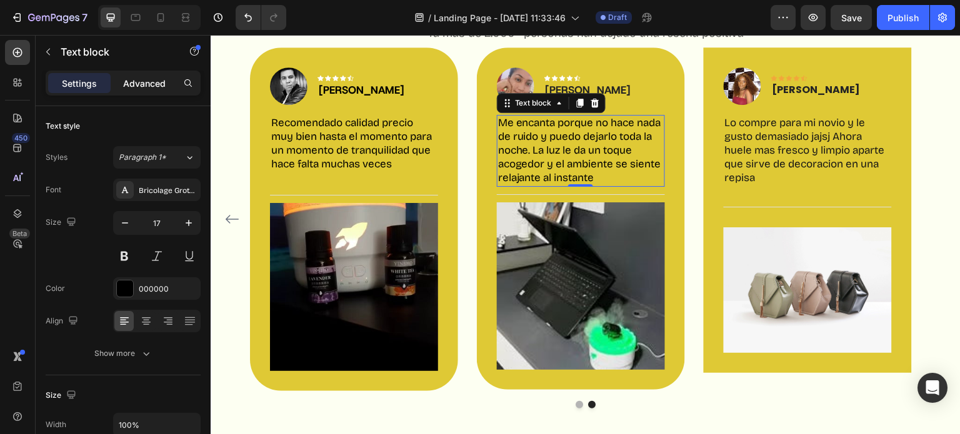
click at [145, 87] on p "Advanced" at bounding box center [144, 83] width 42 height 13
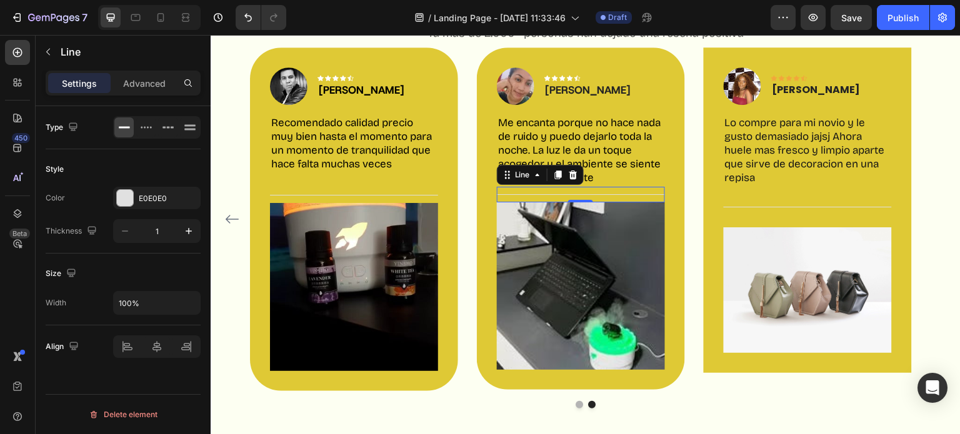
scroll to position [0, 0]
click at [159, 82] on p "Advanced" at bounding box center [144, 83] width 42 height 13
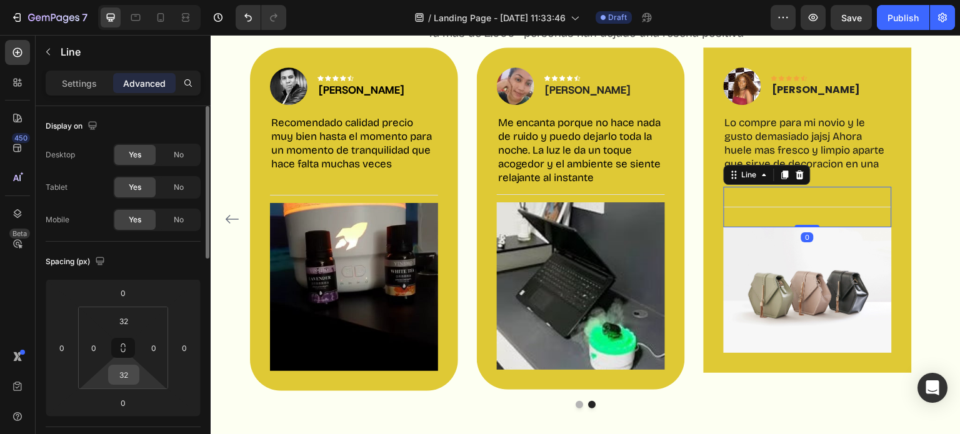
click at [132, 375] on input "32" at bounding box center [123, 375] width 25 height 19
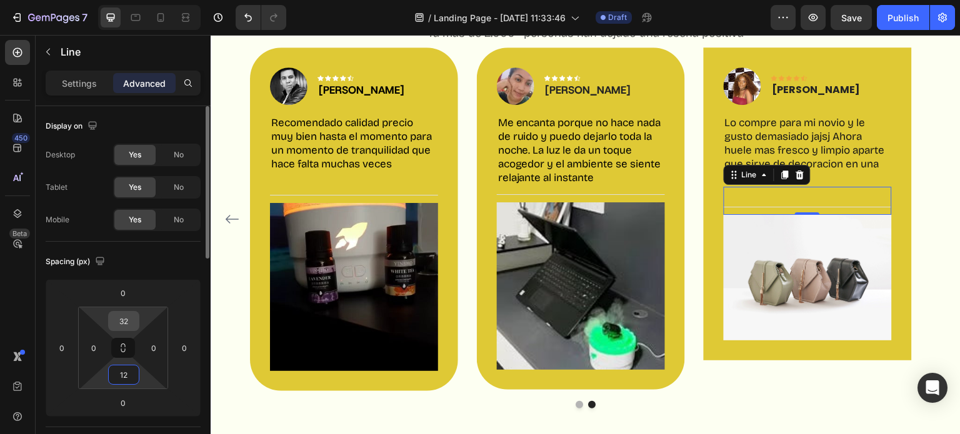
type input "12"
click at [126, 314] on input "32" at bounding box center [123, 321] width 25 height 19
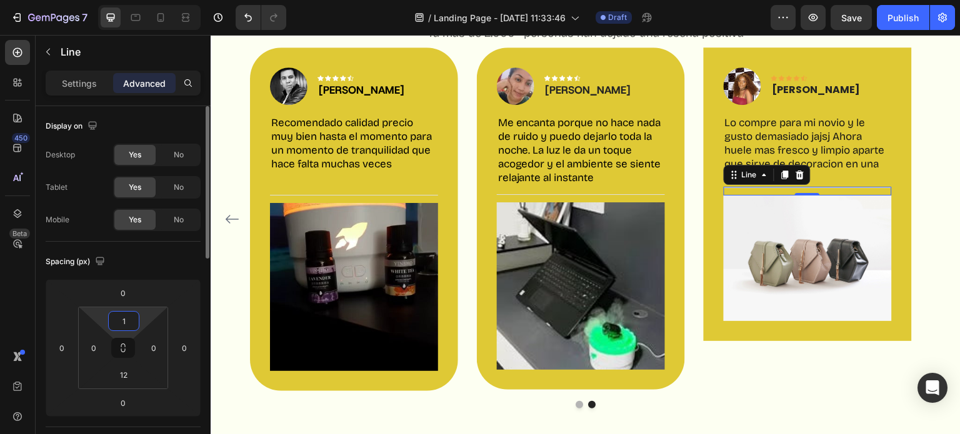
type input "12"
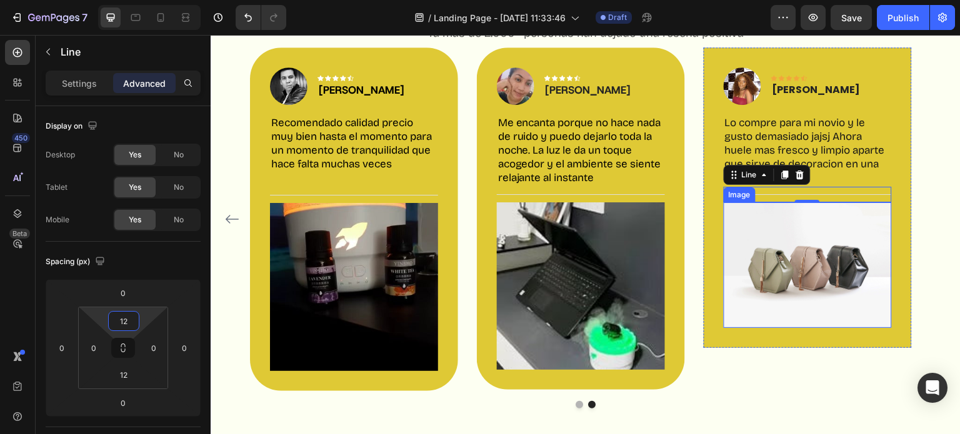
click at [796, 262] on img at bounding box center [808, 265] width 168 height 126
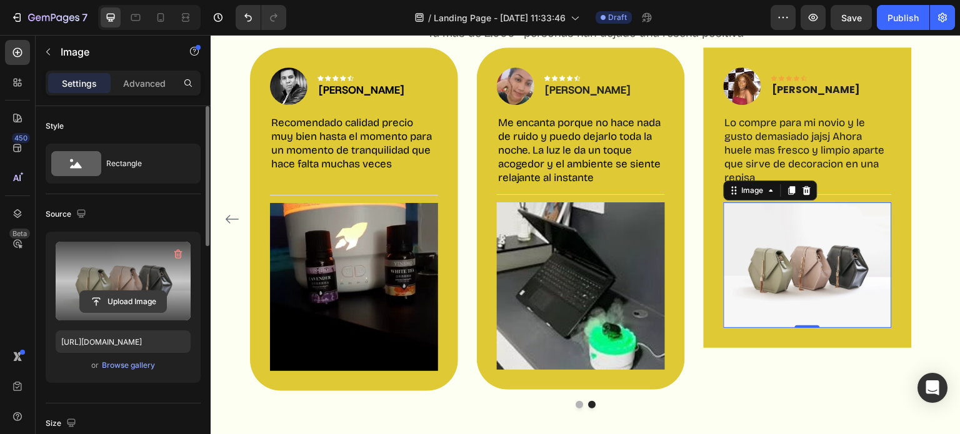
click at [122, 307] on input "file" at bounding box center [123, 301] width 86 height 21
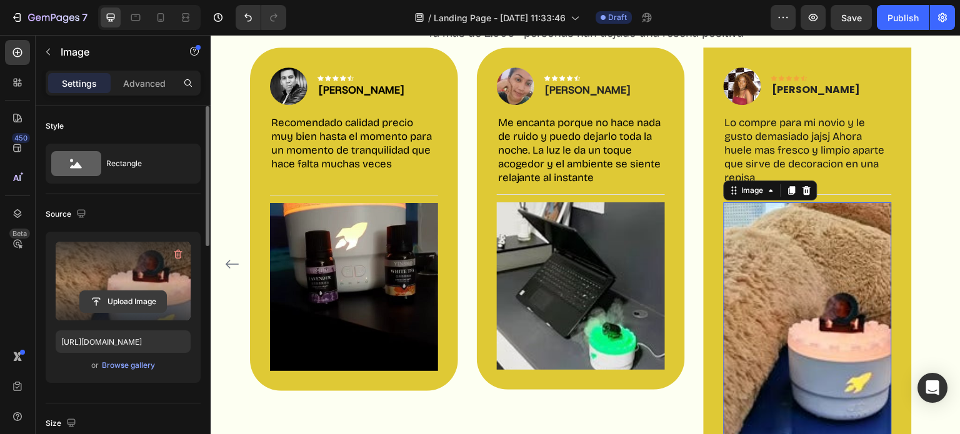
click at [137, 297] on input "file" at bounding box center [123, 301] width 86 height 21
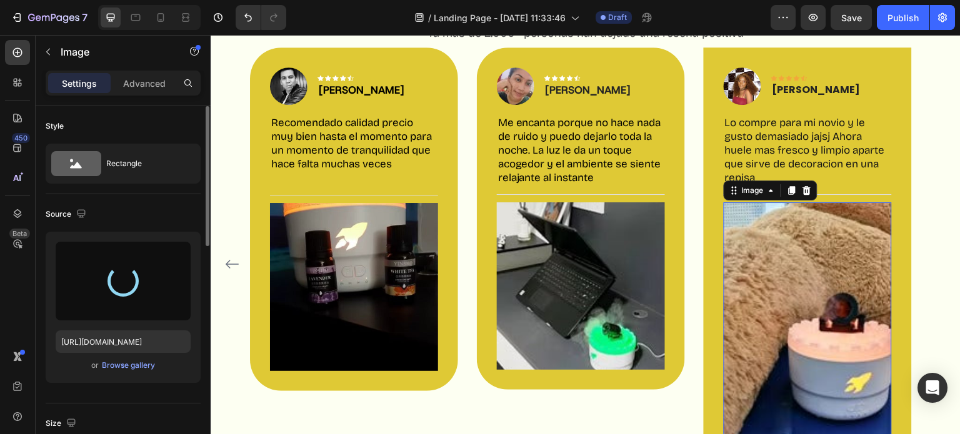
type input "[URL][DOMAIN_NAME]"
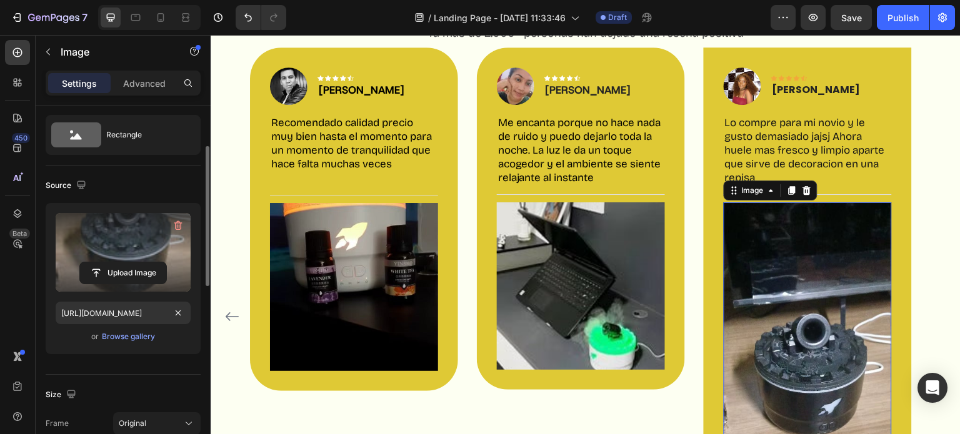
scroll to position [65, 0]
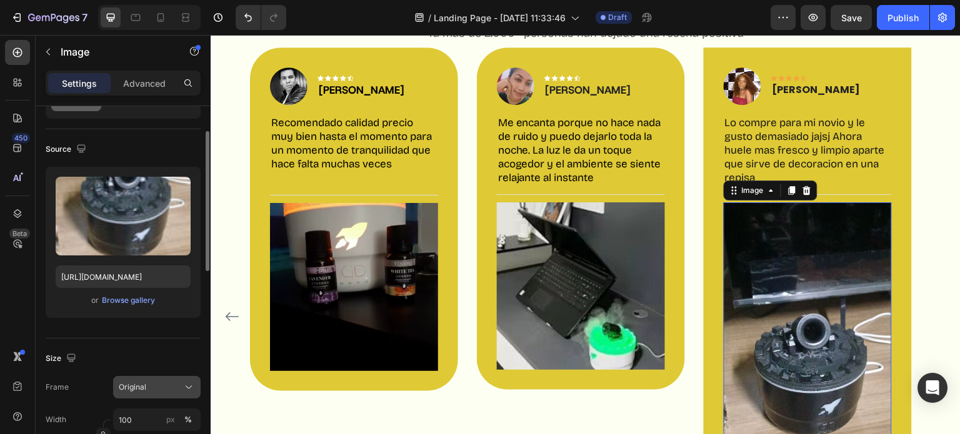
click at [167, 392] on div "Original" at bounding box center [157, 387] width 76 height 12
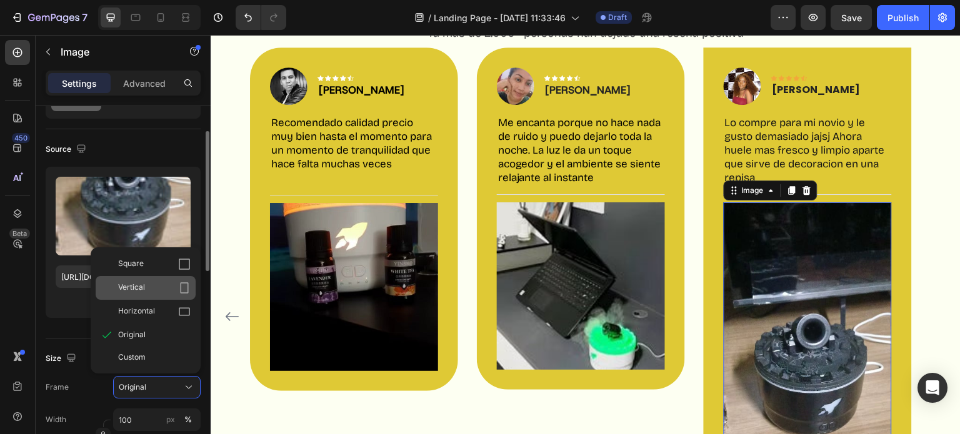
click at [191, 276] on div "Vertical" at bounding box center [146, 288] width 100 height 24
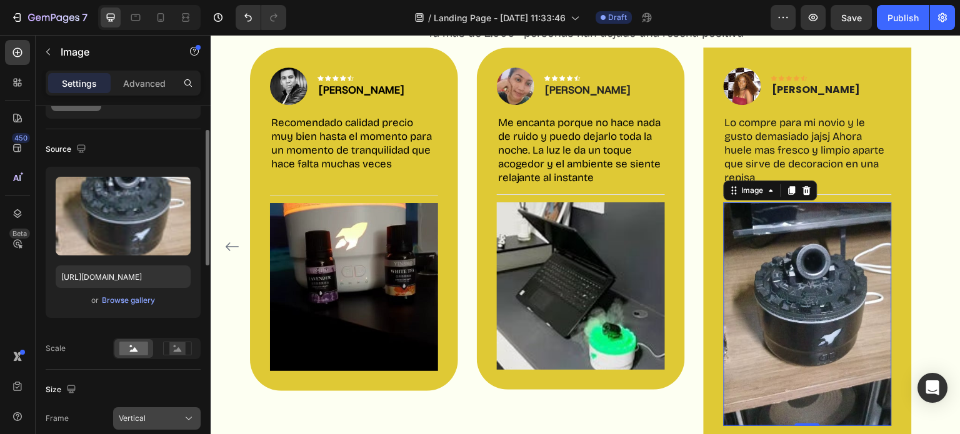
click at [166, 420] on div "Vertical" at bounding box center [149, 418] width 61 height 11
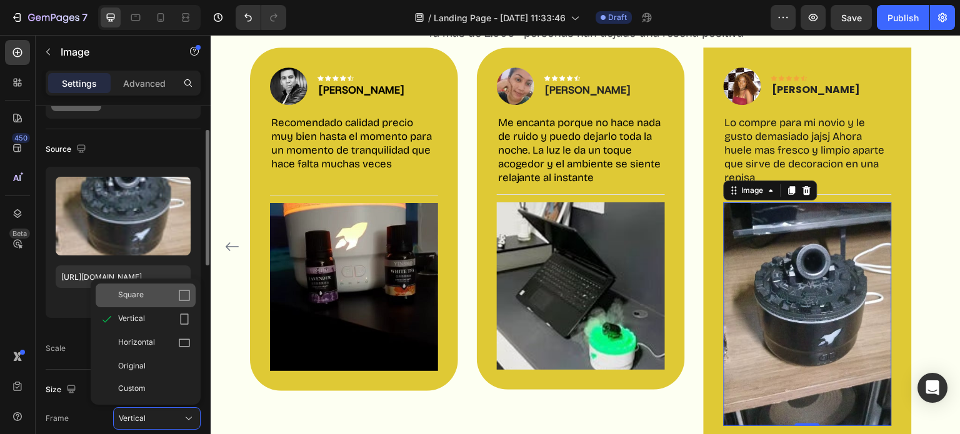
click at [184, 299] on icon at bounding box center [184, 295] width 12 height 12
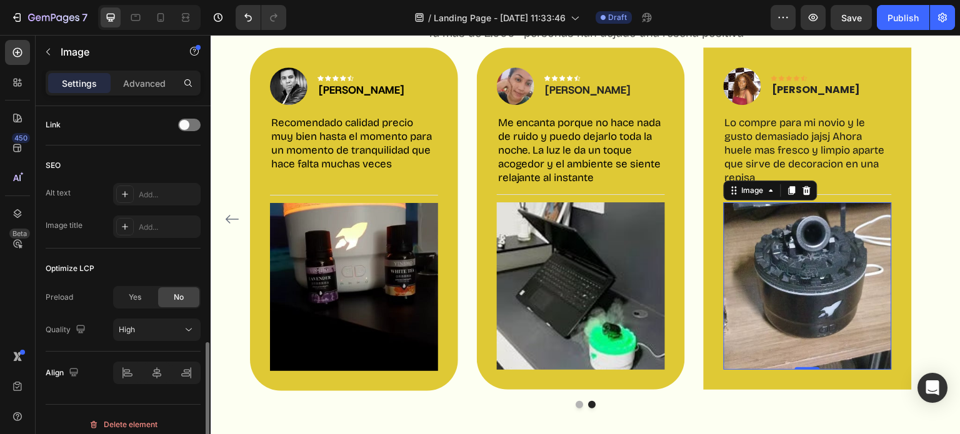
scroll to position [610, 0]
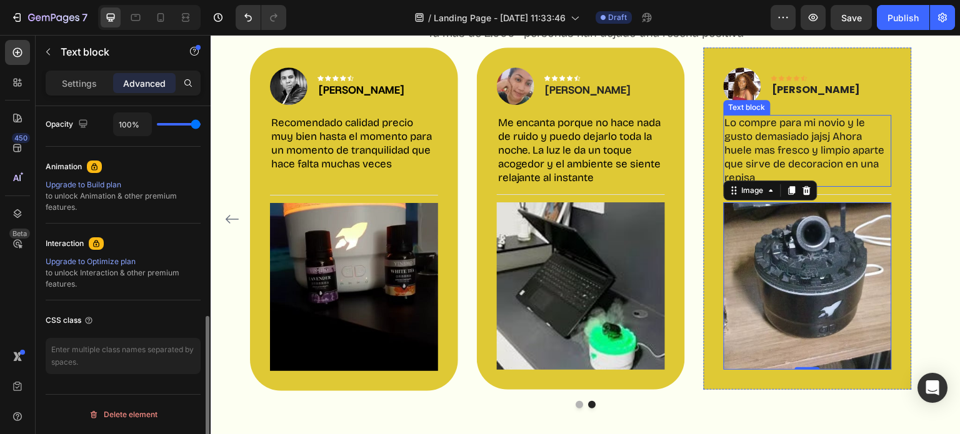
click at [759, 172] on p "Lo compre para mi novio y le gusto demasiado jajsj Ahora huele mas fresco y lim…" at bounding box center [808, 150] width 166 height 69
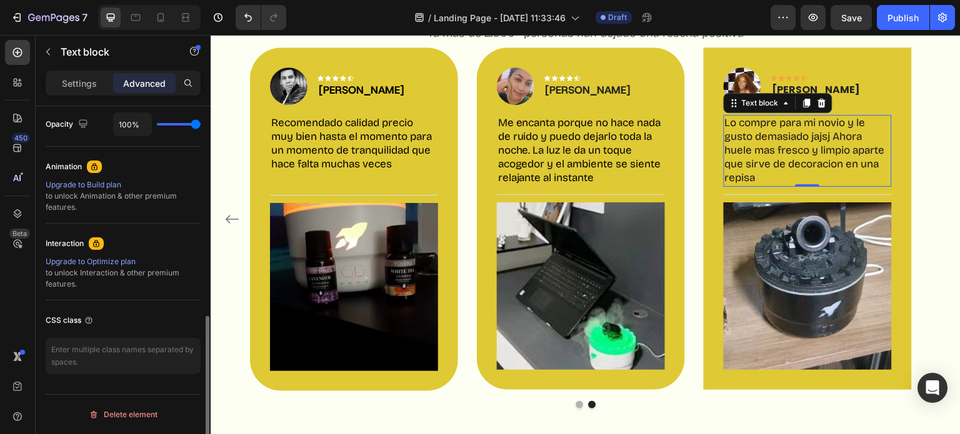
scroll to position [0, 0]
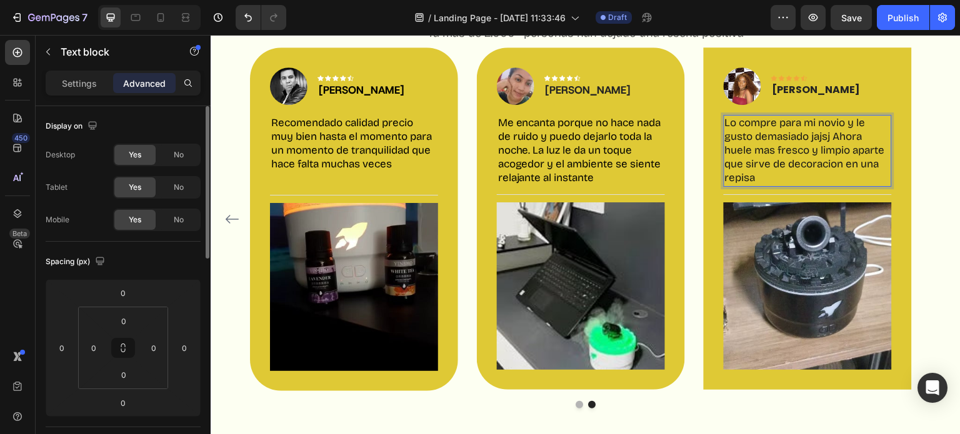
click at [759, 172] on p "Lo compre para mi novio y le gusto demasiado jajsj Ahora huele mas fresco y lim…" at bounding box center [808, 150] width 166 height 69
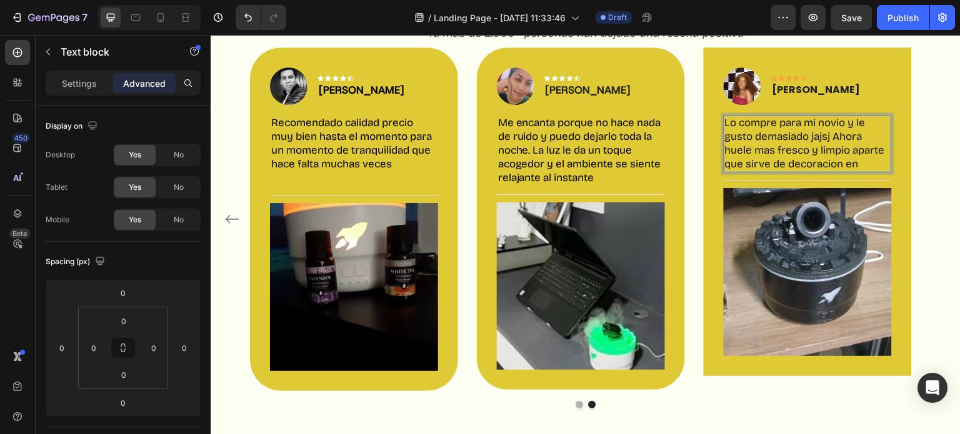
click at [858, 164] on p "Lo compre para mi novio y le gusto demasiado jajsj Ahora huele mas fresco y lim…" at bounding box center [808, 143] width 166 height 55
click at [875, 168] on p "Lo compre para mi novio y le gusto demasiado jajsj Ahora huele mas fresco y lim…" at bounding box center [808, 143] width 166 height 55
click at [875, 168] on p "ed amLo compre para mi novio y le gusto demasiado jajsj Ahora huele mas fresco …" at bounding box center [808, 143] width 166 height 55
click at [842, 161] on p "Lo compre para mi novio y le gusto demasiado jajsj Ahora huele mas fresco y lim…" at bounding box center [808, 143] width 166 height 55
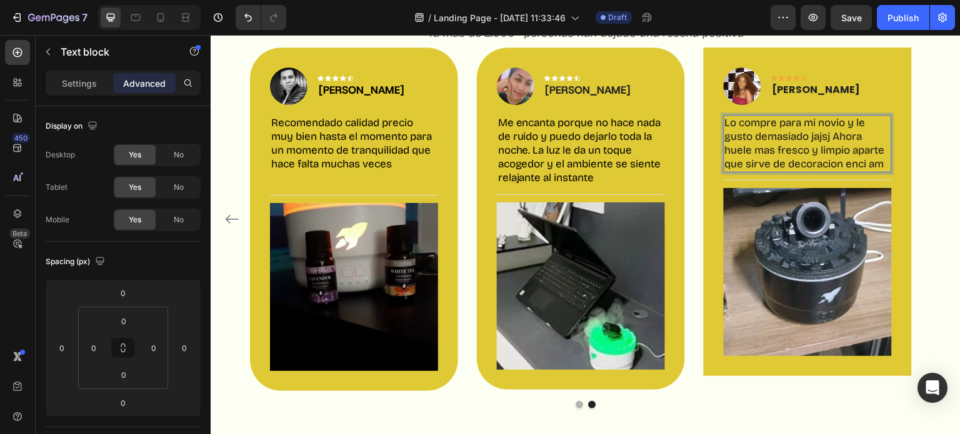
click at [836, 161] on p "Lo compre para mi novio y le gusto demasiado jajsj Ahora huele mas fresco y lim…" at bounding box center [808, 143] width 166 height 55
click at [882, 168] on p "Lo compre para mi novio y le gusto demasiado jajsj Ahora huele mas fresco y lim…" at bounding box center [808, 143] width 166 height 55
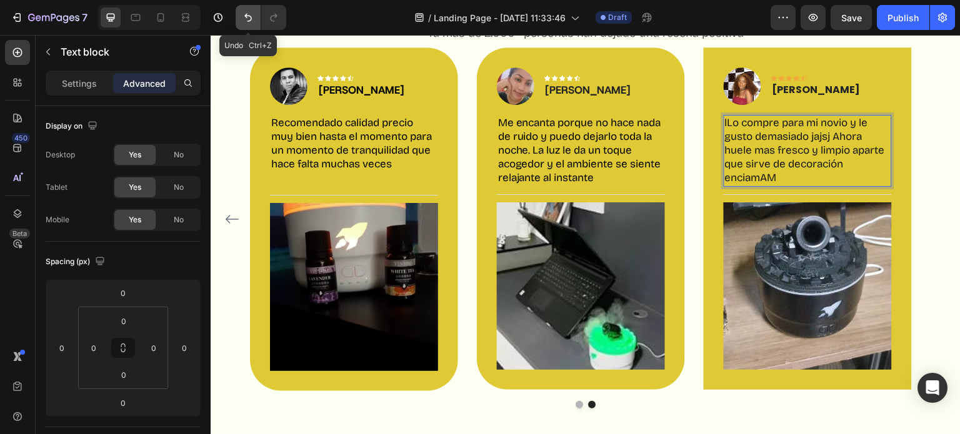
click at [257, 16] on button "Undo/Redo" at bounding box center [248, 17] width 25 height 25
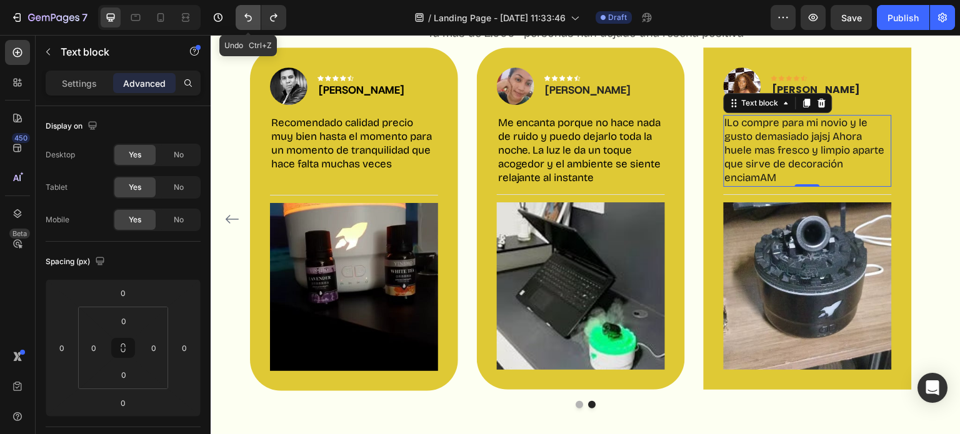
click at [257, 16] on button "Undo/Redo" at bounding box center [248, 17] width 25 height 25
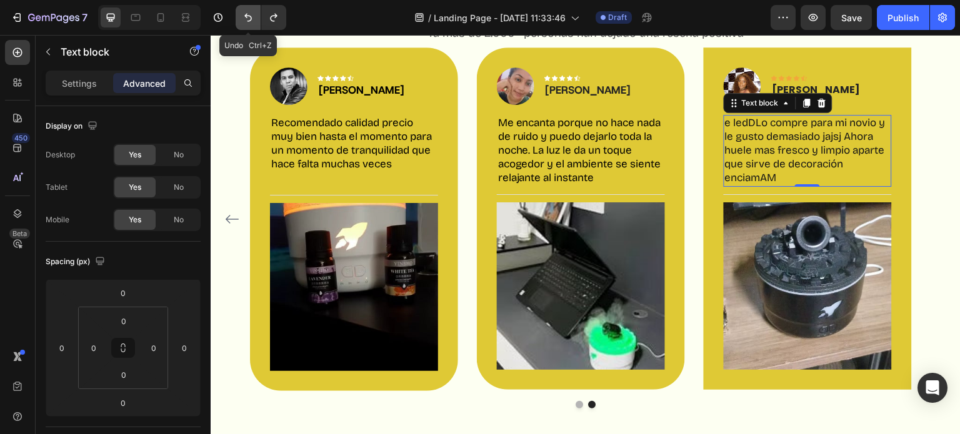
click at [257, 16] on button "Undo/Redo" at bounding box center [248, 17] width 25 height 25
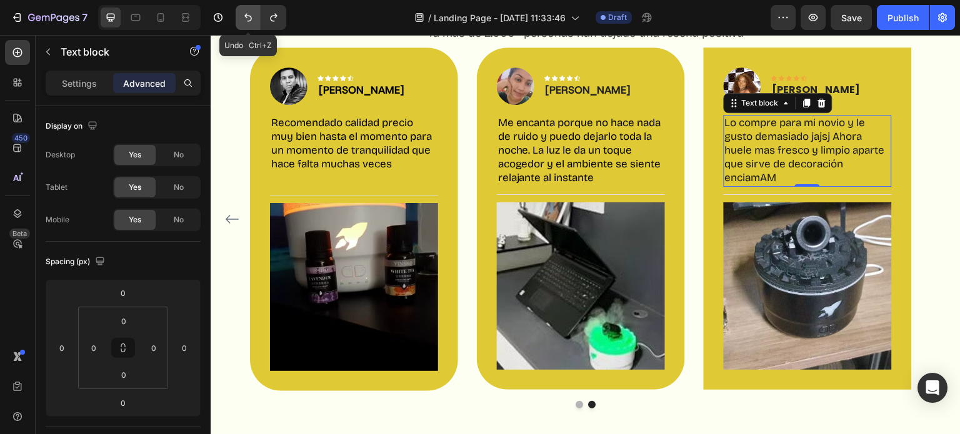
click at [257, 16] on button "Undo/Redo" at bounding box center [248, 17] width 25 height 25
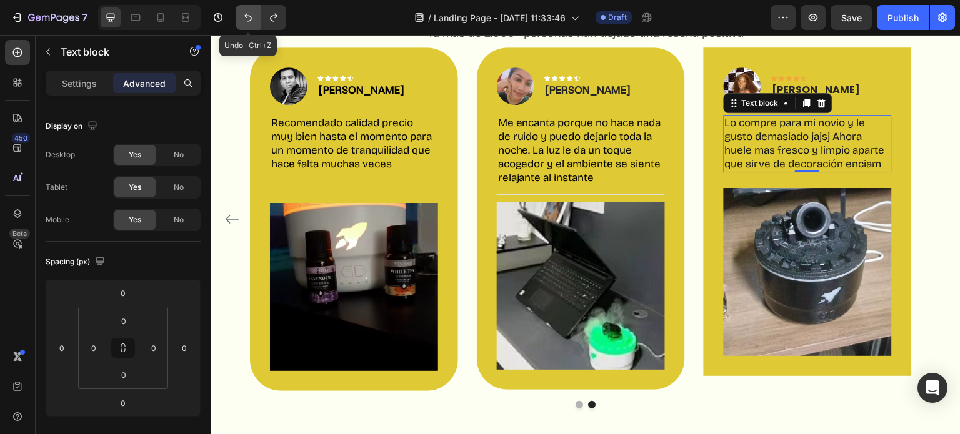
click at [257, 16] on button "Undo/Redo" at bounding box center [248, 17] width 25 height 25
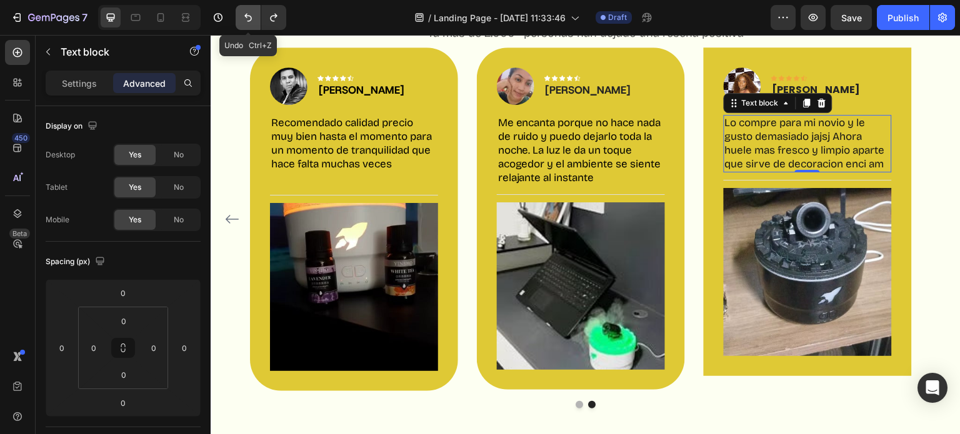
click at [257, 16] on button "Undo/Redo" at bounding box center [248, 17] width 25 height 25
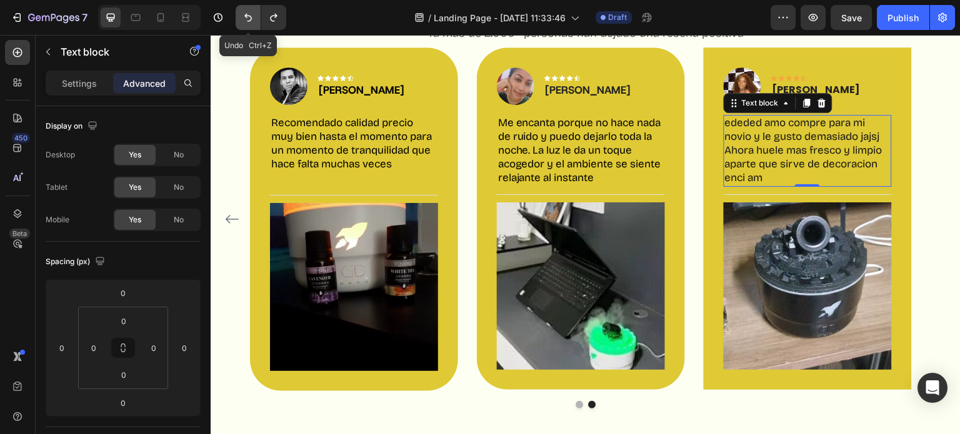
click at [257, 16] on button "Undo/Redo" at bounding box center [248, 17] width 25 height 25
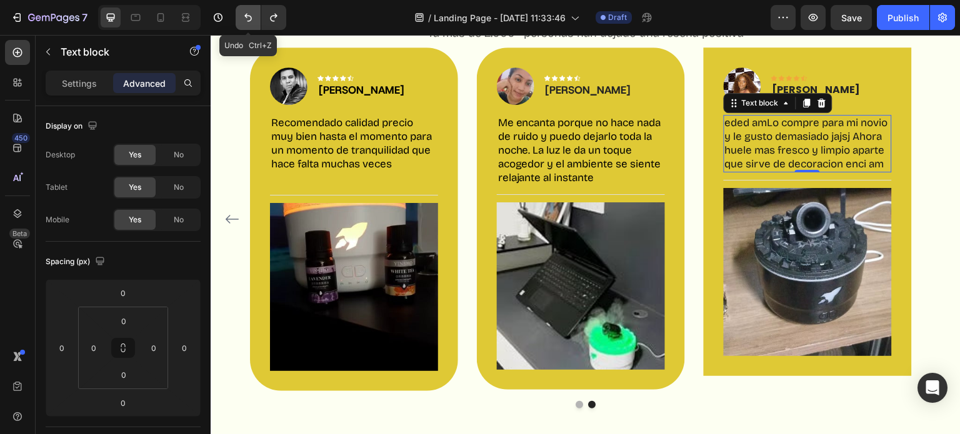
click at [257, 16] on button "Undo/Redo" at bounding box center [248, 17] width 25 height 25
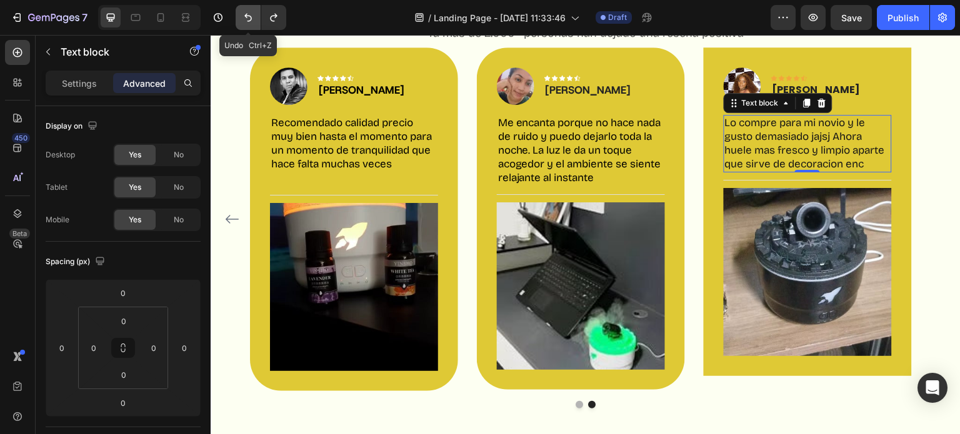
click at [257, 16] on button "Undo/Redo" at bounding box center [248, 17] width 25 height 25
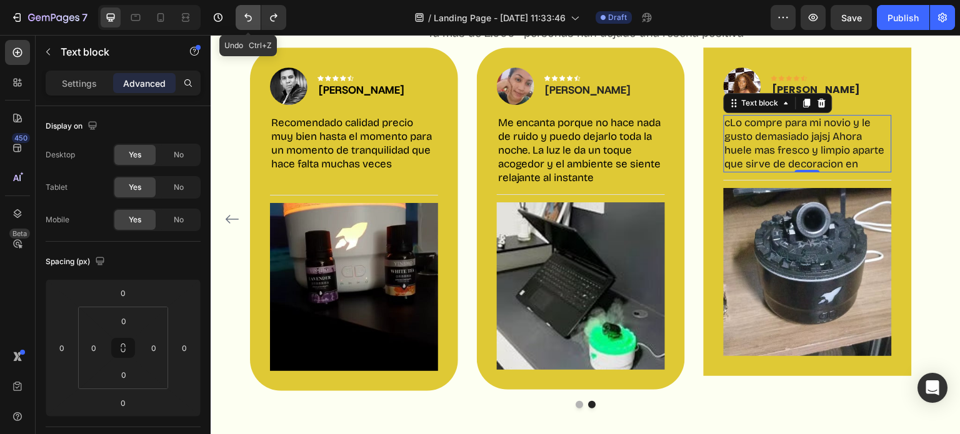
click at [257, 16] on button "Undo/Redo" at bounding box center [248, 17] width 25 height 25
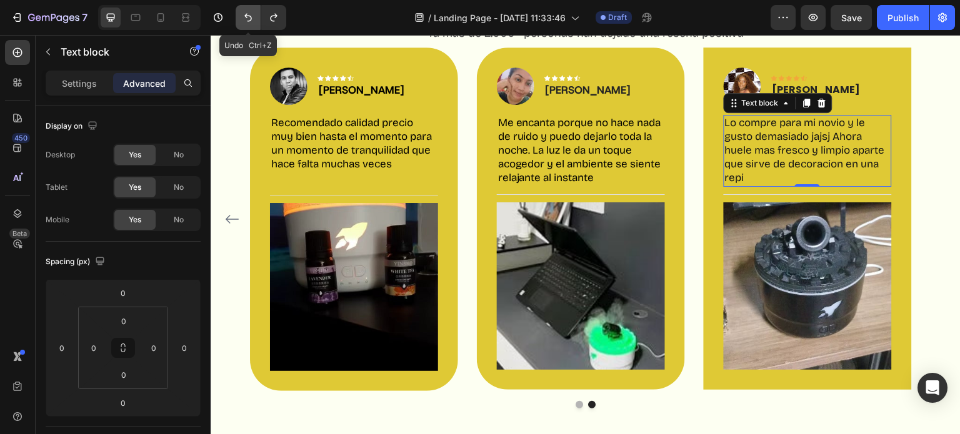
click at [257, 16] on button "Undo/Redo" at bounding box center [248, 17] width 25 height 25
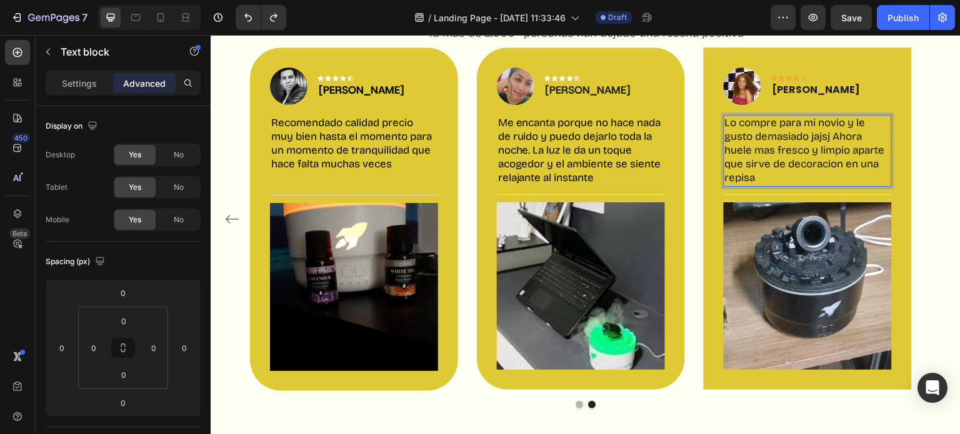
click at [764, 181] on p "Lo compre para mi novio y le gusto demasiado jajsj Ahora huele mas fresco y lim…" at bounding box center [808, 150] width 166 height 69
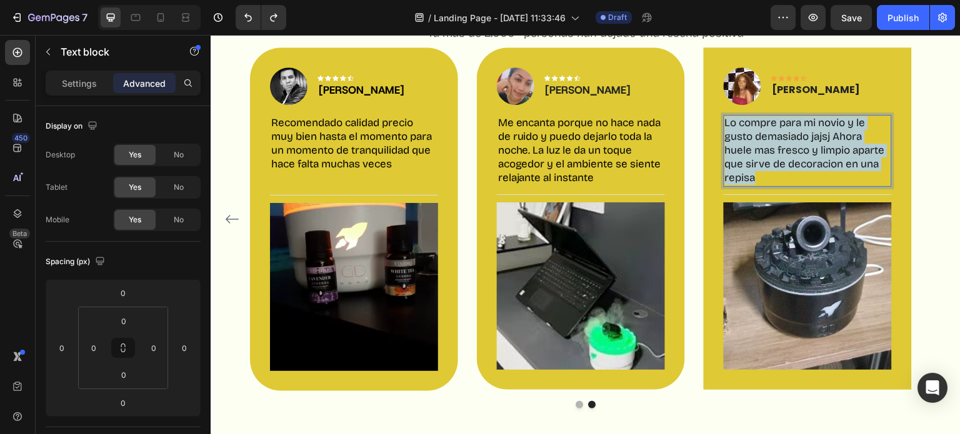
click at [764, 181] on p "Lo compre para mi novio y le gusto demasiado jajsj Ahora huele mas fresco y lim…" at bounding box center [808, 150] width 166 height 69
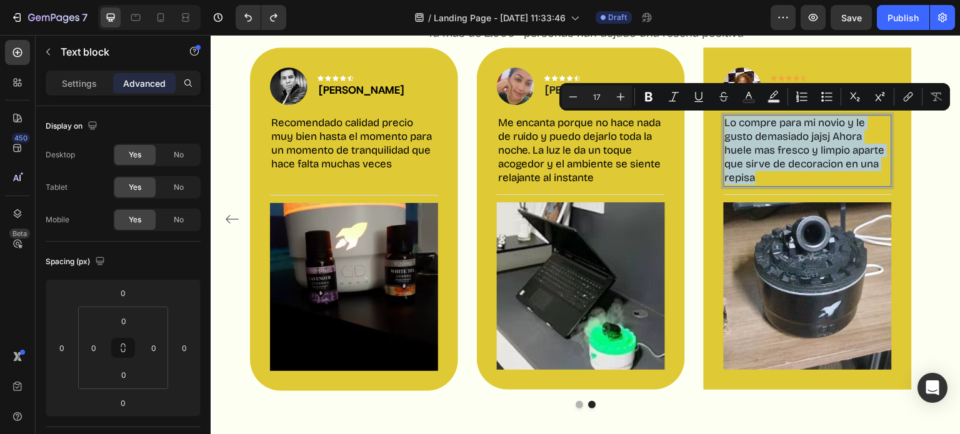
click at [764, 181] on p "Lo compre para mi novio y le gusto demasiado jajsj Ahora huele mas fresco y lim…" at bounding box center [808, 150] width 166 height 69
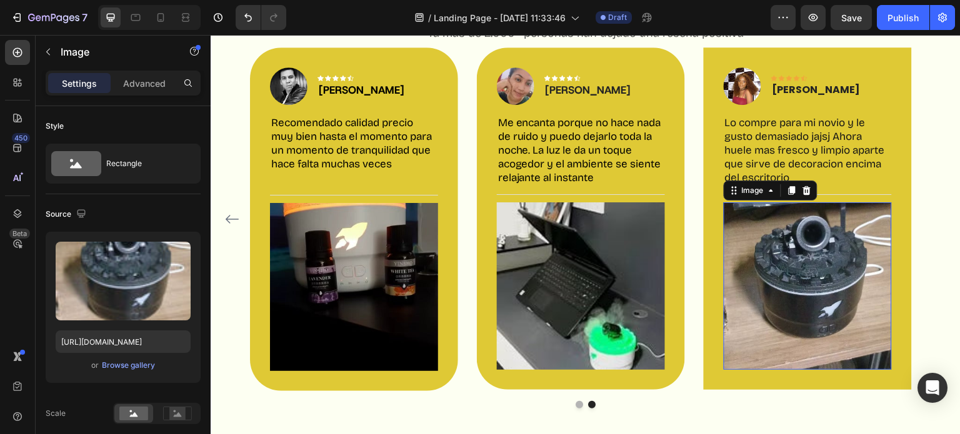
click at [877, 226] on img at bounding box center [808, 286] width 168 height 168
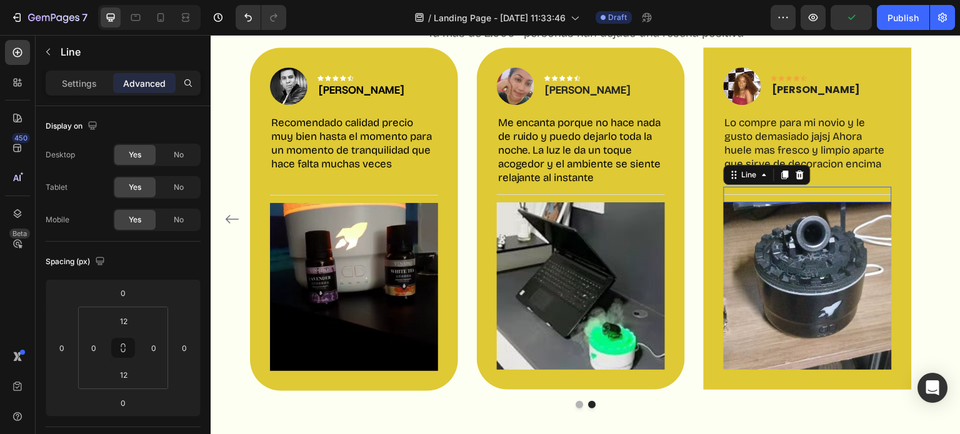
click at [875, 189] on div "Title Line 0" at bounding box center [808, 195] width 168 height 16
click at [85, 82] on p "Settings" at bounding box center [79, 83] width 35 height 13
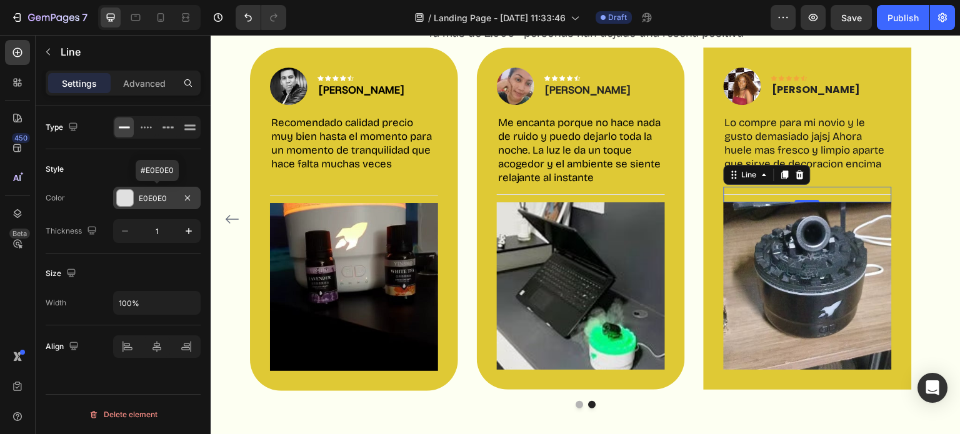
click at [134, 200] on div "E0E0E0" at bounding box center [156, 198] width 87 height 22
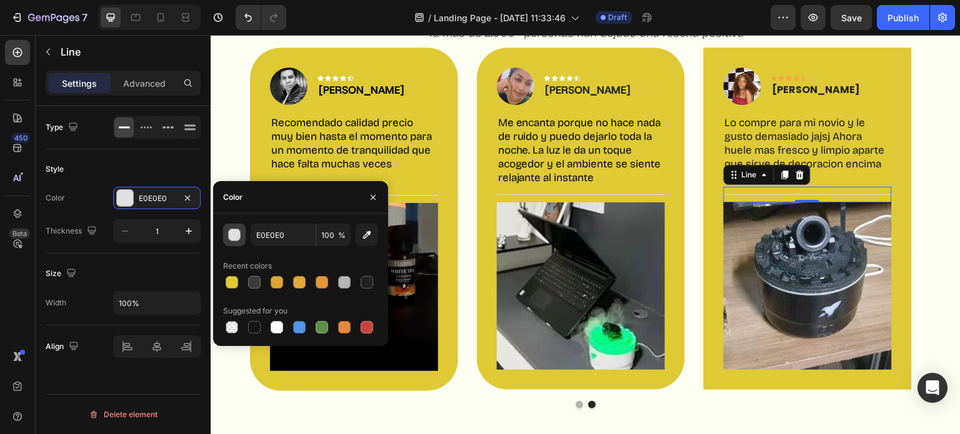
click at [234, 237] on div "button" at bounding box center [235, 235] width 12 height 12
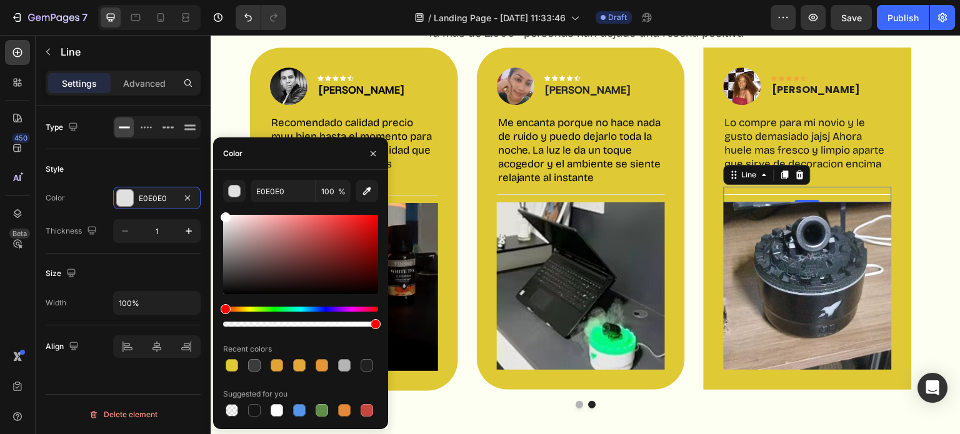
drag, startPoint x: 224, startPoint y: 227, endPoint x: 215, endPoint y: 197, distance: 31.4
click at [215, 197] on div "E0E0E0 100 % Recent colors Suggested for you" at bounding box center [300, 299] width 175 height 239
type input "FFFFFF"
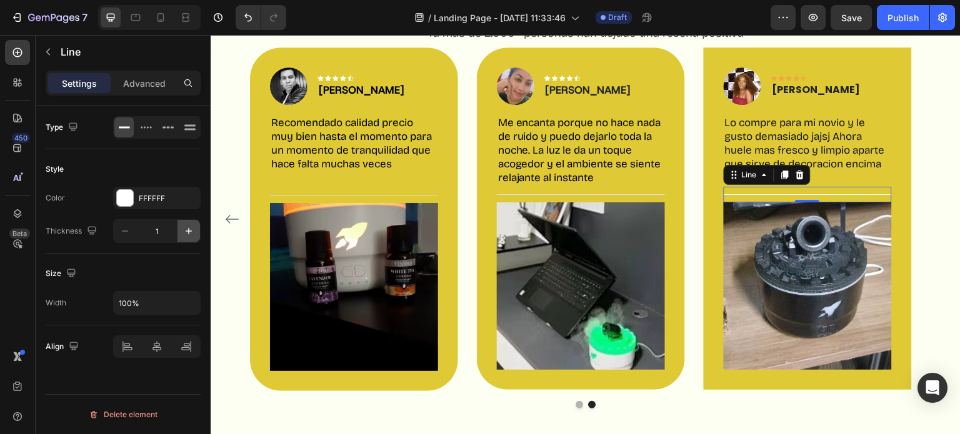
click at [189, 231] on icon "button" at bounding box center [188, 231] width 12 height 12
type input "2"
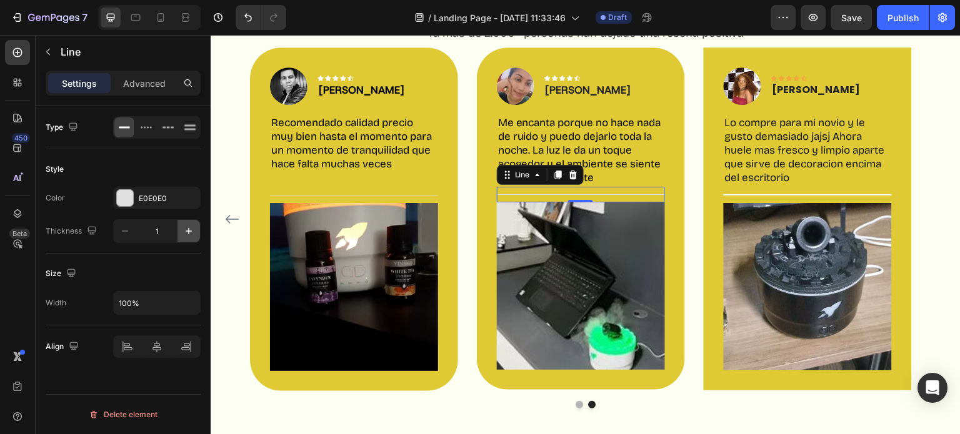
click at [190, 233] on icon "button" at bounding box center [188, 231] width 12 height 12
type input "2"
click at [129, 201] on div at bounding box center [125, 198] width 16 height 16
